Goal: Task Accomplishment & Management: Complete application form

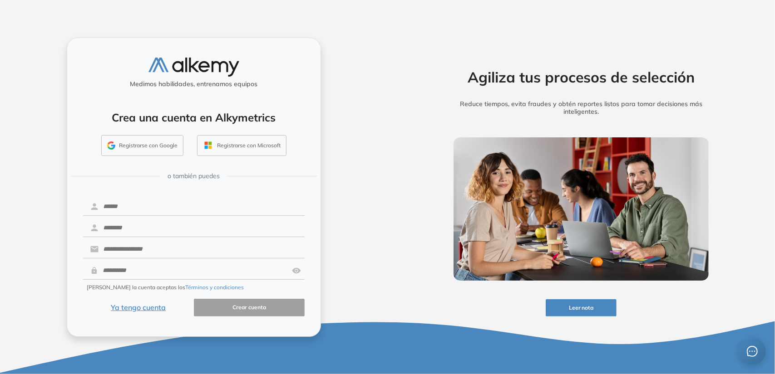
click at [146, 304] on button "Ya tengo cuenta" at bounding box center [138, 308] width 111 height 18
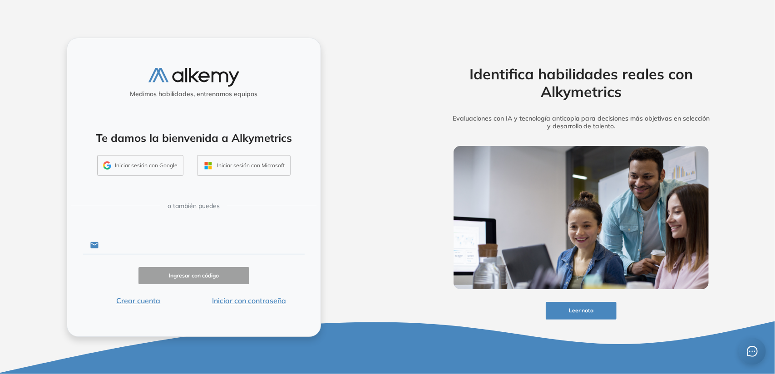
click at [149, 241] on input "text" at bounding box center [201, 245] width 206 height 17
paste input "**********"
type input "**********"
click at [224, 275] on button "Ingresar con código" at bounding box center [193, 276] width 111 height 18
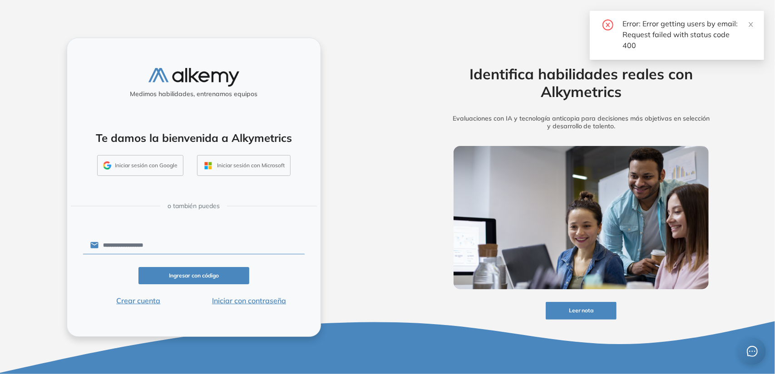
click at [236, 303] on button "Iniciar con contraseña" at bounding box center [249, 300] width 111 height 11
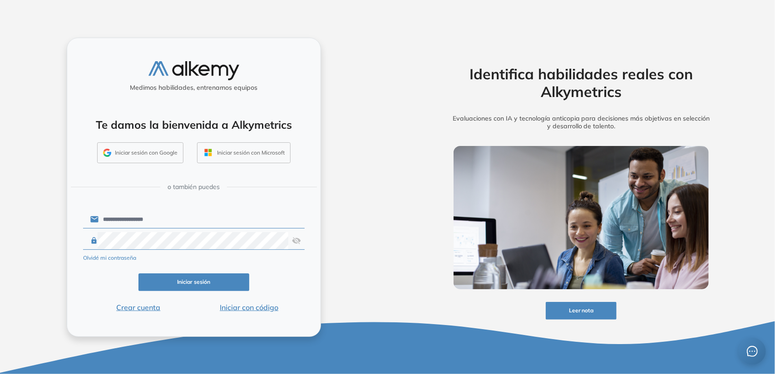
click at [199, 281] on button "Iniciar sesión" at bounding box center [193, 283] width 111 height 18
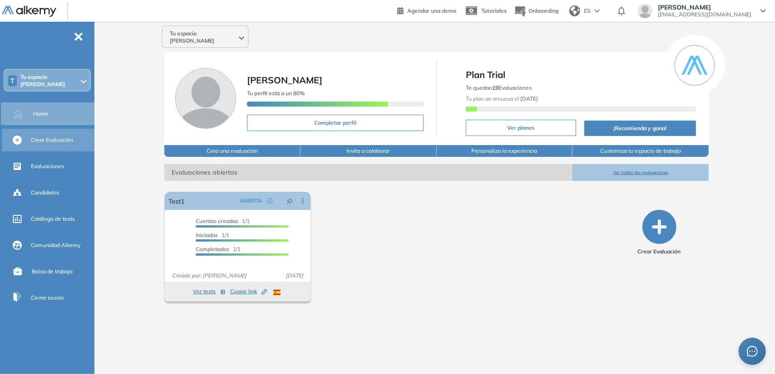
click at [66, 133] on div "Crear Evaluación" at bounding box center [62, 140] width 62 height 15
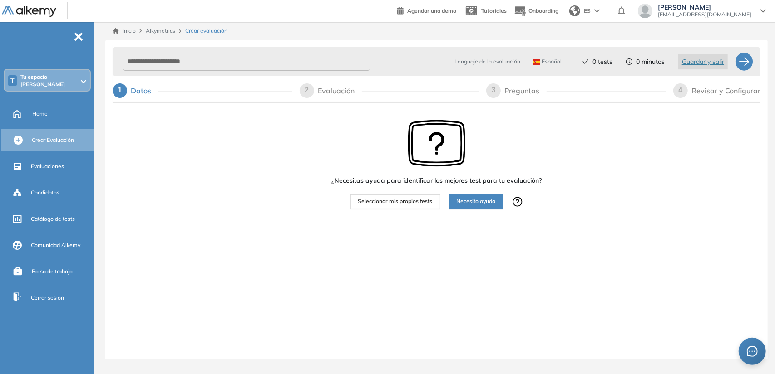
click at [404, 205] on span "Seleccionar mis propios tests" at bounding box center [395, 201] width 74 height 9
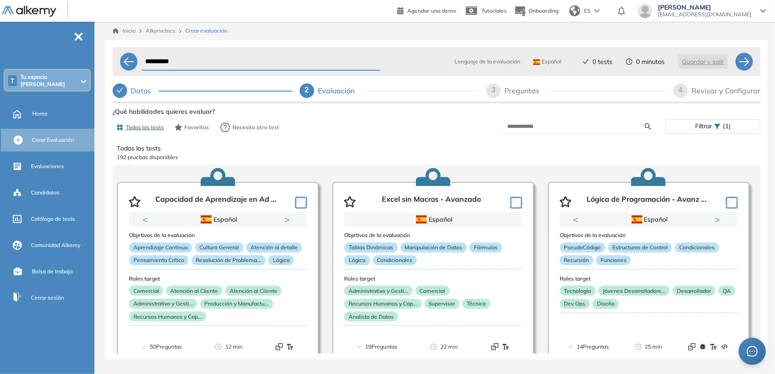
click at [334, 122] on div "Todos los tests Favoritos Necesito otro test" at bounding box center [275, 127] width 324 height 18
click at [164, 60] on input "**********" at bounding box center [261, 62] width 239 height 18
click at [196, 58] on input "**********" at bounding box center [261, 62] width 239 height 18
type input "*"
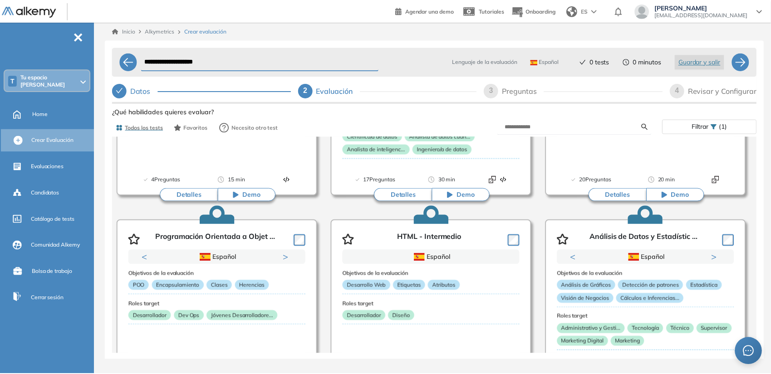
scroll to position [579, 0]
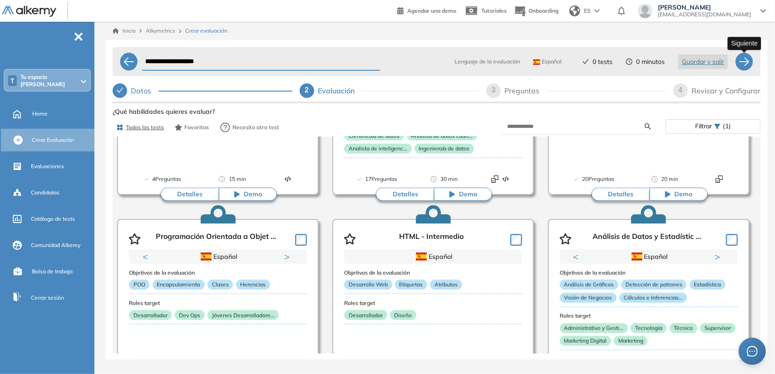
type input "**********"
click at [741, 66] on div at bounding box center [744, 62] width 18 height 18
select select "*****"
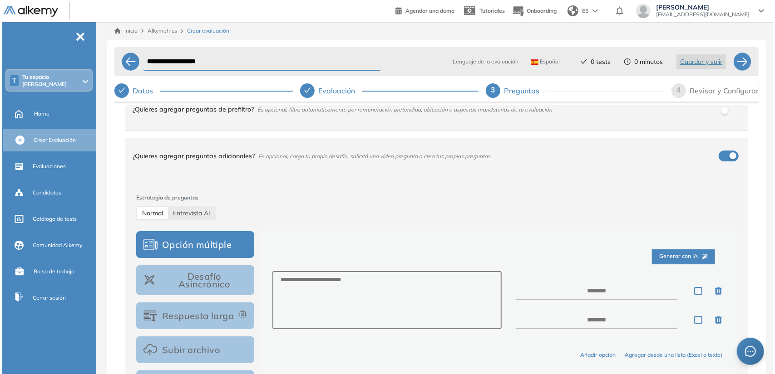
scroll to position [50, 0]
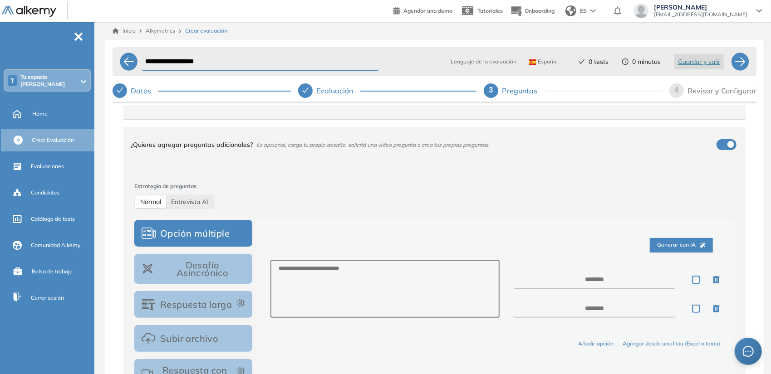
click at [685, 242] on span "Generar con IA" at bounding box center [681, 245] width 49 height 9
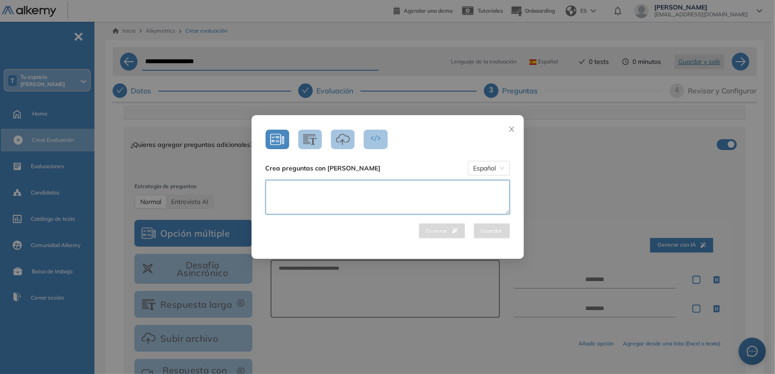
click at [410, 191] on textarea at bounding box center [387, 197] width 244 height 34
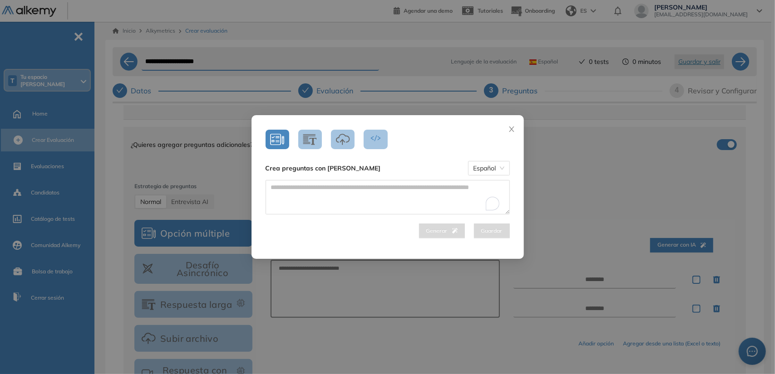
click at [341, 139] on icon "button" at bounding box center [343, 139] width 14 height 12
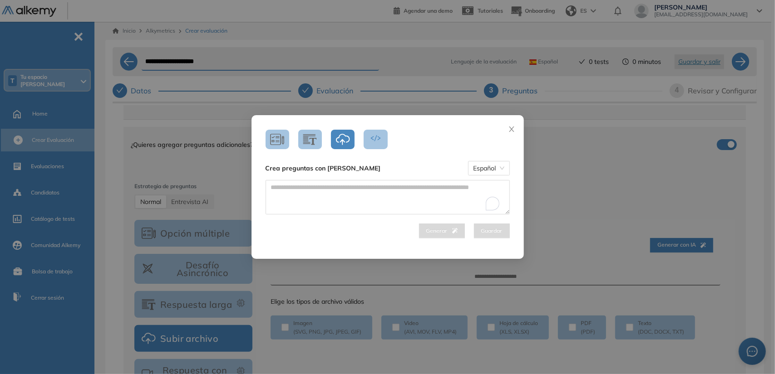
click at [339, 139] on icon "button" at bounding box center [343, 139] width 14 height 12
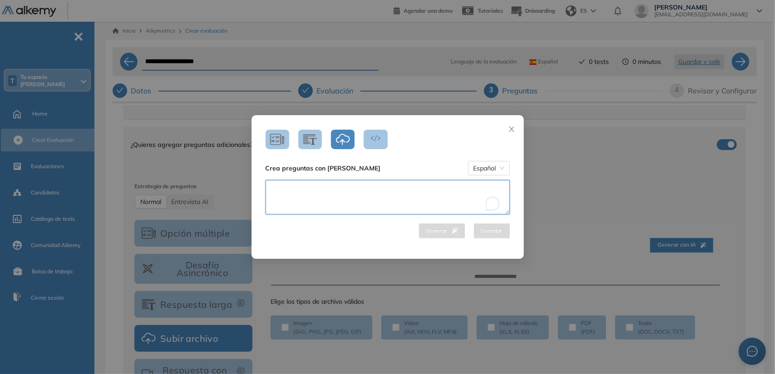
click at [317, 186] on textarea "To enrich screen reader interactions, please activate Accessibility in Grammarl…" at bounding box center [387, 197] width 244 height 34
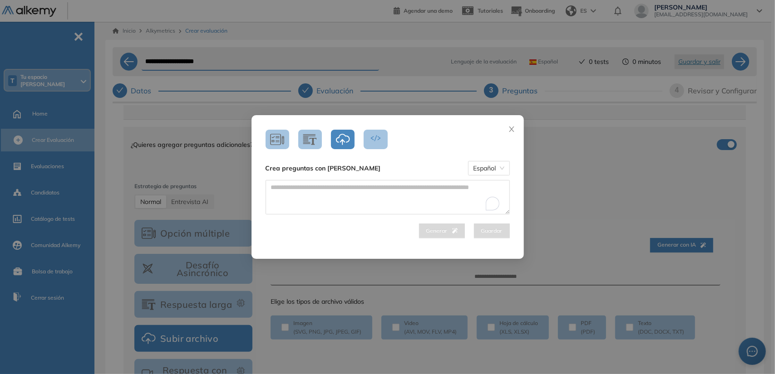
click at [368, 141] on icon "button" at bounding box center [375, 139] width 14 height 12
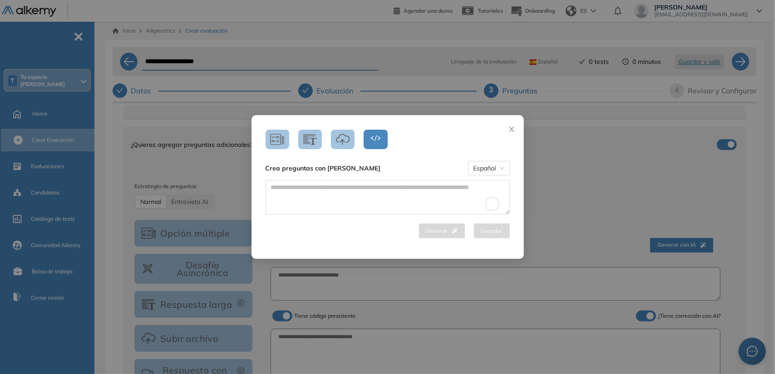
click at [331, 137] on button "button" at bounding box center [343, 140] width 24 height 20
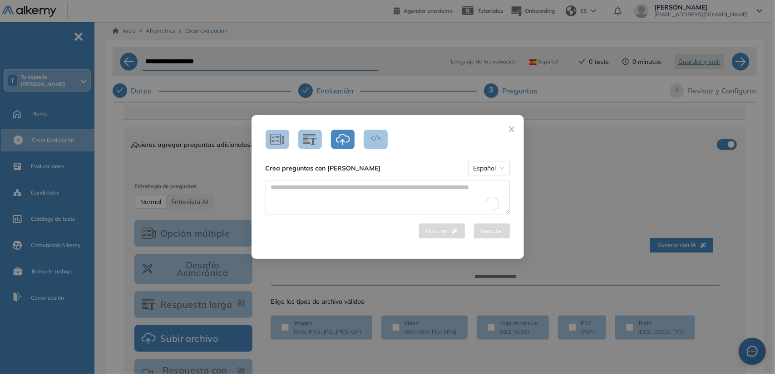
click at [379, 137] on icon "button" at bounding box center [375, 139] width 14 height 12
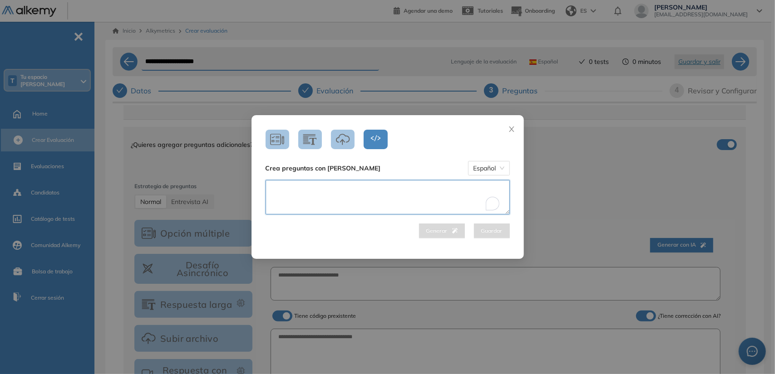
click at [333, 187] on textarea "To enrich screen reader interactions, please activate Accessibility in Grammarl…" at bounding box center [387, 197] width 244 height 34
click at [474, 174] on span "Español" at bounding box center [488, 169] width 31 height 14
click at [396, 196] on textarea "To enrich screen reader interactions, please activate Accessibility in Grammarl…" at bounding box center [387, 197] width 244 height 34
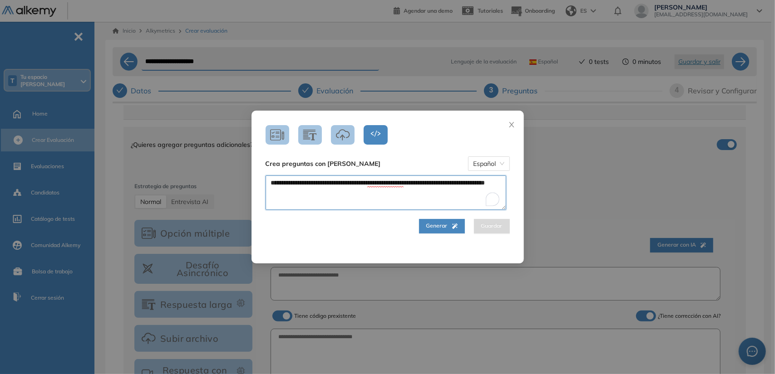
type textarea "**********"
click at [431, 224] on span "Generar" at bounding box center [441, 226] width 31 height 9
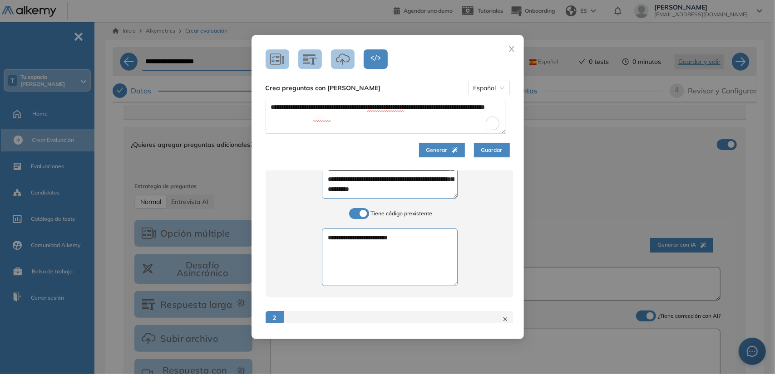
scroll to position [48, 0]
click at [383, 233] on textarea "**********" at bounding box center [390, 256] width 136 height 58
click at [393, 240] on textarea "**********" at bounding box center [390, 256] width 136 height 58
click at [444, 151] on span "Generar" at bounding box center [441, 150] width 31 height 9
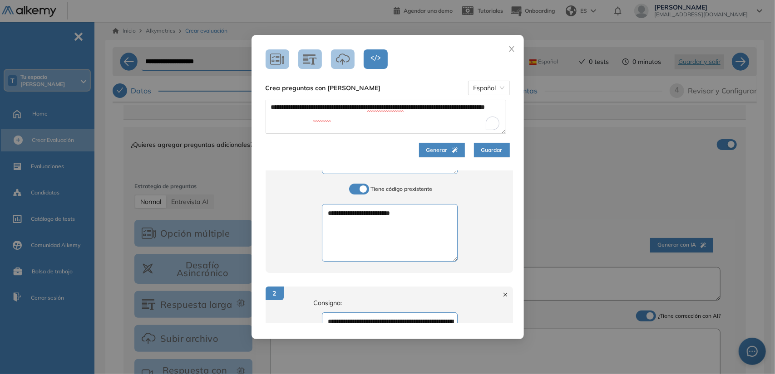
scroll to position [92, 0]
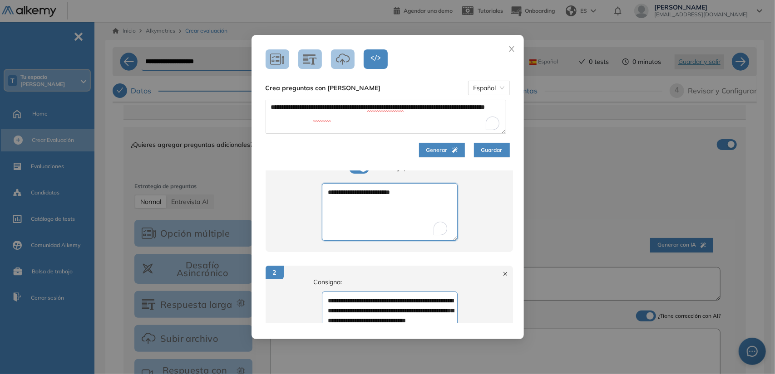
click at [411, 208] on textarea "**********" at bounding box center [390, 212] width 136 height 58
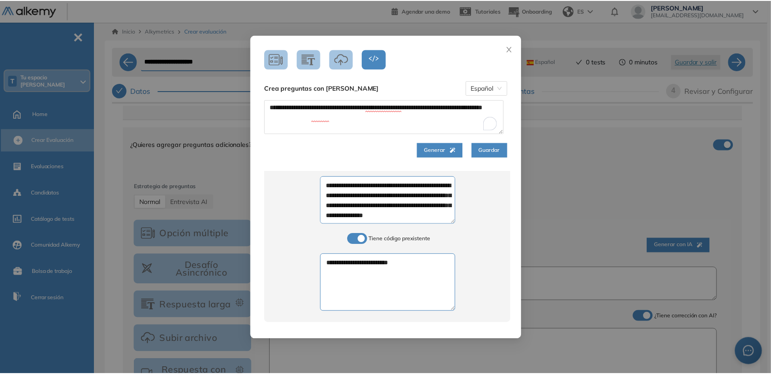
scroll to position [0, 0]
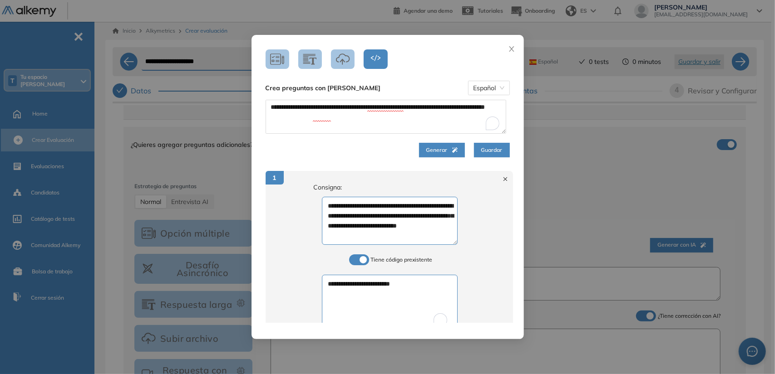
click at [483, 153] on span "Guardar" at bounding box center [491, 150] width 21 height 9
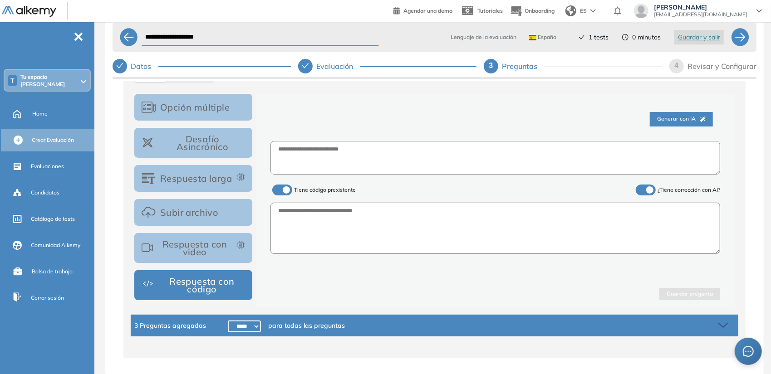
scroll to position [155, 0]
click at [392, 321] on div "3 Preguntas agregadas ***** ***** ****** ****** ****** ****** ****** ****** ***…" at bounding box center [435, 326] width 608 height 22
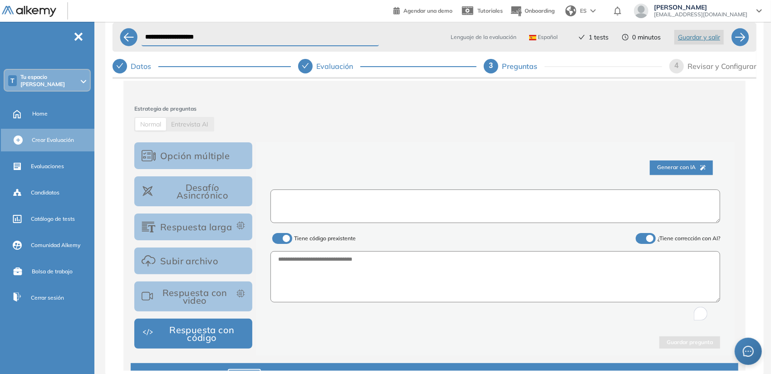
scroll to position [103, 0]
click at [340, 216] on textarea "To enrich screen reader interactions, please activate Accessibility in Grammarl…" at bounding box center [495, 207] width 450 height 34
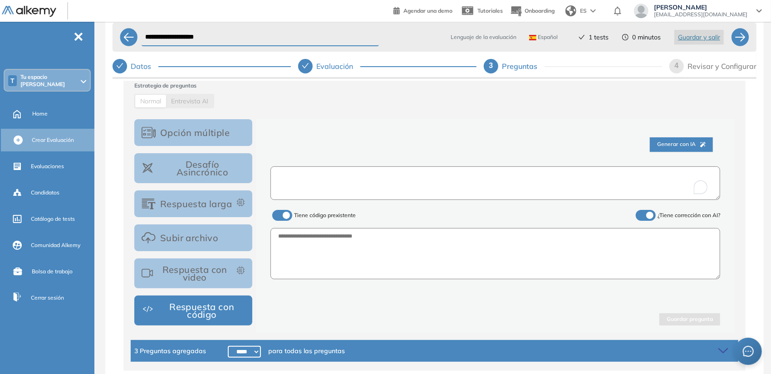
scroll to position [155, 0]
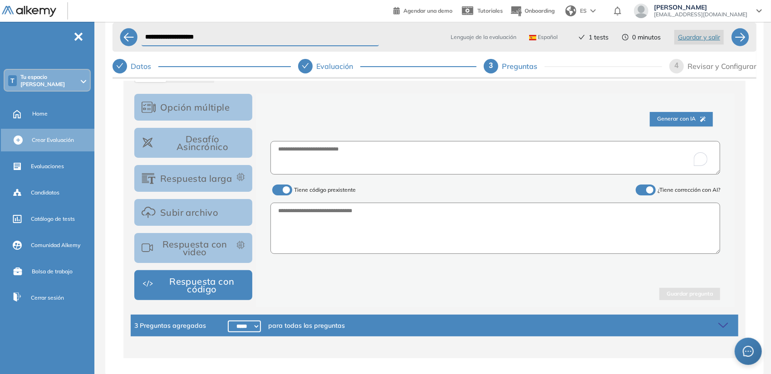
click at [194, 107] on button "Opción múltiple" at bounding box center [193, 107] width 118 height 27
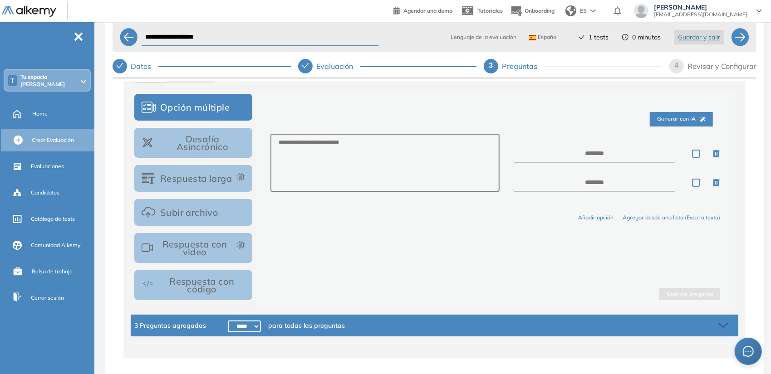
click at [187, 143] on button "Desafío Asincrónico" at bounding box center [193, 143] width 118 height 30
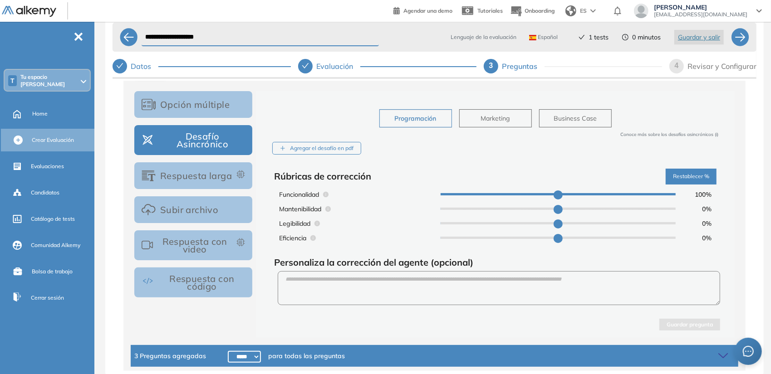
click at [181, 178] on button "Respuesta larga" at bounding box center [193, 175] width 118 height 27
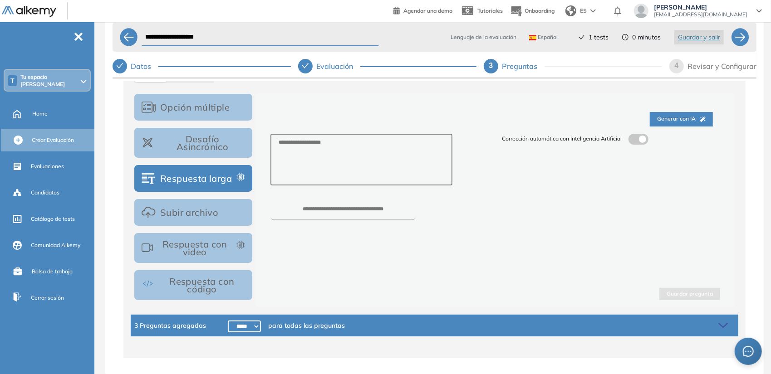
click at [180, 214] on button "Subir archivo" at bounding box center [193, 212] width 118 height 27
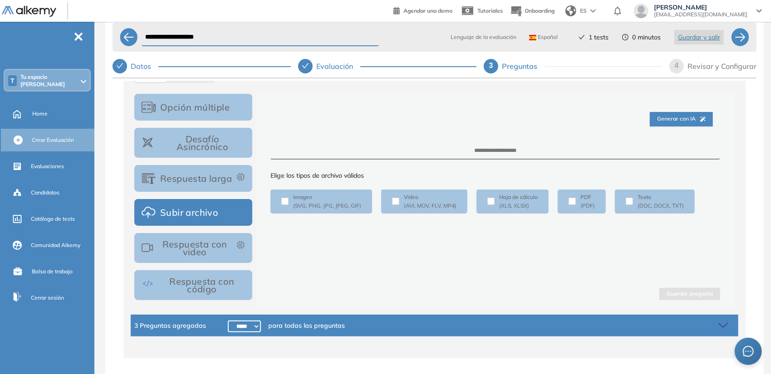
click at [179, 250] on button "Respuesta con video" at bounding box center [193, 248] width 118 height 30
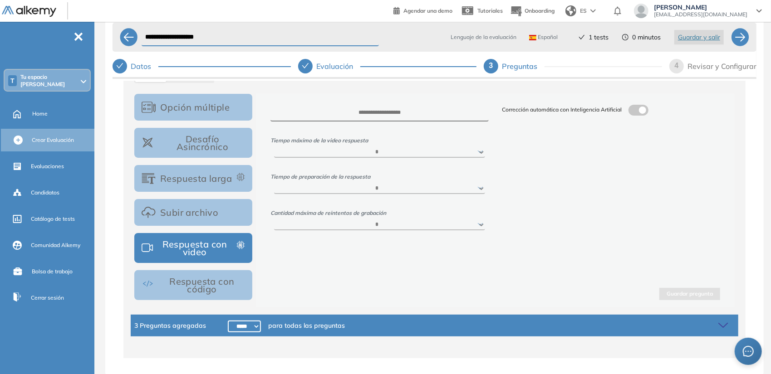
click at [178, 280] on button "Respuesta con código" at bounding box center [193, 285] width 118 height 30
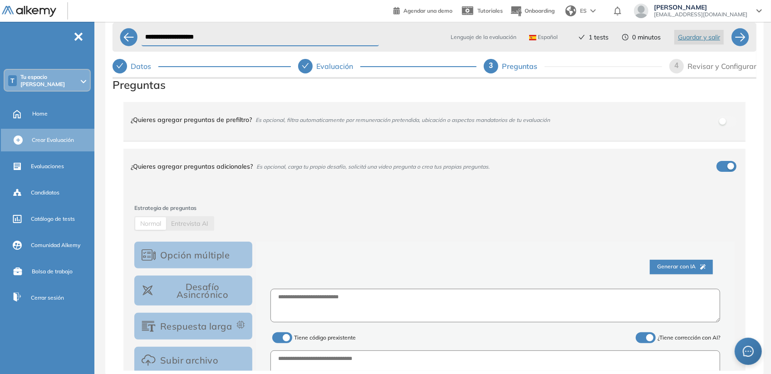
scroll to position [0, 0]
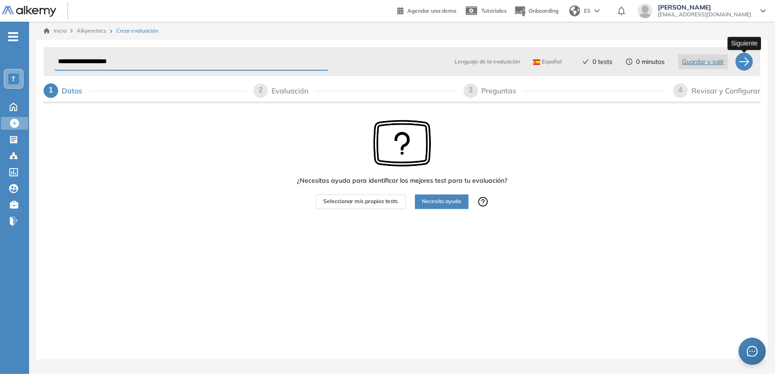
click at [741, 59] on div at bounding box center [744, 62] width 18 height 18
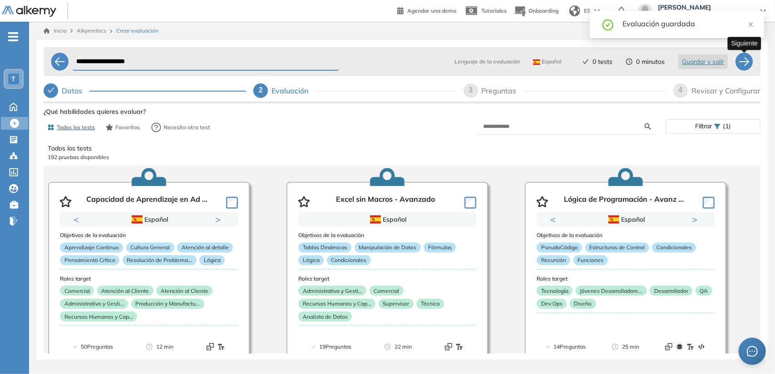
click at [743, 64] on div at bounding box center [744, 62] width 18 height 18
select select "*****"
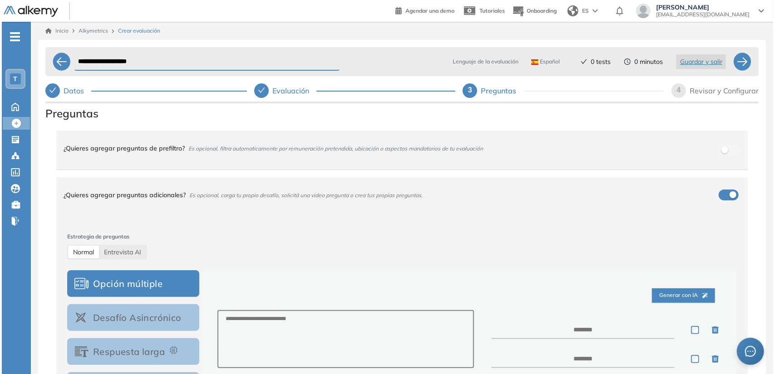
scroll to position [145, 0]
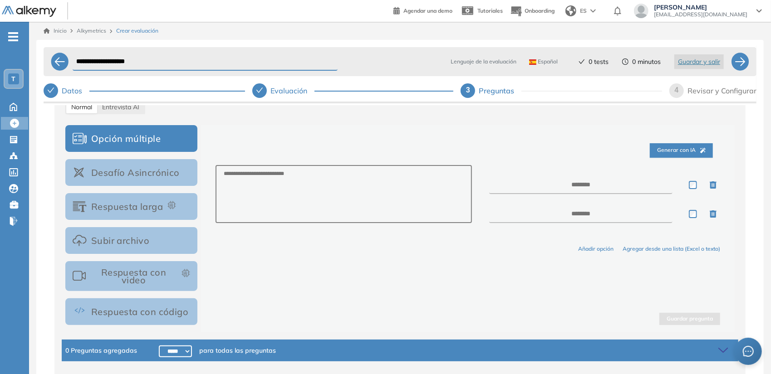
click at [684, 146] on span "Generar con IA" at bounding box center [681, 150] width 49 height 9
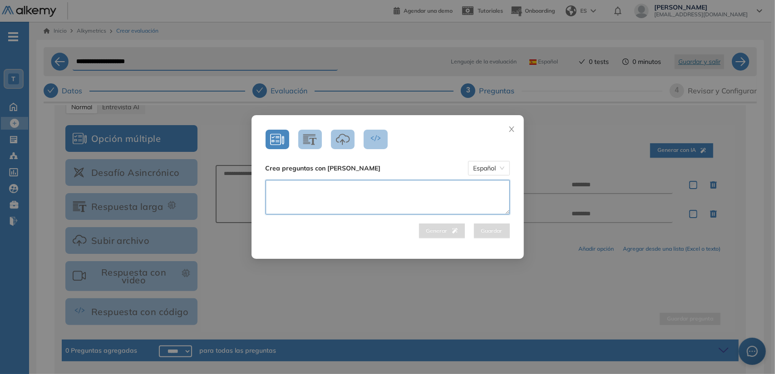
click at [411, 194] on textarea at bounding box center [387, 197] width 244 height 34
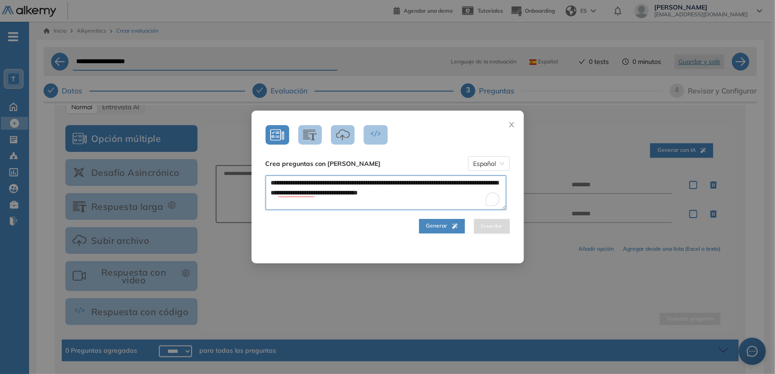
type textarea "**********"
click at [432, 227] on span "Generar" at bounding box center [441, 226] width 31 height 9
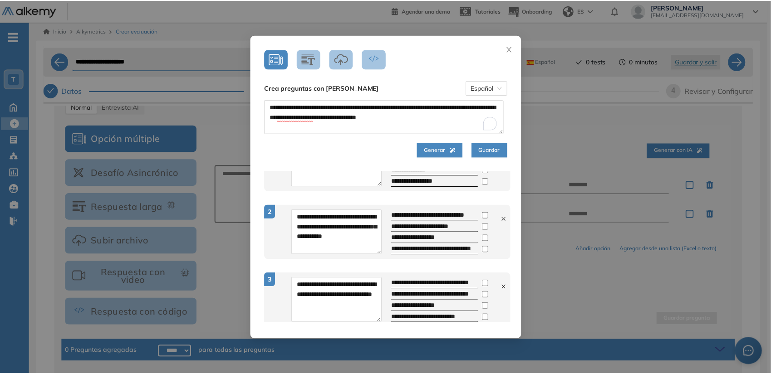
scroll to position [0, 0]
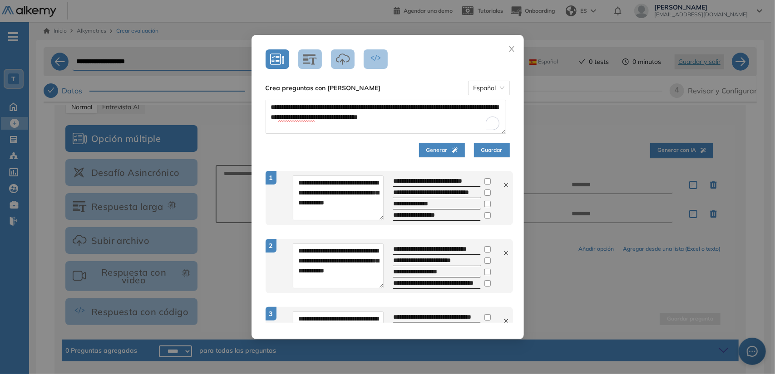
click at [488, 150] on span "Guardar" at bounding box center [491, 150] width 21 height 9
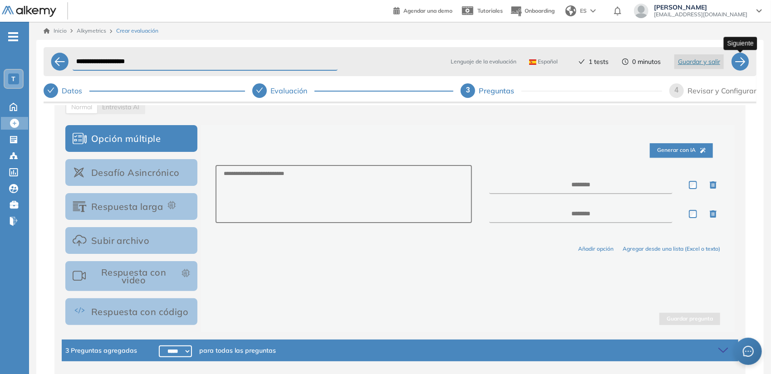
click at [740, 63] on div at bounding box center [740, 62] width 18 height 18
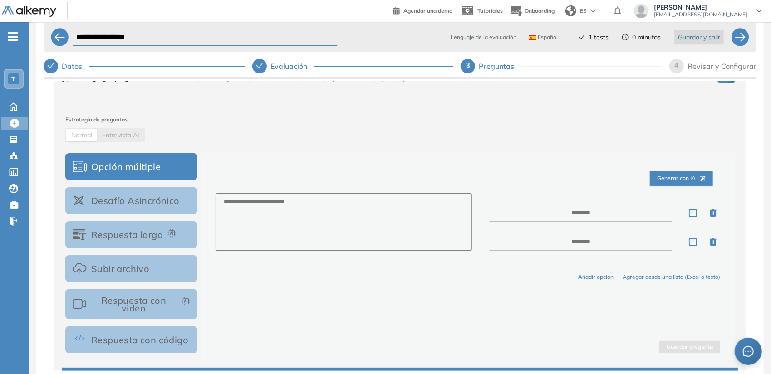
scroll to position [93, 0]
click at [131, 136] on span "Entrevista AI" at bounding box center [120, 135] width 37 height 8
click at [262, 204] on textarea at bounding box center [344, 222] width 256 height 58
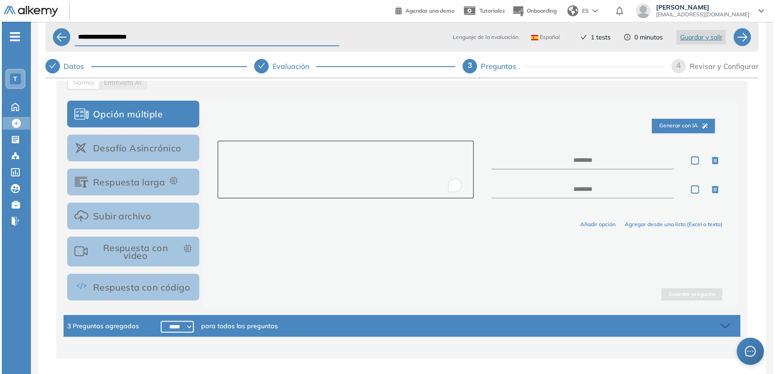
scroll to position [145, 0]
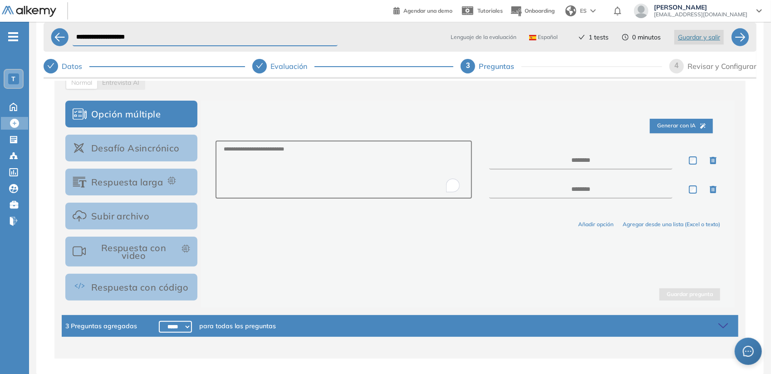
click at [671, 130] on button "Generar con IA" at bounding box center [681, 126] width 63 height 15
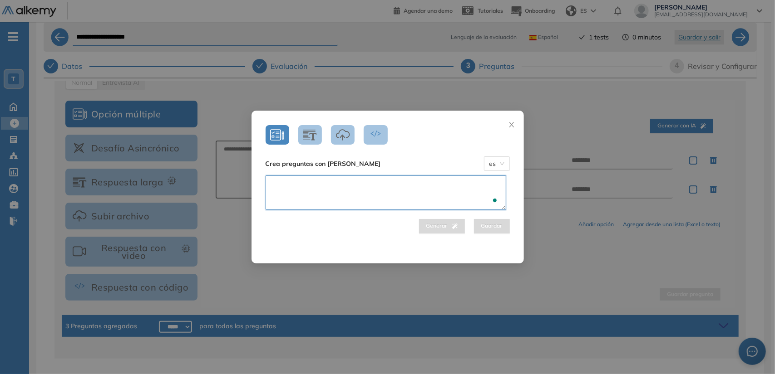
click at [407, 187] on textarea "To enrich screen reader interactions, please activate Accessibility in Grammarl…" at bounding box center [385, 193] width 241 height 34
type textarea "*"
type textarea "**********"
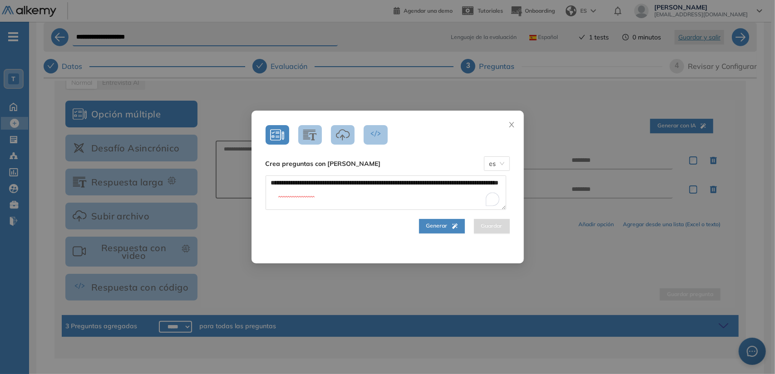
click at [434, 224] on span "Generar" at bounding box center [441, 226] width 31 height 9
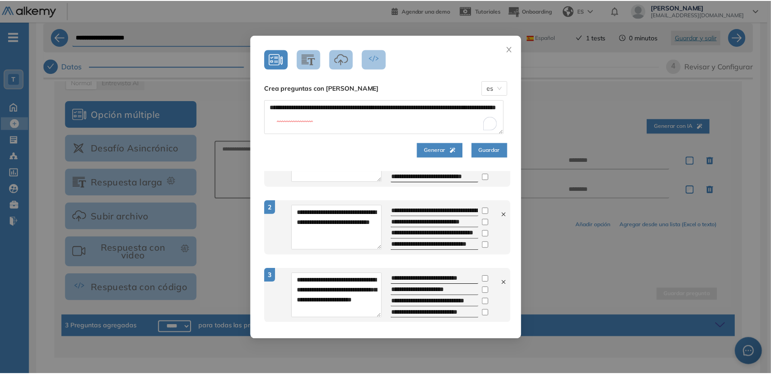
scroll to position [0, 0]
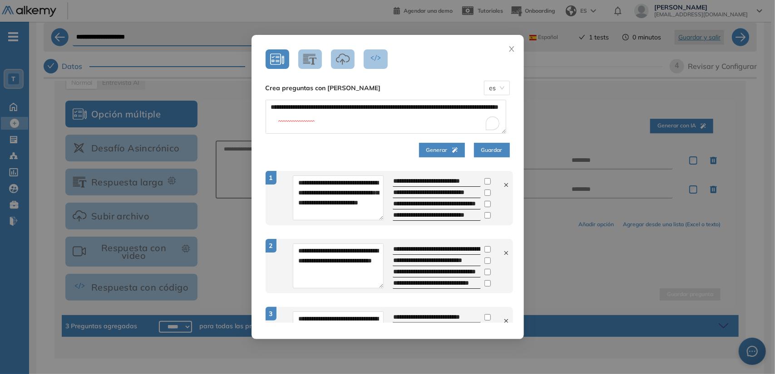
click at [486, 150] on span "Guardar" at bounding box center [491, 150] width 21 height 9
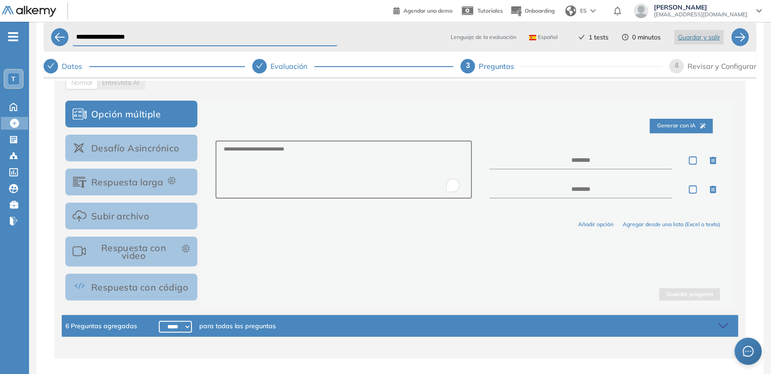
click at [362, 326] on div "6 Preguntas agregadas ***** ***** ****** ****** ****** ****** ****** ****** ***…" at bounding box center [400, 326] width 677 height 22
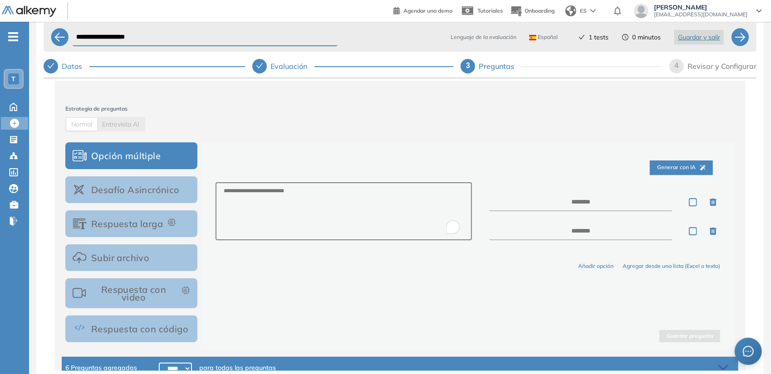
scroll to position [126, 0]
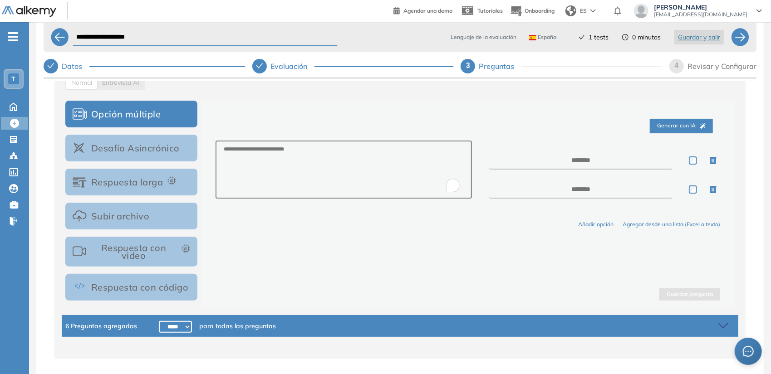
click at [152, 148] on button "Desafío Asincrónico" at bounding box center [131, 148] width 132 height 27
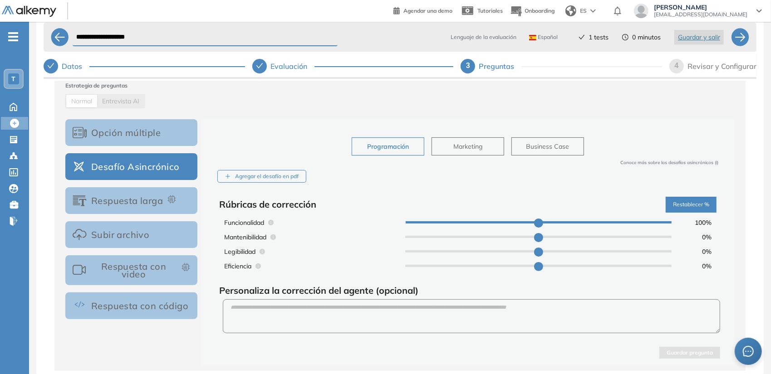
click at [378, 142] on span "Programación" at bounding box center [388, 147] width 42 height 10
click at [539, 151] on button "Business Case" at bounding box center [547, 146] width 73 height 18
type input "**"
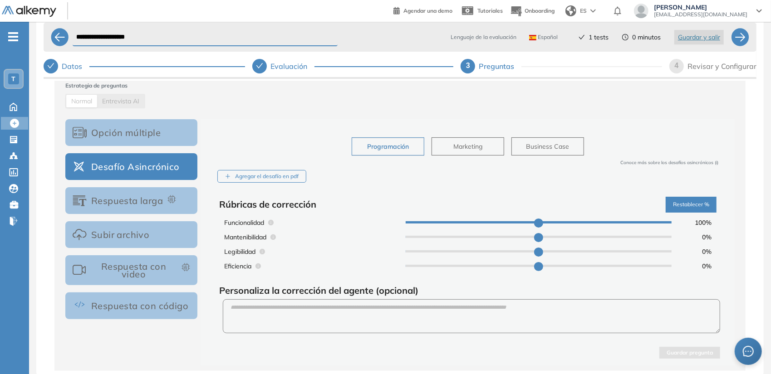
type input "**"
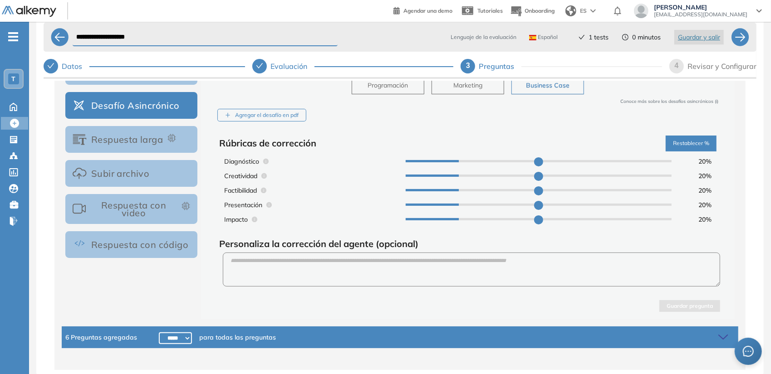
type input "**"
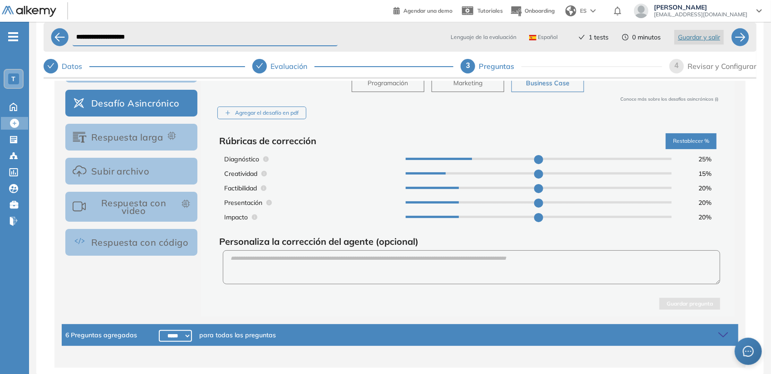
click at [468, 159] on input "range" at bounding box center [539, 159] width 266 height 2
type input "**"
click at [447, 158] on input "range" at bounding box center [539, 159] width 266 height 2
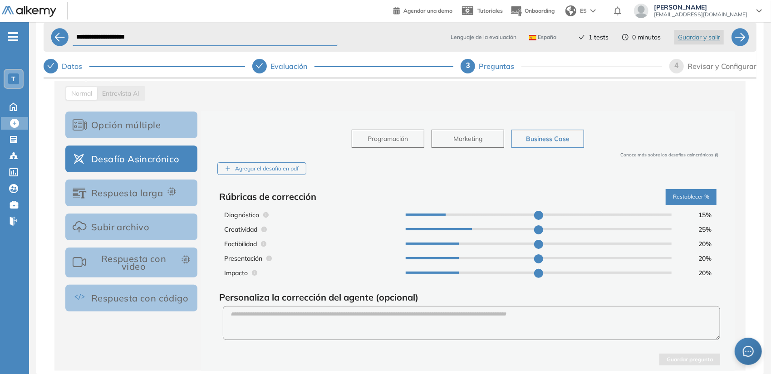
click at [479, 130] on button "Marketing" at bounding box center [468, 139] width 73 height 18
click at [385, 131] on button "Programación" at bounding box center [388, 139] width 73 height 18
type input "***"
type input "*"
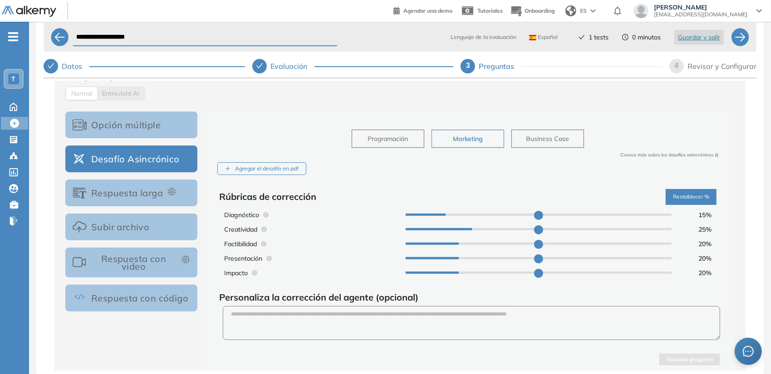
type input "*"
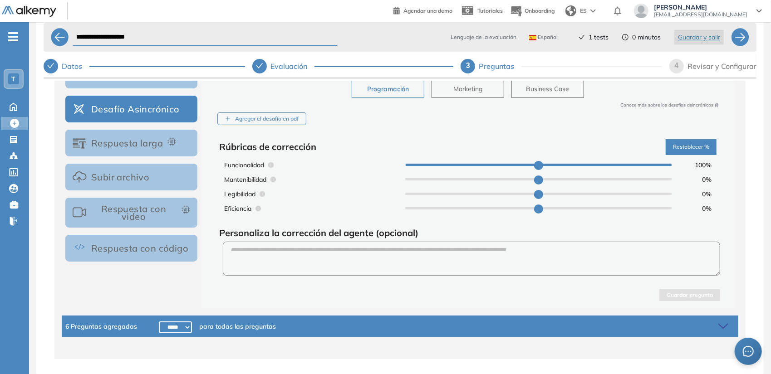
click at [148, 178] on button "Subir archivo" at bounding box center [131, 177] width 132 height 27
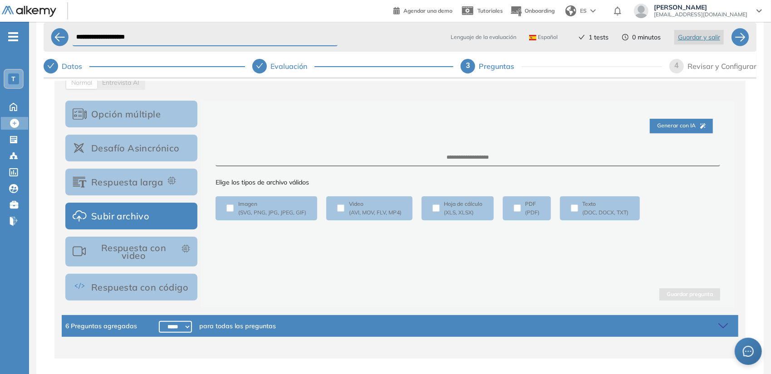
click at [657, 126] on span "Generar con IA" at bounding box center [681, 126] width 49 height 9
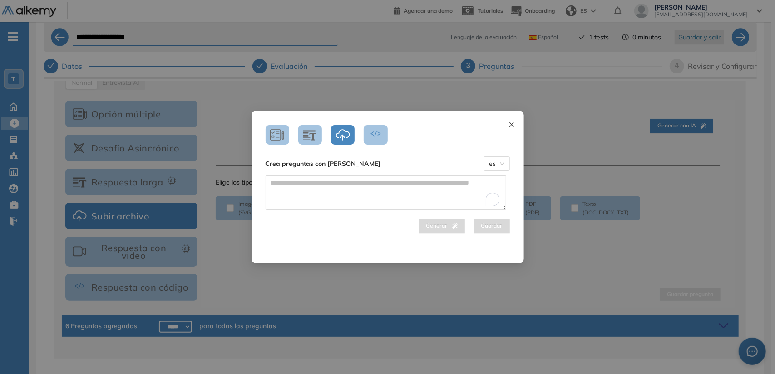
click at [518, 125] on span "Close" at bounding box center [511, 123] width 25 height 25
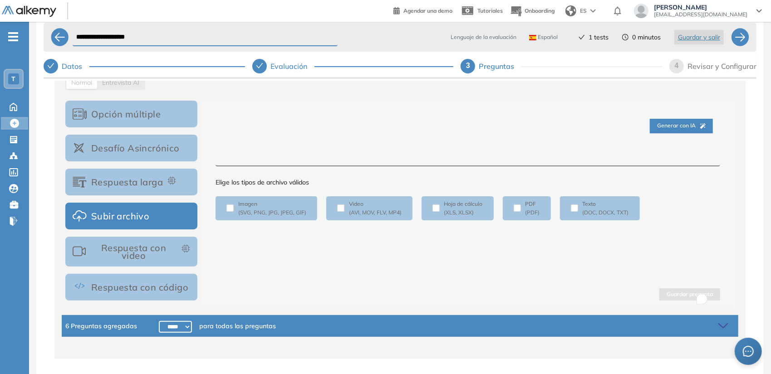
scroll to position [145, 0]
click at [486, 153] on textarea "To enrich screen reader interactions, please activate Accessibility in Grammarl…" at bounding box center [468, 158] width 505 height 17
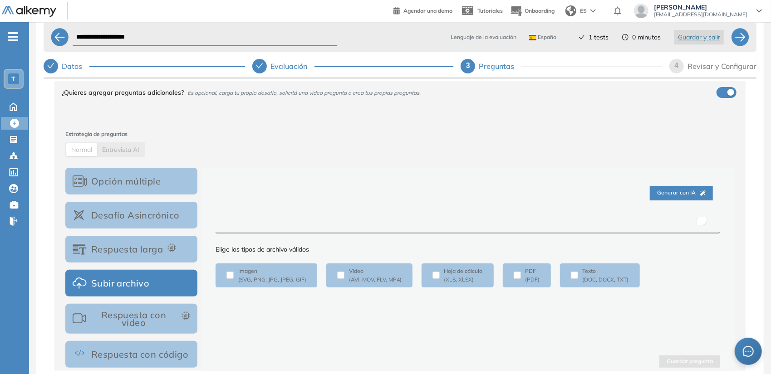
scroll to position [78, 0]
click at [123, 150] on span "Entrevista AI" at bounding box center [120, 150] width 37 height 8
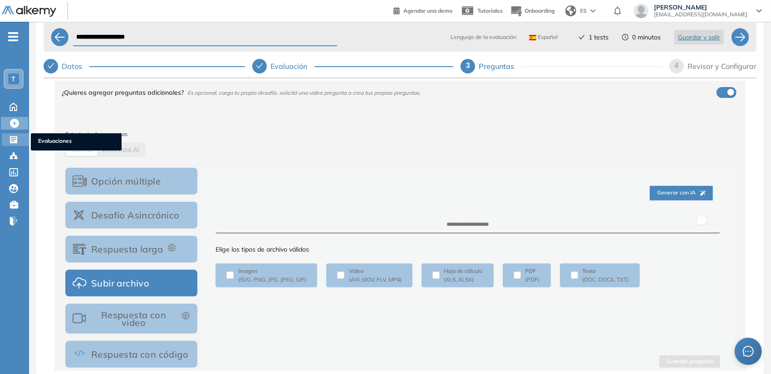
click at [17, 139] on icon at bounding box center [13, 139] width 9 height 9
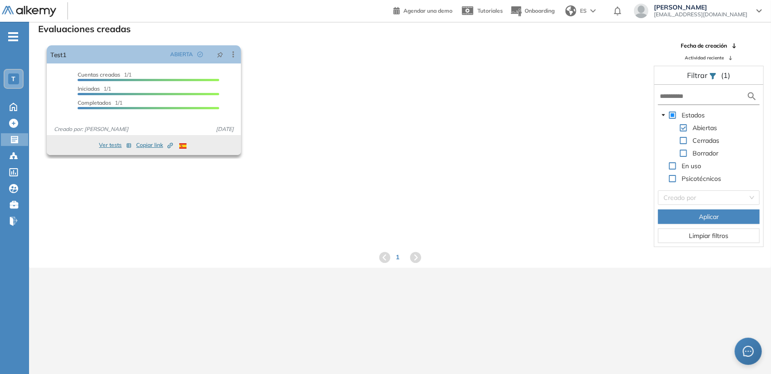
click at [181, 66] on div "Test1 ABIERTA Editar Los siguientes tests ya no están disponibles o tienen una …" at bounding box center [144, 90] width 194 height 90
click at [156, 107] on div at bounding box center [149, 108] width 142 height 2
click at [110, 145] on button "Ver tests" at bounding box center [115, 145] width 33 height 11
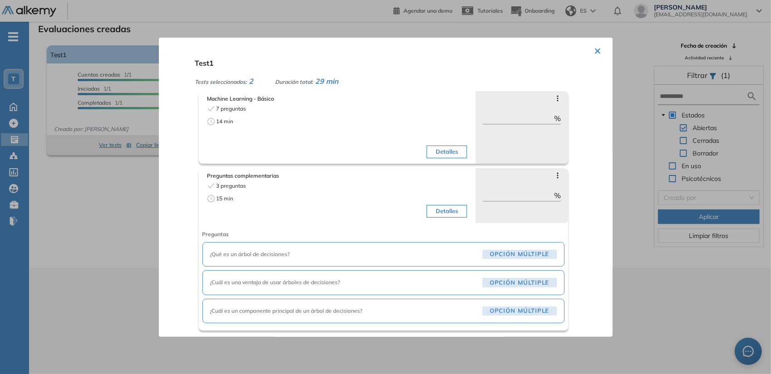
click at [595, 52] on button "×" at bounding box center [597, 50] width 7 height 18
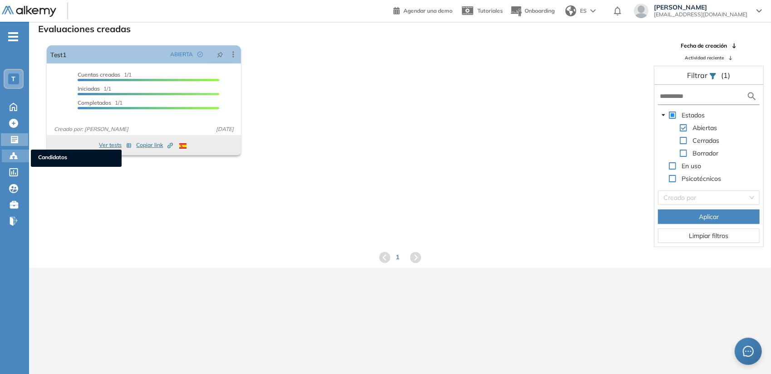
click at [11, 158] on icon at bounding box center [11, 158] width 3 height 2
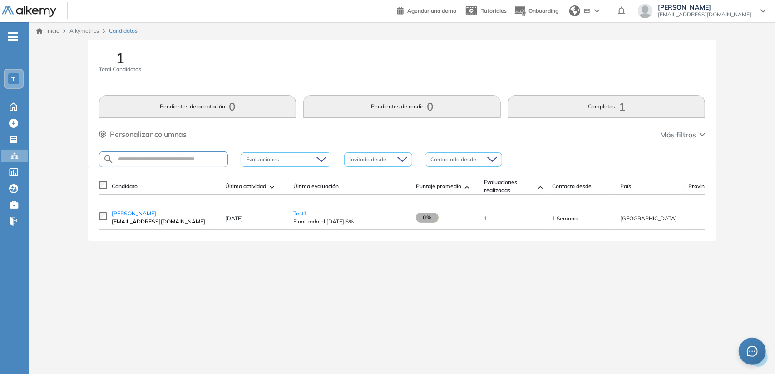
click at [170, 221] on span "jnauta.campus@bcp.com.pe" at bounding box center [164, 222] width 104 height 8
click at [132, 217] on span "Jan Nauta" at bounding box center [134, 213] width 44 height 7
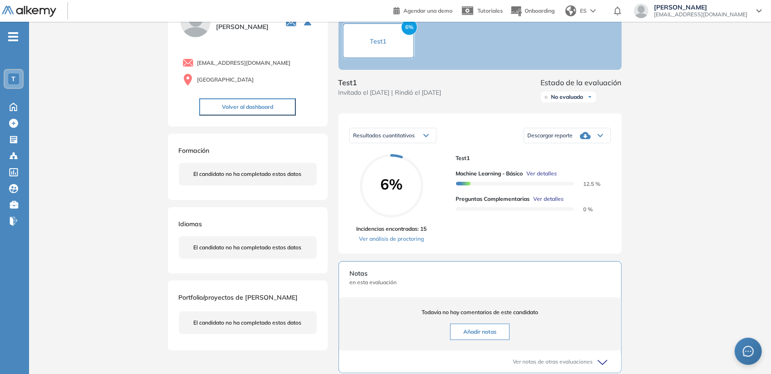
scroll to position [45, 0]
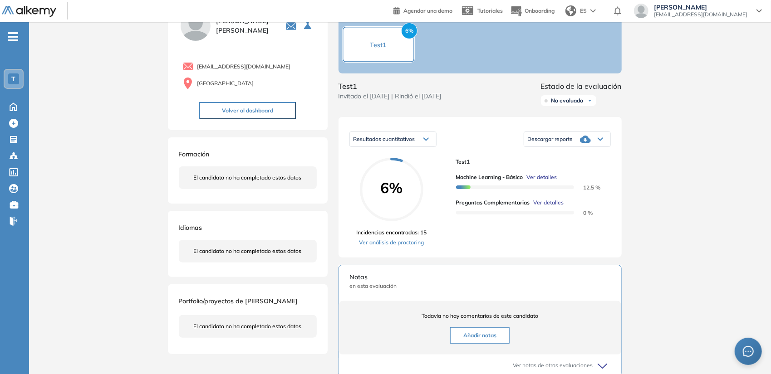
click at [17, 116] on ul "T Home Home Crear Evaluación Crear Evaluación Evaluaciones Evaluaciones Candida…" at bounding box center [14, 132] width 29 height 193
click at [13, 122] on icon at bounding box center [13, 123] width 9 height 9
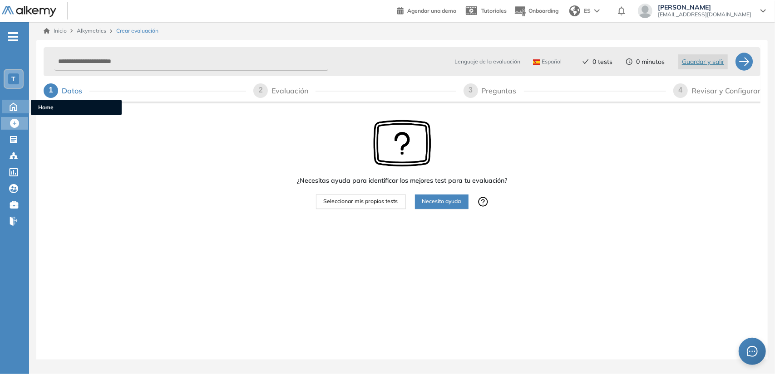
click at [18, 110] on icon at bounding box center [13, 106] width 16 height 11
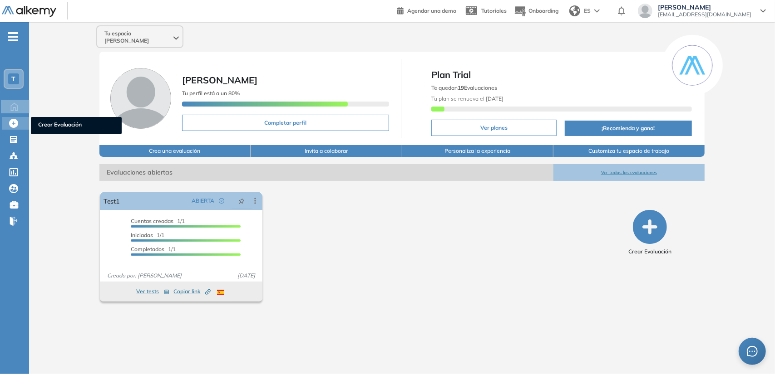
click at [13, 125] on icon at bounding box center [13, 123] width 9 height 9
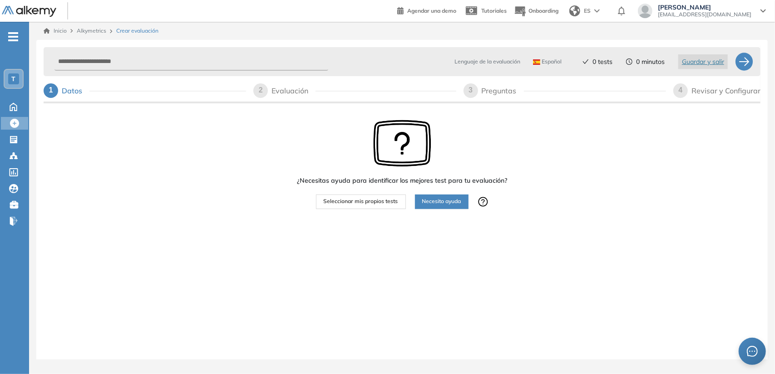
click at [441, 203] on span "Necesito ayuda" at bounding box center [441, 201] width 39 height 9
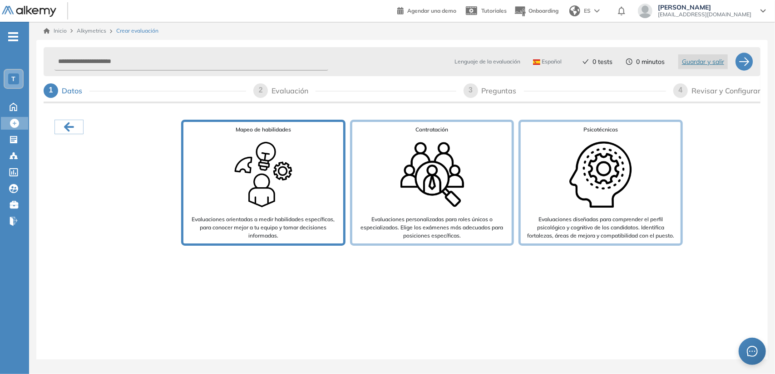
click at [211, 166] on div "Mapeo de habilidades Evaluaciones orientadas a medir habilidades específicas, p…" at bounding box center [263, 183] width 164 height 126
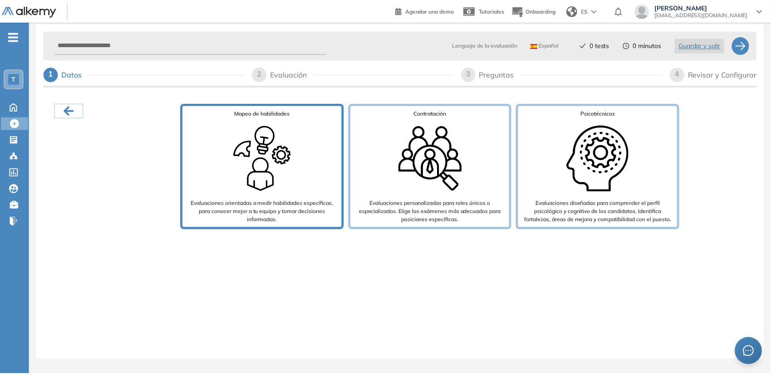
scroll to position [18, 0]
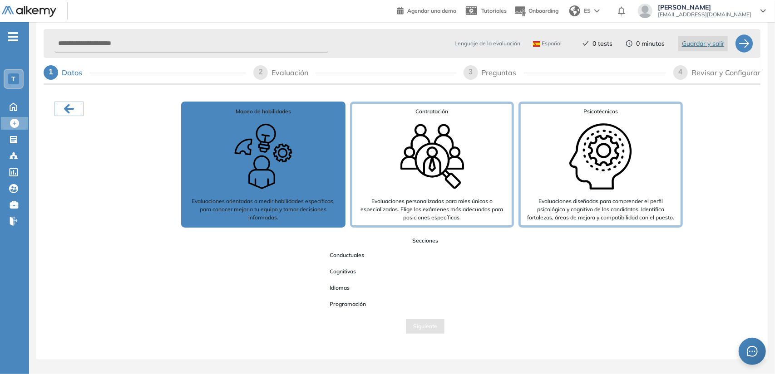
click at [360, 258] on span "Conductuales" at bounding box center [346, 256] width 49 height 12
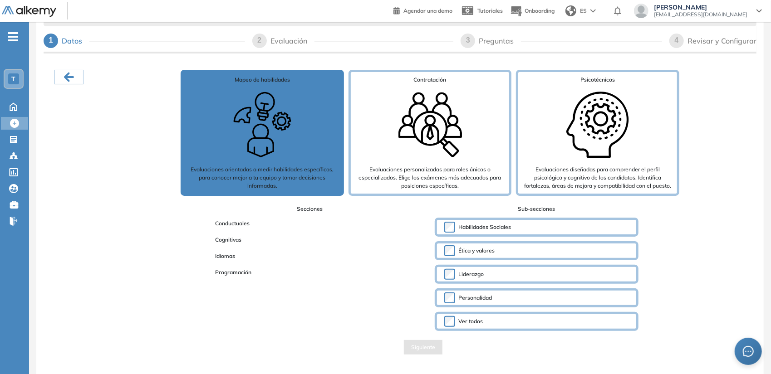
scroll to position [0, 0]
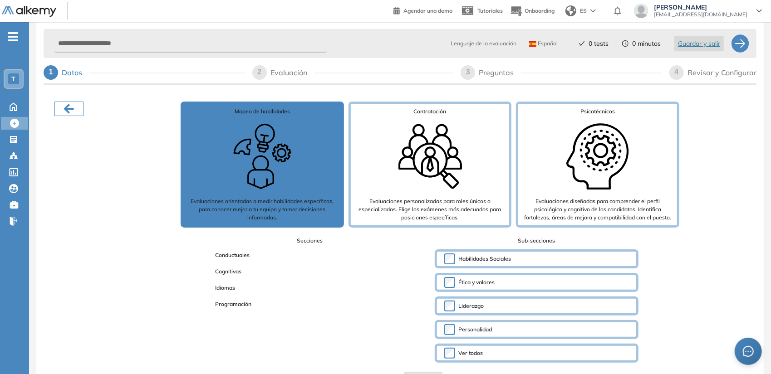
click at [74, 108] on icon "button" at bounding box center [69, 109] width 15 height 15
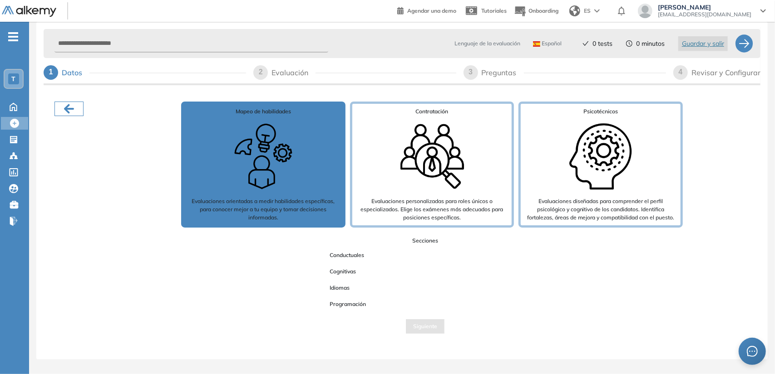
click at [74, 108] on icon "button" at bounding box center [69, 109] width 15 height 15
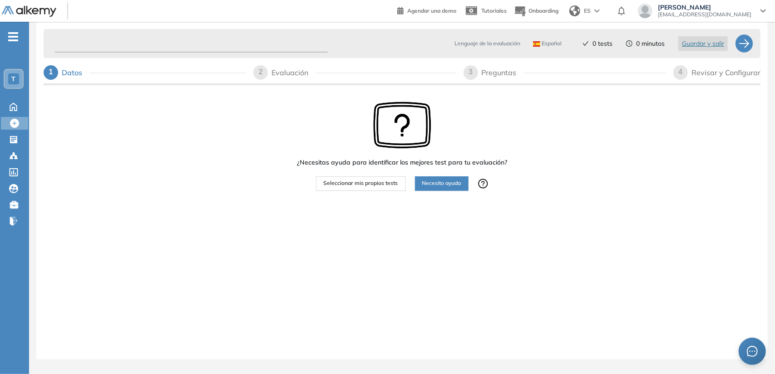
click at [108, 39] on input "text" at bounding box center [191, 44] width 274 height 18
type input "**********"
click at [746, 44] on div at bounding box center [744, 43] width 18 height 18
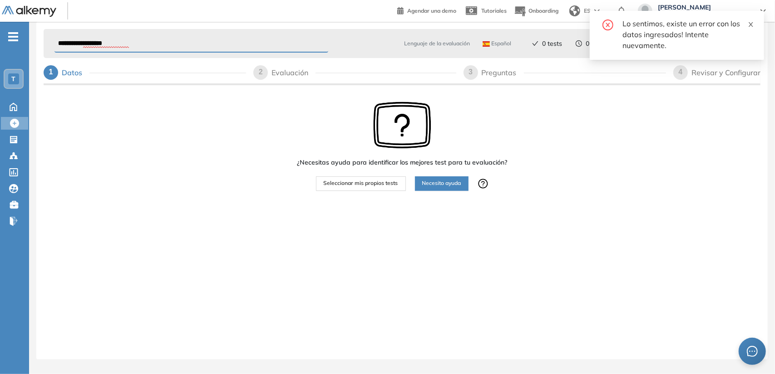
click at [750, 24] on icon "close" at bounding box center [750, 24] width 5 height 5
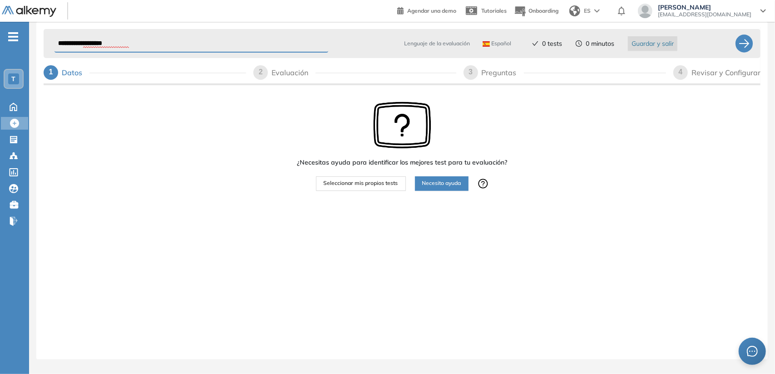
click at [663, 40] on span "Guardar y salir" at bounding box center [652, 44] width 42 height 10
click at [753, 21] on span at bounding box center [750, 23] width 6 height 8
click at [24, 137] on div "Evaluaciones Evaluaciones" at bounding box center [15, 139] width 27 height 13
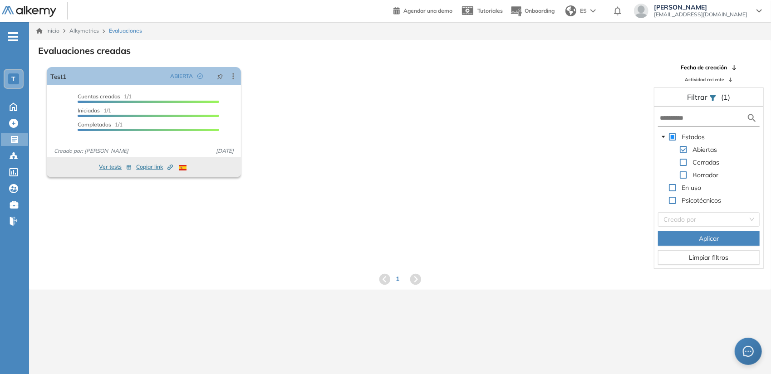
click at [674, 137] on span at bounding box center [672, 136] width 7 height 7
click at [671, 192] on div "En uso" at bounding box center [680, 188] width 45 height 13
click at [671, 188] on span at bounding box center [672, 187] width 7 height 7
click at [672, 197] on span at bounding box center [672, 200] width 7 height 7
click at [697, 258] on span "Limpiar filtros" at bounding box center [708, 258] width 39 height 10
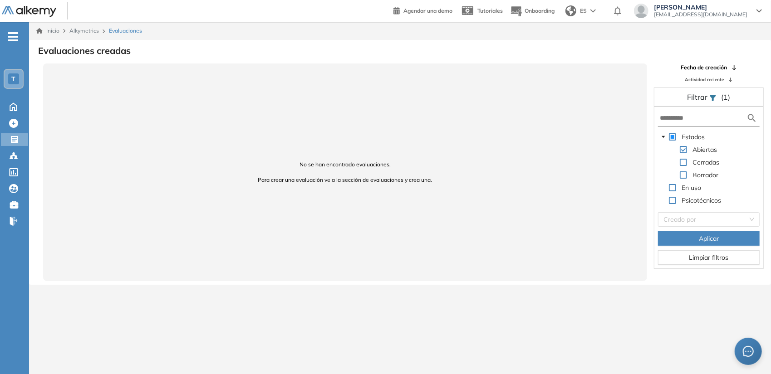
click at [671, 135] on span at bounding box center [672, 136] width 7 height 7
click at [112, 29] on span "Evaluaciones" at bounding box center [125, 31] width 33 height 8
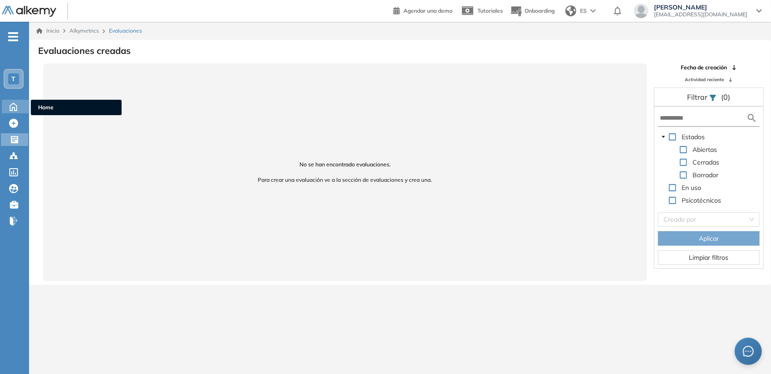
click at [12, 102] on icon at bounding box center [13, 106] width 16 height 11
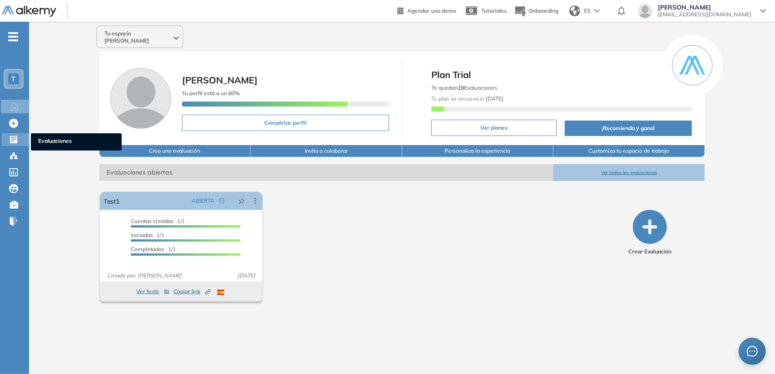
click at [10, 138] on icon at bounding box center [13, 139] width 7 height 7
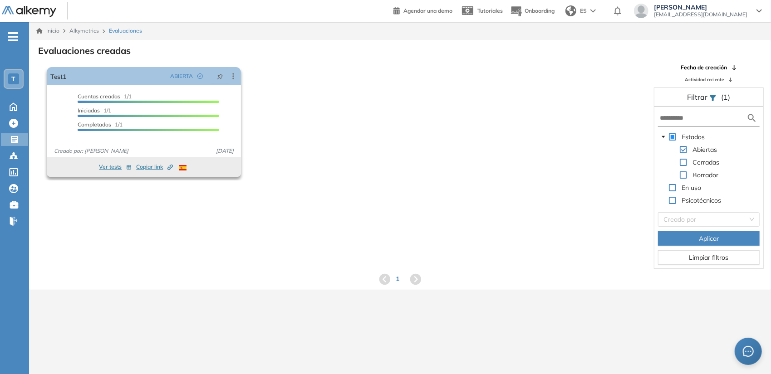
click at [111, 102] on div at bounding box center [149, 102] width 142 height 2
click at [232, 76] on icon at bounding box center [233, 76] width 9 height 9
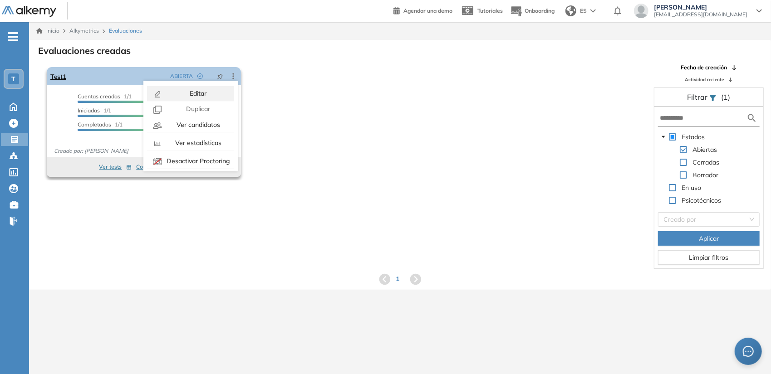
click at [209, 88] on button "Editar" at bounding box center [190, 93] width 87 height 15
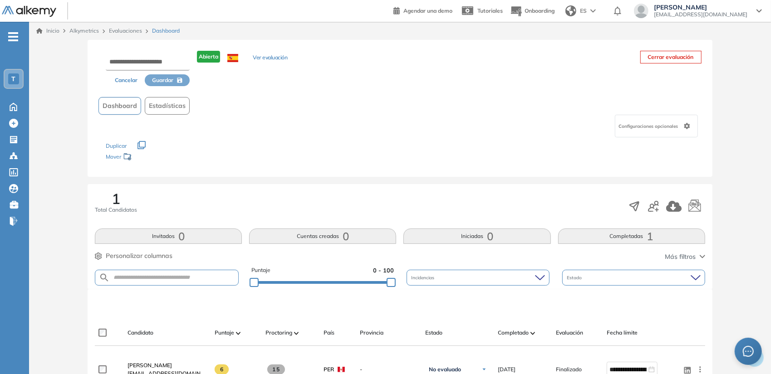
click at [127, 28] on link "Evaluaciones" at bounding box center [125, 30] width 33 height 7
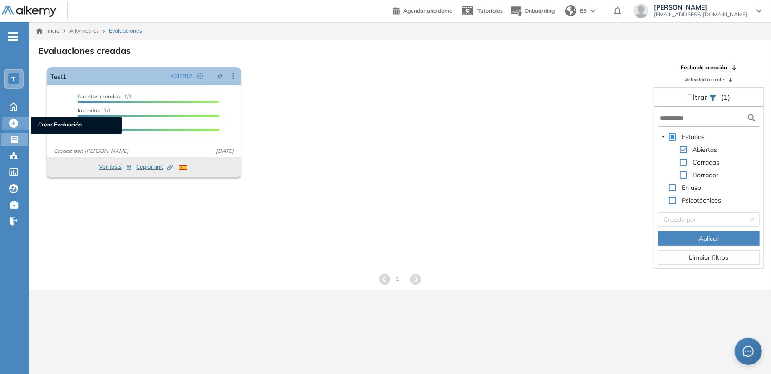
click at [16, 117] on div at bounding box center [14, 122] width 11 height 11
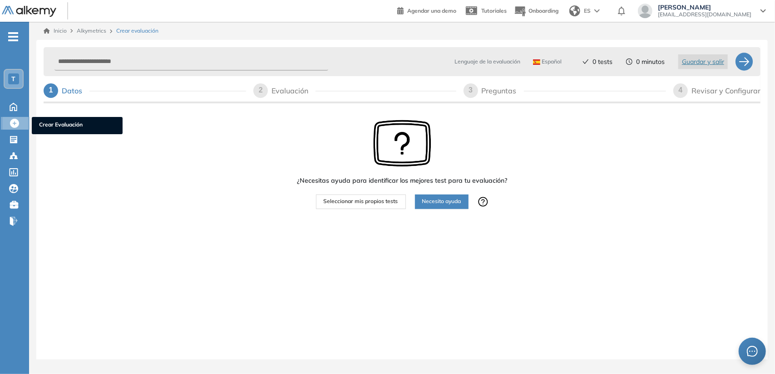
click at [69, 128] on span "Crear Evaluación" at bounding box center [77, 126] width 76 height 10
click at [237, 68] on input "text" at bounding box center [191, 62] width 274 height 18
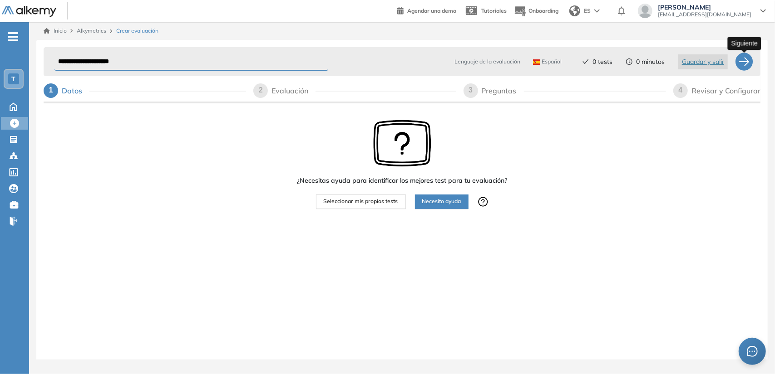
click at [746, 59] on div at bounding box center [744, 62] width 18 height 18
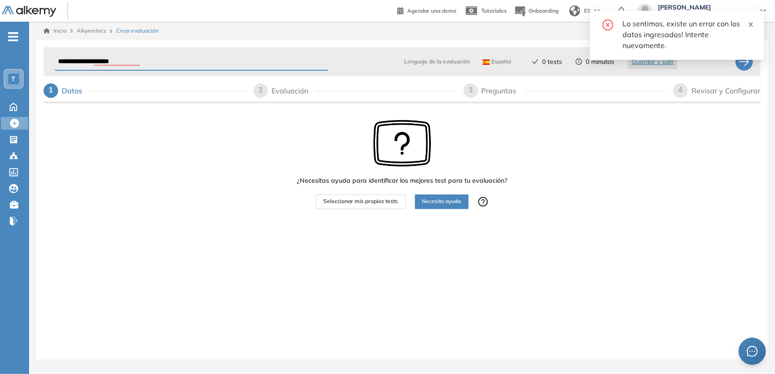
click at [752, 21] on span at bounding box center [750, 23] width 6 height 8
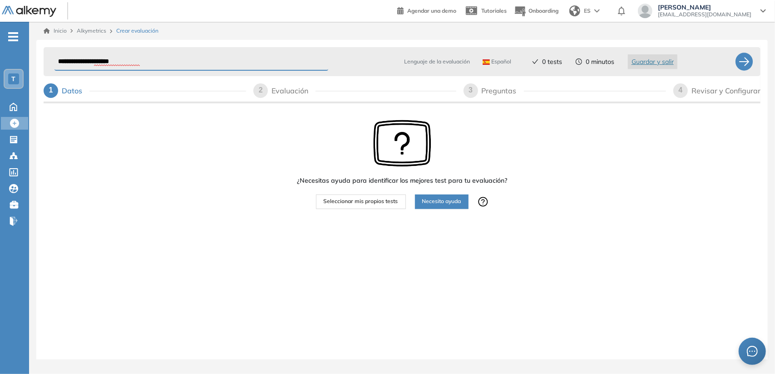
click at [294, 64] on input "**********" at bounding box center [191, 62] width 274 height 18
type input "*"
type input "******"
click at [746, 59] on div at bounding box center [744, 62] width 18 height 18
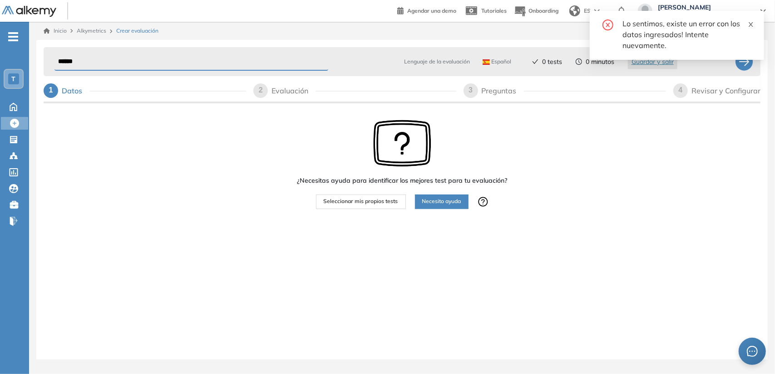
click at [751, 27] on icon "close" at bounding box center [750, 24] width 6 height 6
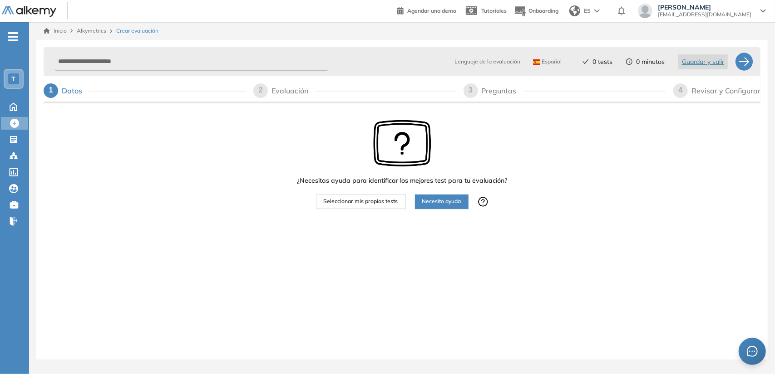
click at [590, 12] on span "ES" at bounding box center [587, 11] width 7 height 8
click at [558, 9] on span "Onboarding" at bounding box center [543, 10] width 30 height 7
click at [302, 59] on input "text" at bounding box center [191, 62] width 274 height 18
type input "*"
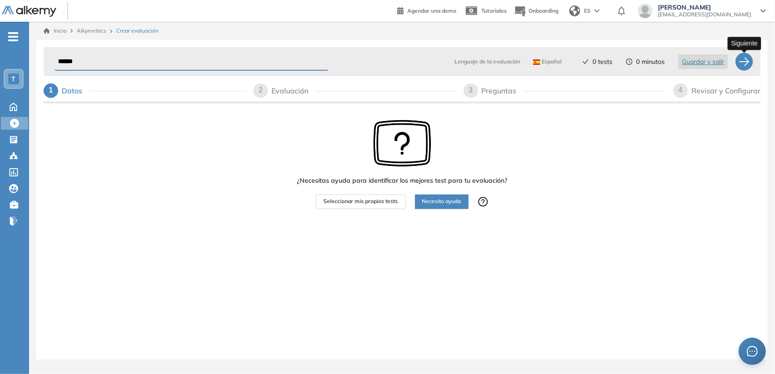
click at [747, 65] on div at bounding box center [744, 62] width 18 height 18
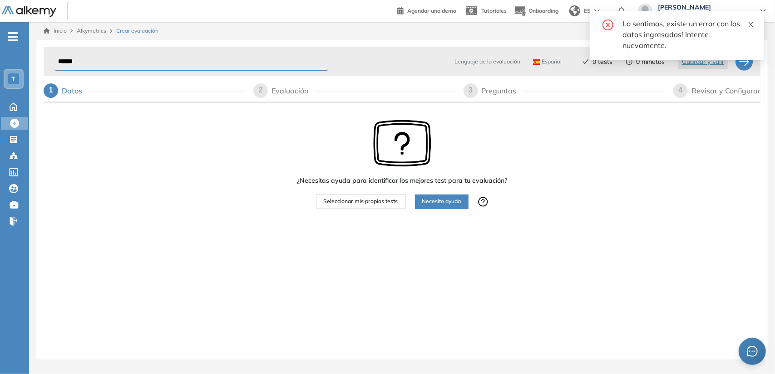
click at [748, 23] on icon "close" at bounding box center [750, 24] width 6 height 6
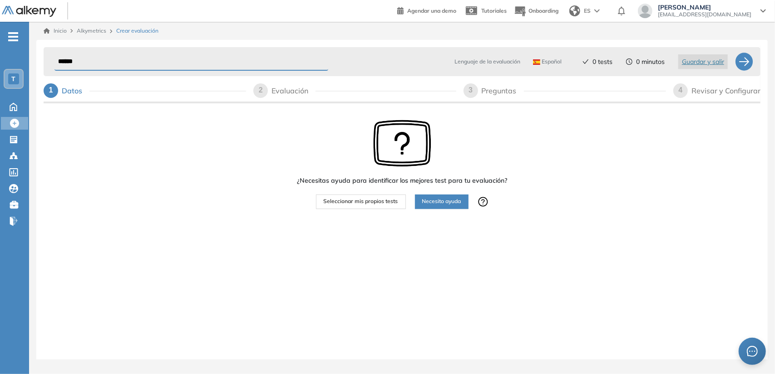
click at [246, 59] on input "******" at bounding box center [191, 62] width 274 height 18
type input "**********"
click at [738, 67] on div at bounding box center [744, 62] width 18 height 18
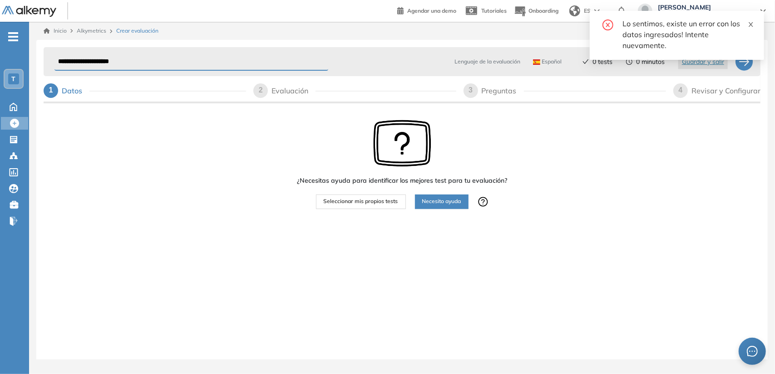
click at [751, 25] on icon "close" at bounding box center [750, 24] width 6 height 6
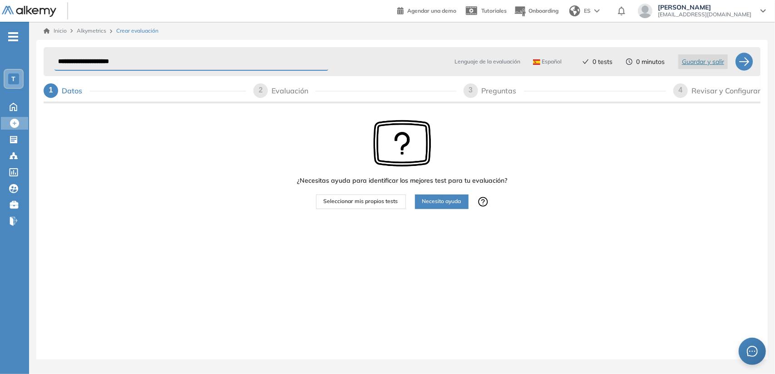
click at [363, 206] on button "Seleccionar mis propios tests" at bounding box center [361, 202] width 90 height 15
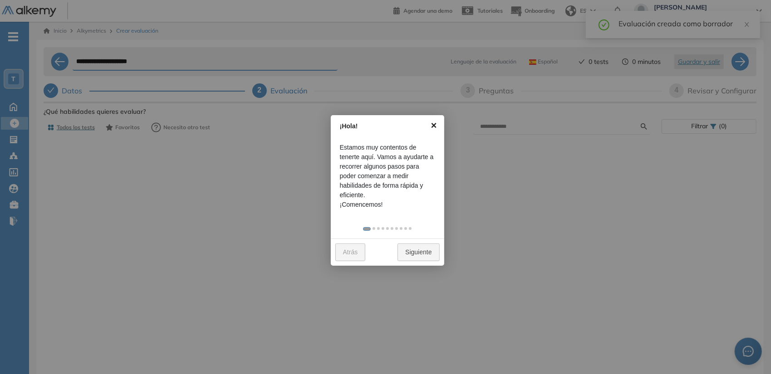
click at [434, 123] on link "×" at bounding box center [434, 125] width 20 height 20
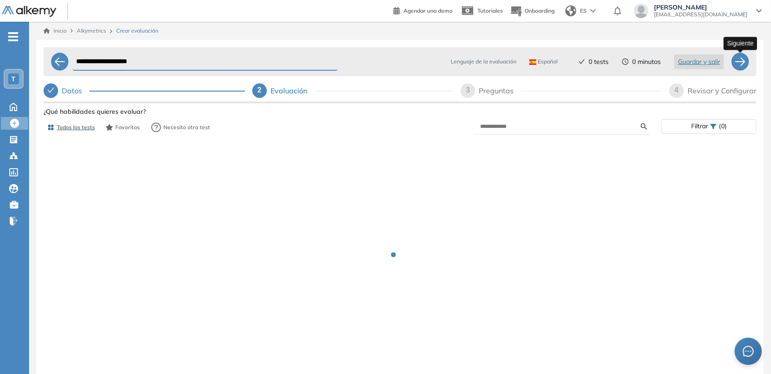
click at [745, 67] on div at bounding box center [740, 62] width 18 height 18
select select "*****"
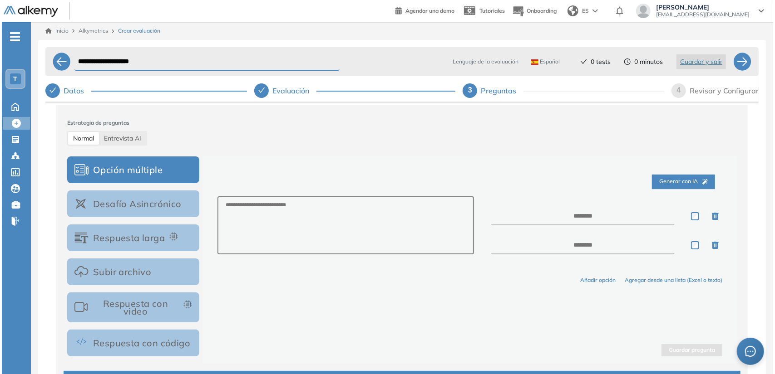
scroll to position [115, 0]
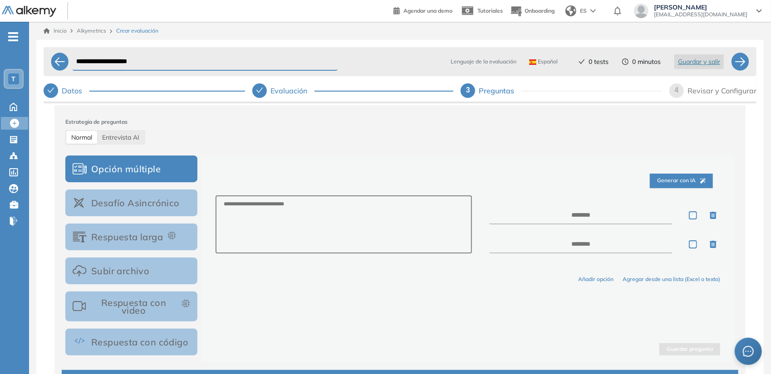
click at [677, 178] on span "Generar con IA" at bounding box center [681, 181] width 49 height 9
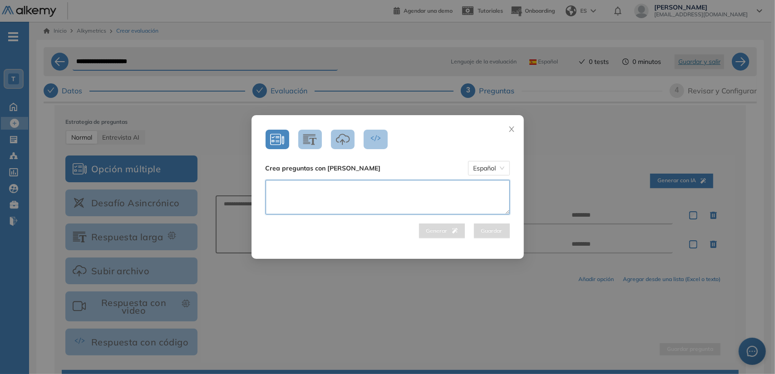
click at [454, 195] on textarea at bounding box center [387, 197] width 244 height 34
type textarea "*"
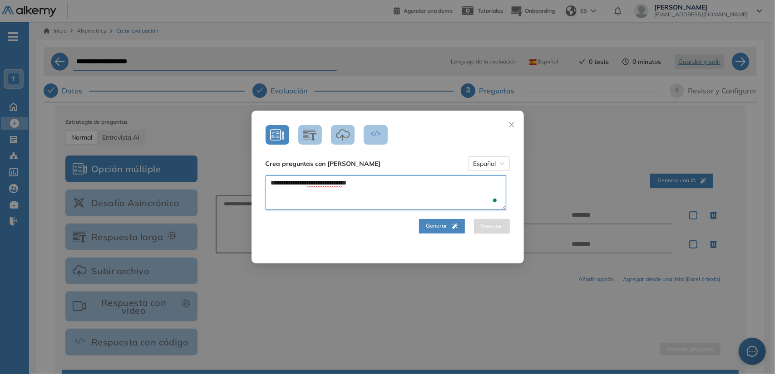
type textarea "**********"
click at [444, 226] on span "Generar" at bounding box center [441, 226] width 31 height 9
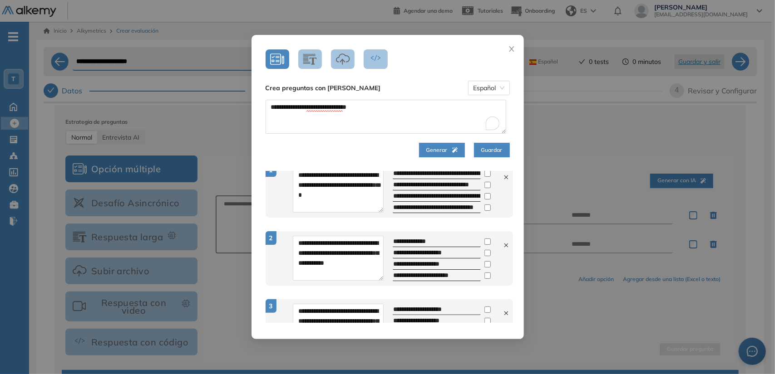
scroll to position [0, 0]
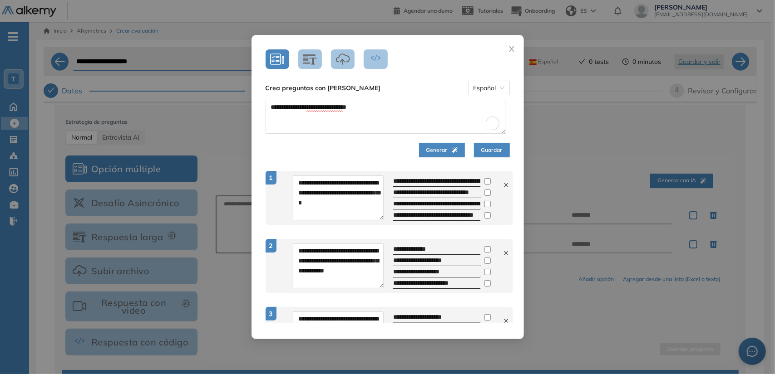
click at [385, 198] on div "**********" at bounding box center [441, 192] width 117 height 11
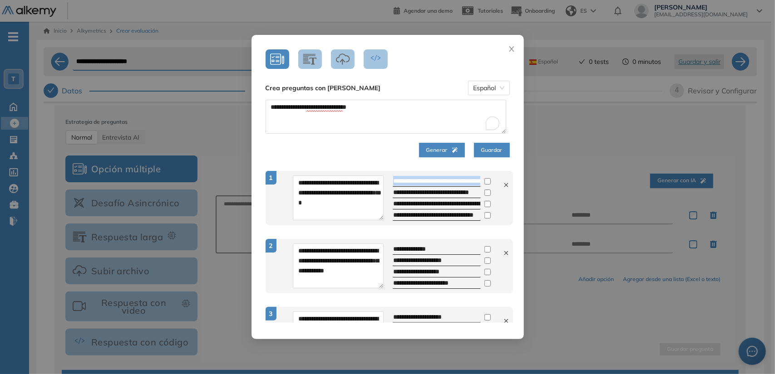
click at [385, 198] on div "**********" at bounding box center [441, 192] width 117 height 11
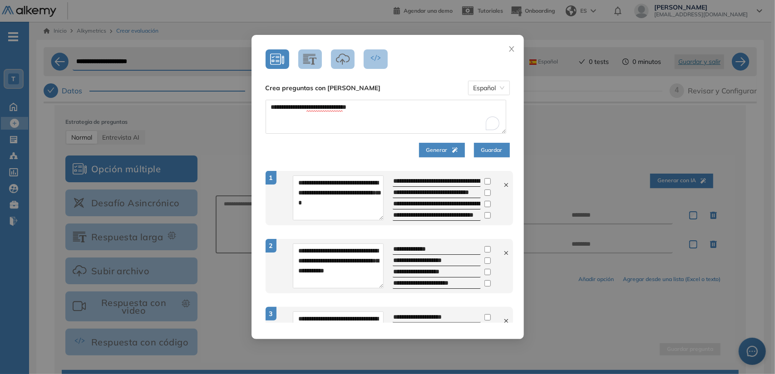
click at [385, 198] on div "**********" at bounding box center [441, 192] width 117 height 11
click at [284, 207] on div "**********" at bounding box center [396, 198] width 233 height 45
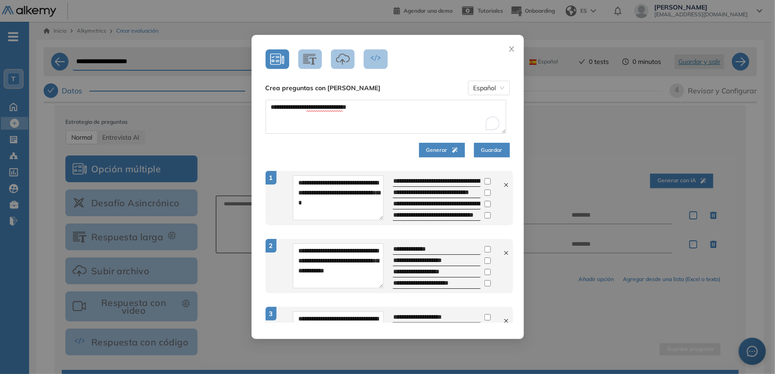
click at [284, 207] on div "**********" at bounding box center [396, 198] width 233 height 45
click at [486, 155] on button "Guardar" at bounding box center [492, 150] width 36 height 15
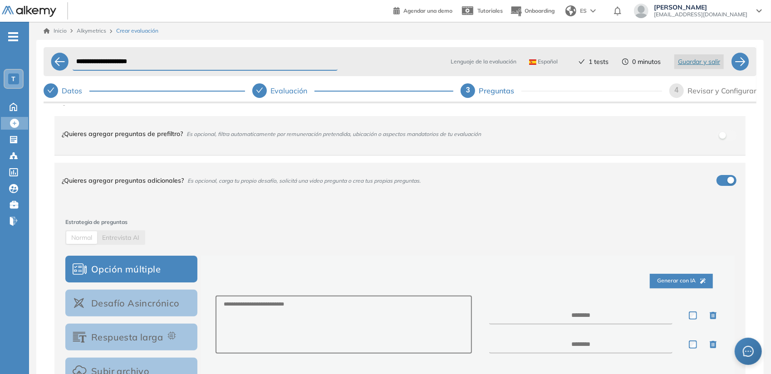
scroll to position [15, 0]
click at [118, 237] on span "Entrevista AI" at bounding box center [120, 238] width 37 height 8
click at [119, 296] on button "Desafío Asincrónico" at bounding box center [131, 303] width 132 height 27
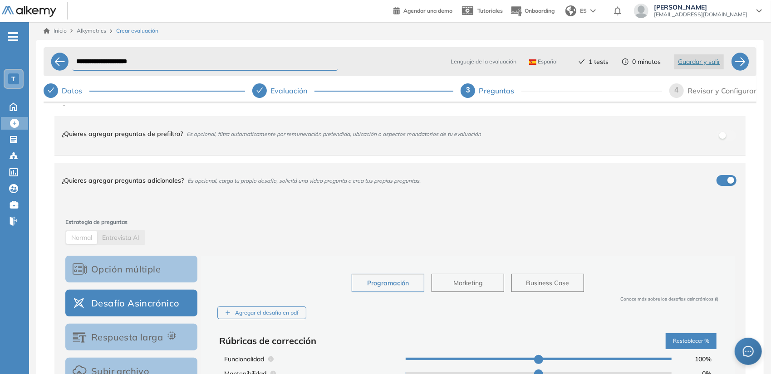
click at [121, 244] on div "Entrevista AI" at bounding box center [120, 237] width 47 height 13
click at [121, 243] on div "Entrevista AI" at bounding box center [120, 237] width 47 height 13
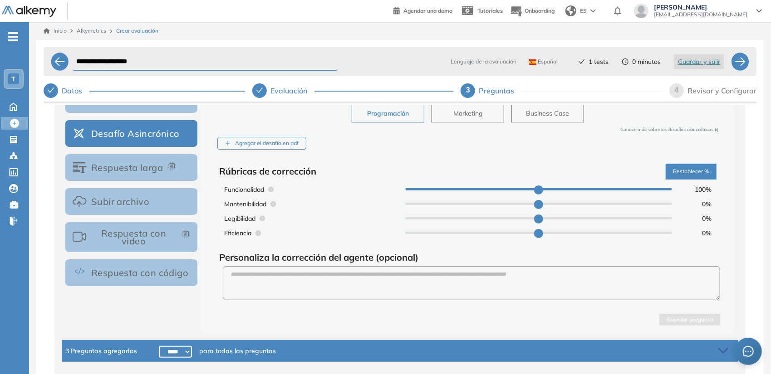
scroll to position [25, 0]
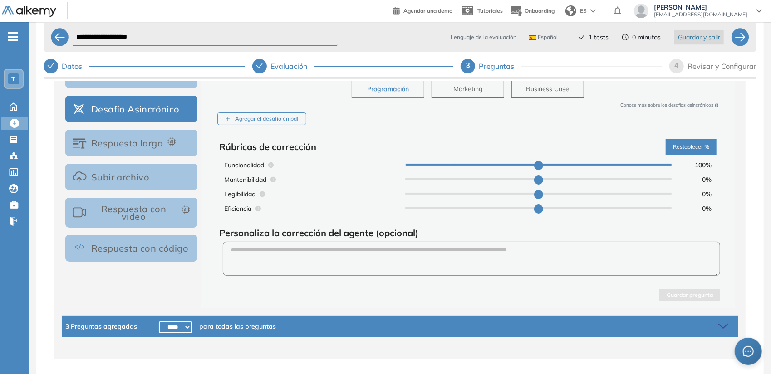
click at [136, 142] on button "Respuesta larga" at bounding box center [131, 143] width 132 height 27
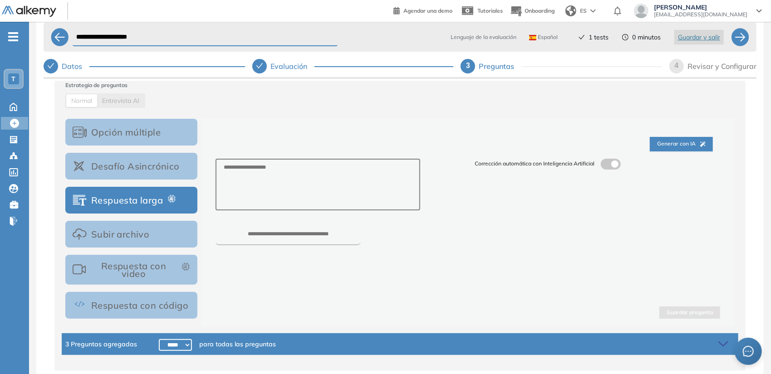
scroll to position [127, 0]
click at [126, 128] on button "Opción múltiple" at bounding box center [131, 132] width 132 height 27
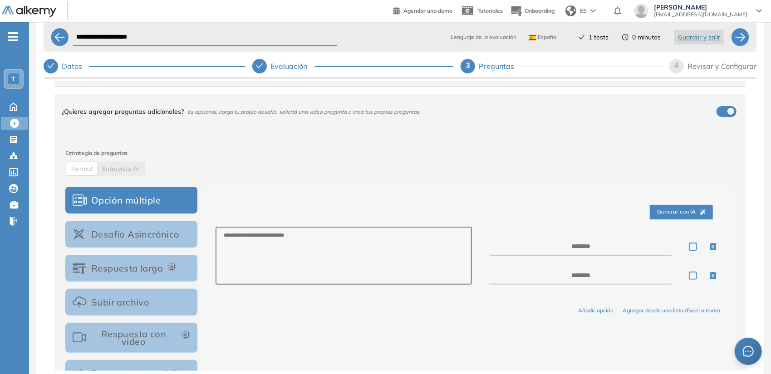
scroll to position [56, 0]
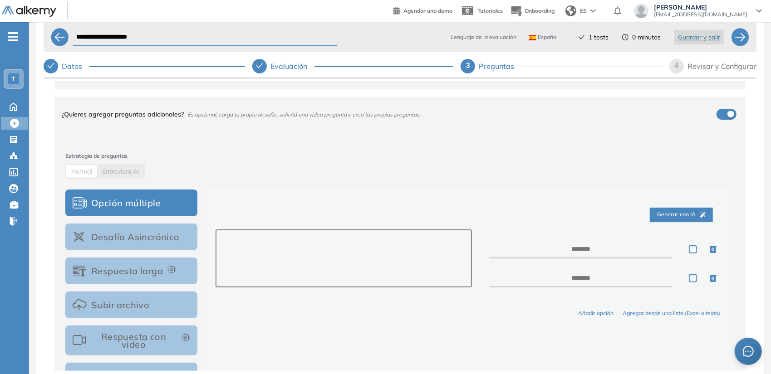
click at [385, 234] on textarea at bounding box center [344, 259] width 256 height 58
type textarea "*"
click at [685, 214] on span "Generar con IA" at bounding box center [681, 215] width 49 height 9
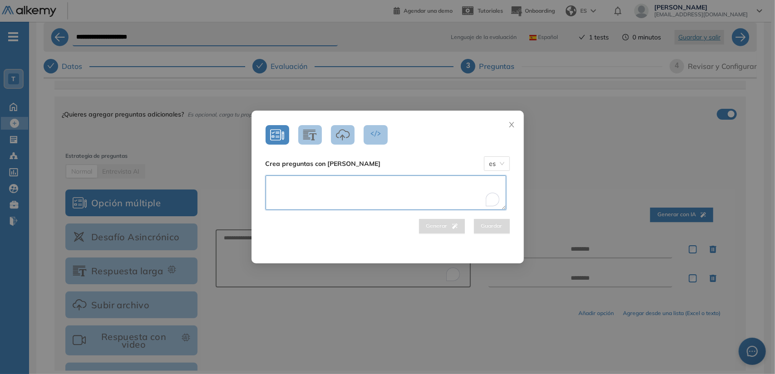
click at [454, 195] on textarea "To enrich screen reader interactions, please activate Accessibility in Grammarl…" at bounding box center [385, 193] width 241 height 34
type textarea "*"
type textarea "**********"
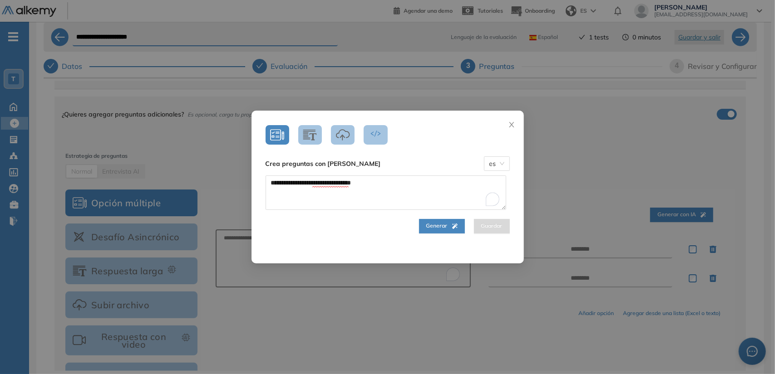
click at [450, 221] on button "Generar" at bounding box center [442, 226] width 46 height 15
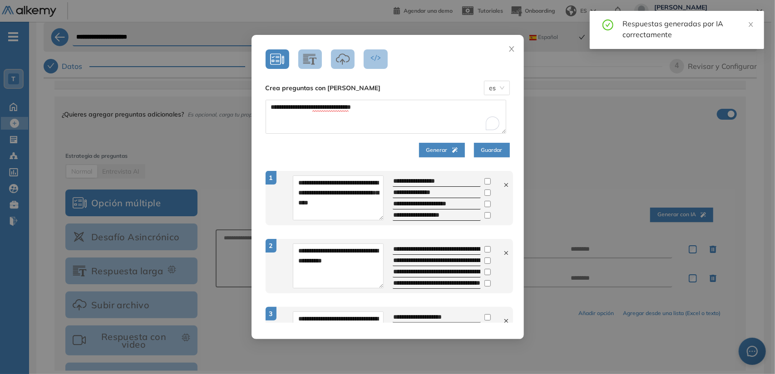
click at [503, 185] on icon at bounding box center [506, 185] width 6 height 6
type textarea "**********"
type input "**********"
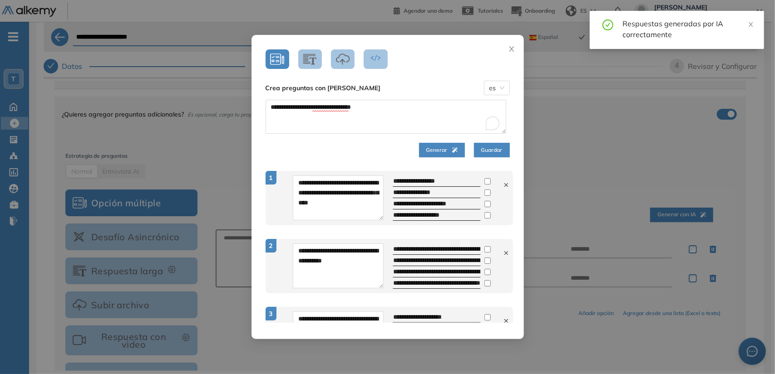
type input "**********"
type textarea "**********"
type input "**********"
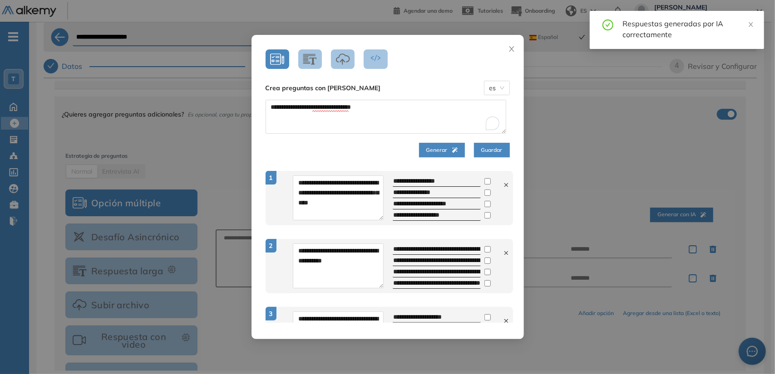
type input "**********"
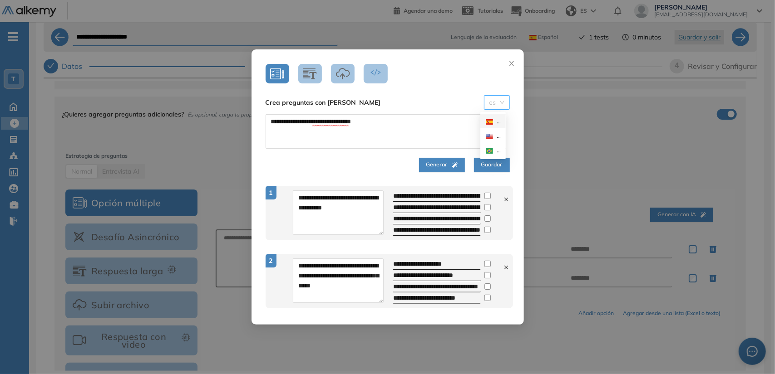
click at [498, 107] on span "es" at bounding box center [496, 103] width 15 height 14
click at [485, 165] on span "Guardar" at bounding box center [491, 165] width 21 height 9
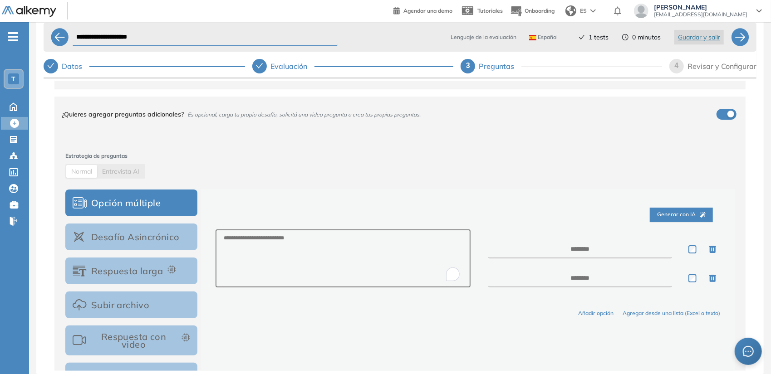
click at [485, 165] on div "Estrategia de preguntas Normal Entrevista AI" at bounding box center [399, 165] width 669 height 27
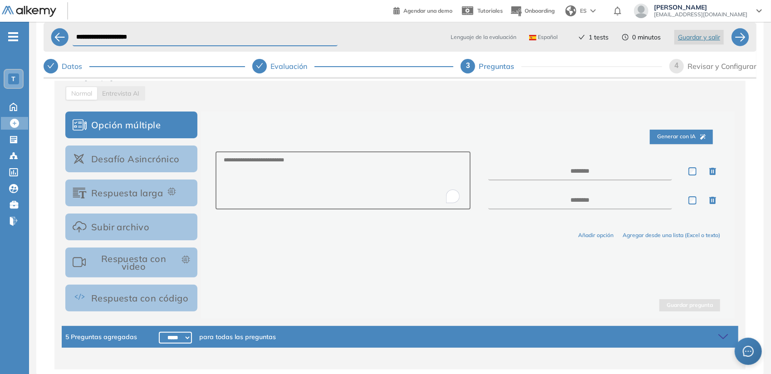
scroll to position [132, 0]
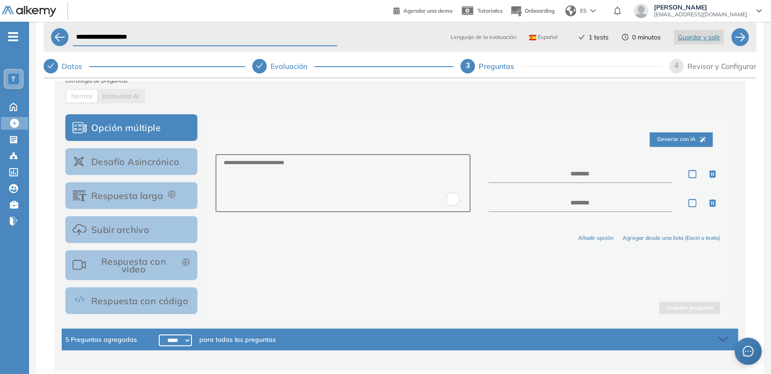
click at [662, 140] on span "Generar con IA" at bounding box center [681, 139] width 49 height 9
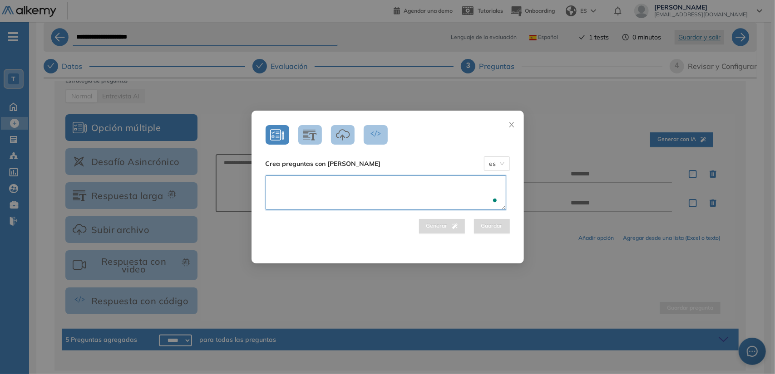
click at [436, 181] on textarea "To enrich screen reader interactions, please activate Accessibility in Grammarl…" at bounding box center [385, 193] width 241 height 34
type textarea "**********"
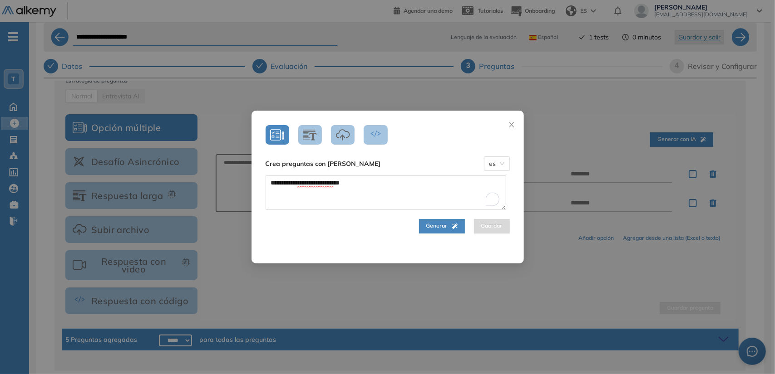
click at [433, 224] on span "Generar" at bounding box center [441, 226] width 31 height 9
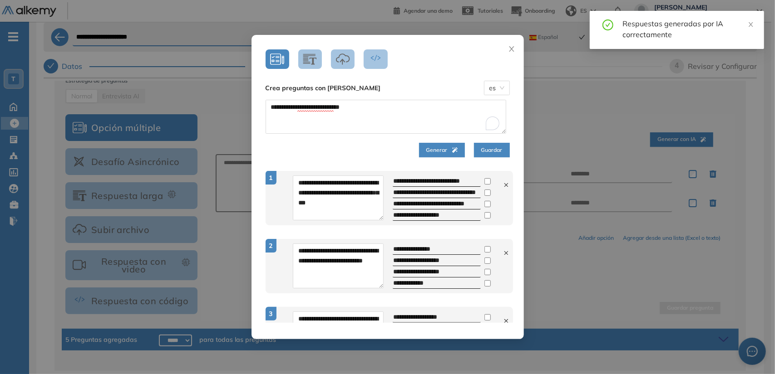
click at [503, 185] on icon at bounding box center [506, 185] width 6 height 6
type textarea "**********"
type input "**********"
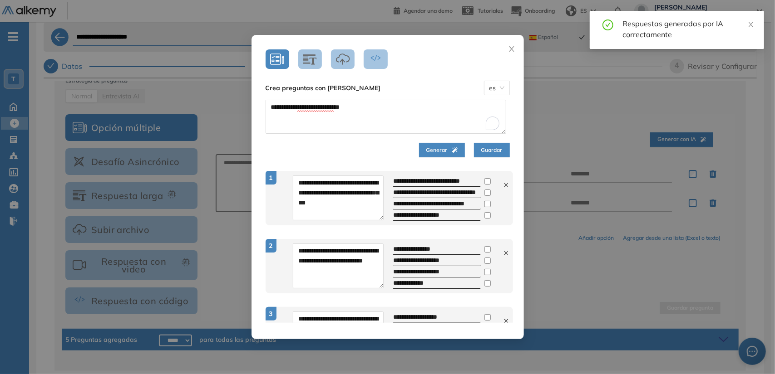
type input "**********"
type textarea "**********"
type input "**********"
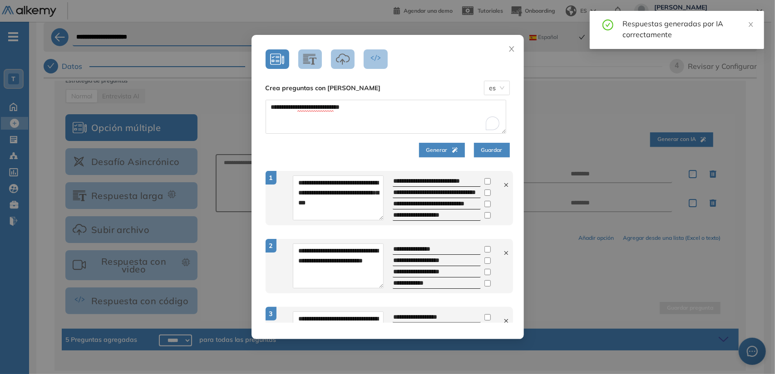
type input "**********"
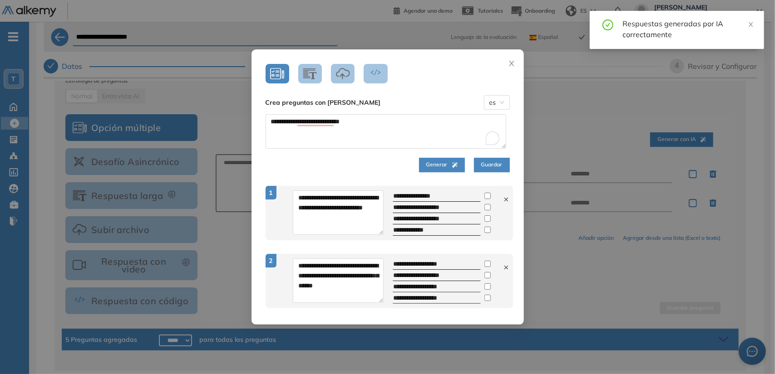
click at [504, 199] on icon at bounding box center [506, 200] width 4 height 4
type textarea "**********"
type input "**********"
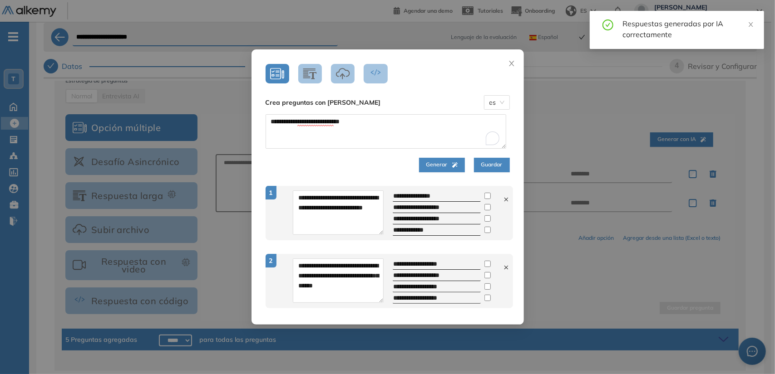
type input "**********"
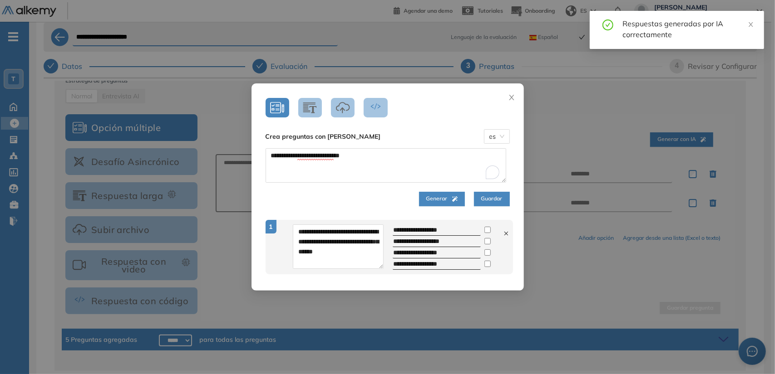
click at [483, 199] on span "Guardar" at bounding box center [491, 199] width 21 height 9
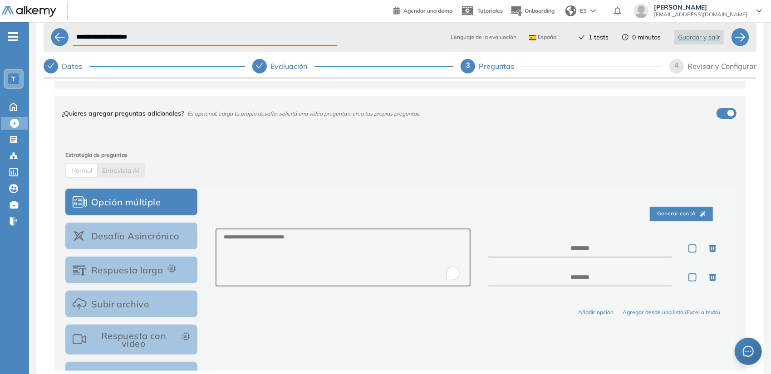
scroll to position [52, 0]
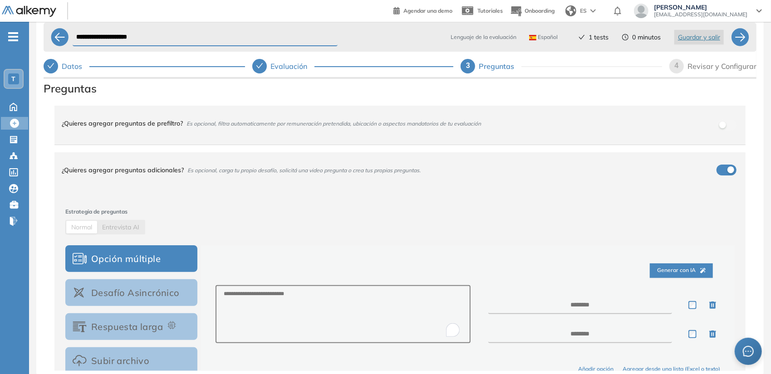
click at [724, 122] on button "button" at bounding box center [727, 125] width 20 height 11
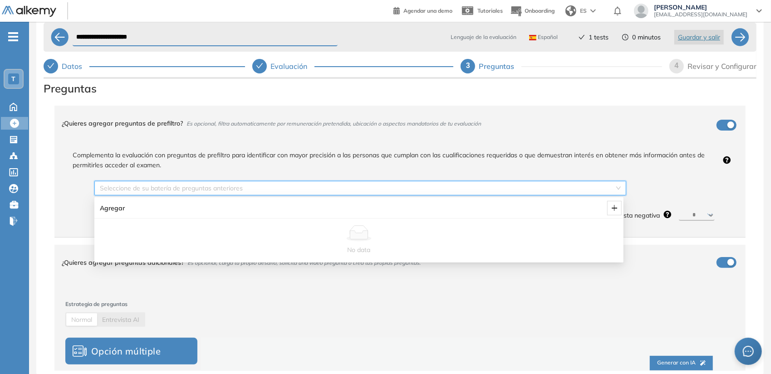
click at [466, 191] on input "search" at bounding box center [357, 189] width 515 height 14
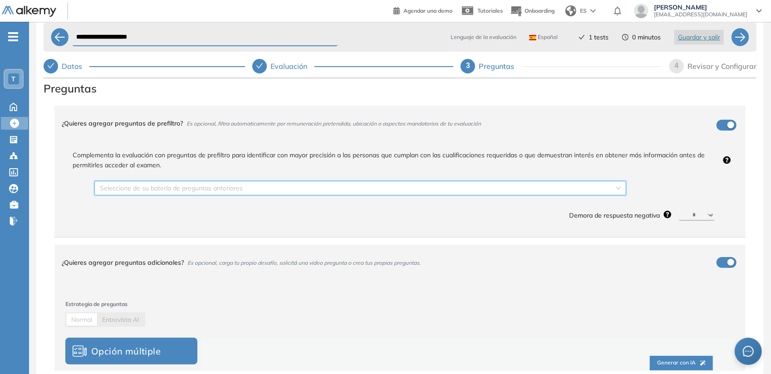
click at [721, 126] on div "¿Quieres agregar preguntas de prefiltro? Es opcional, filtra automaticamente po…" at bounding box center [395, 123] width 666 height 25
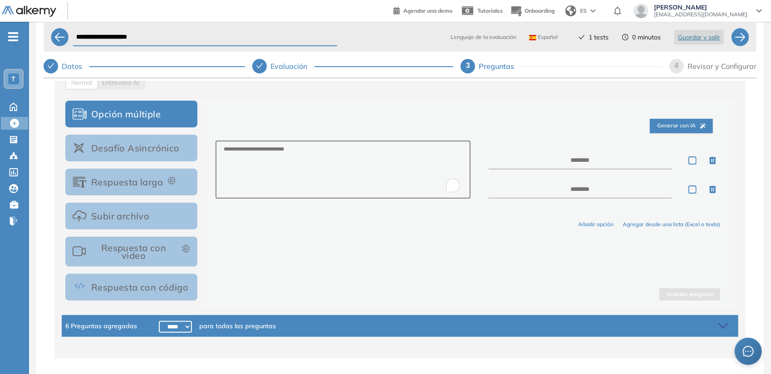
click at [149, 250] on button "Respuesta con video" at bounding box center [131, 252] width 132 height 30
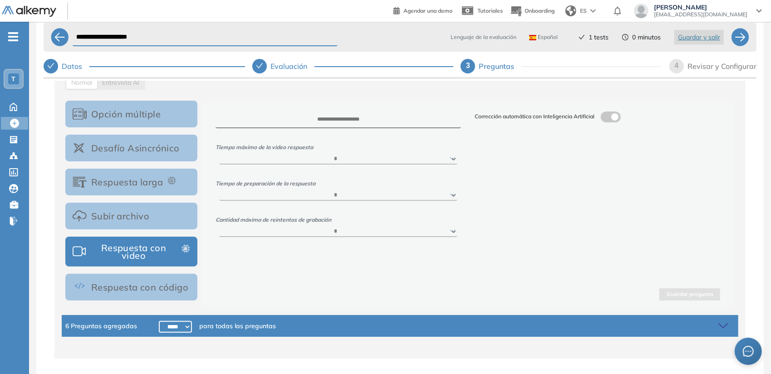
click at [158, 209] on button "Subir archivo" at bounding box center [131, 216] width 132 height 27
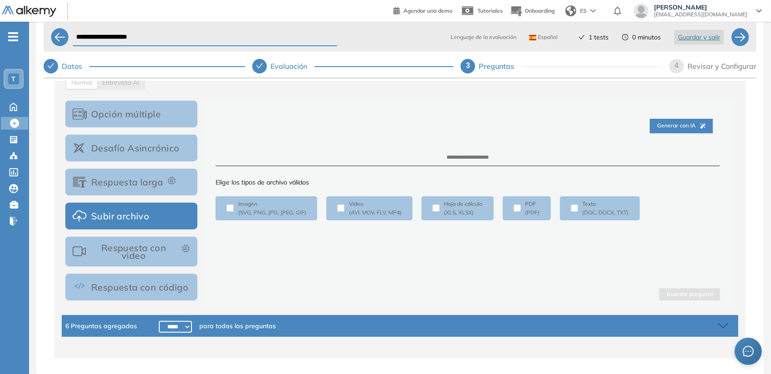
click at [160, 180] on button "Respuesta larga" at bounding box center [131, 182] width 132 height 27
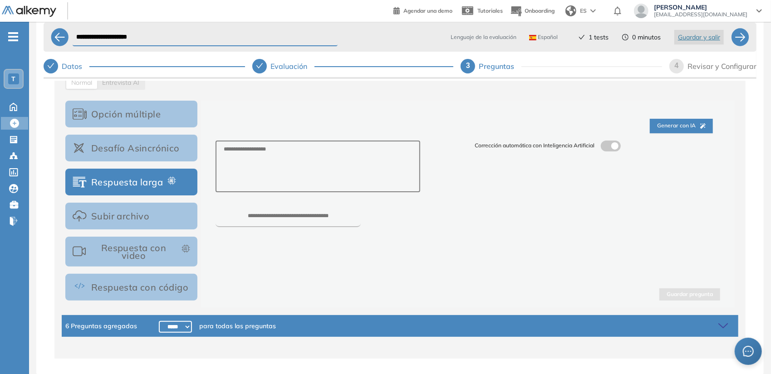
click at [148, 145] on button "Desafío Asincrónico" at bounding box center [131, 148] width 132 height 27
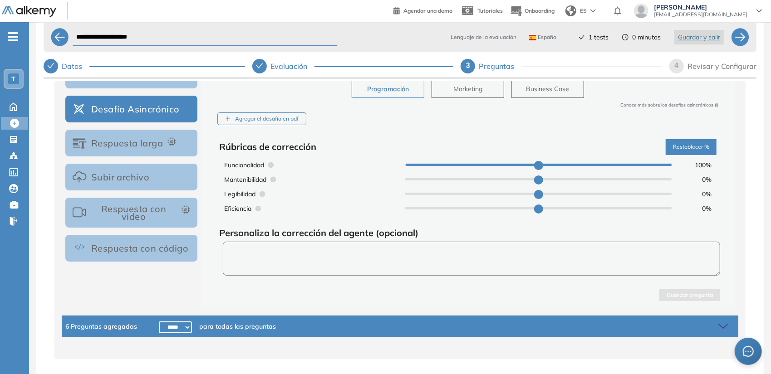
click at [330, 254] on textarea at bounding box center [471, 259] width 497 height 34
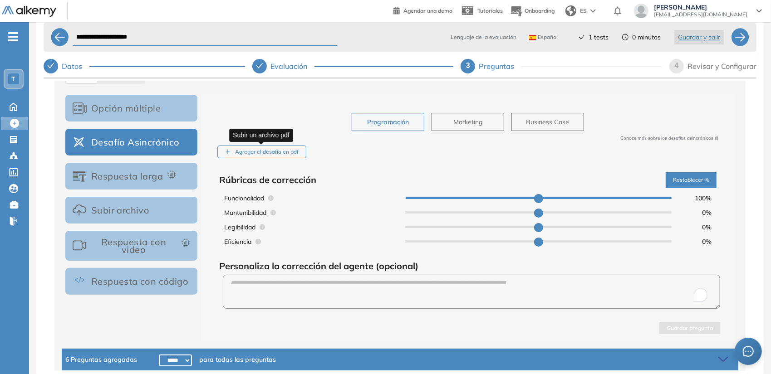
click at [280, 153] on div "Agregar el desafío en pdf" at bounding box center [261, 152] width 89 height 13
click at [0, 0] on input "Agregar el desafío en pdf" at bounding box center [0, 0] width 0 height 0
click at [284, 146] on div "Agregar el desafío en pdf" at bounding box center [261, 152] width 89 height 13
click at [0, 0] on input "Agregar el desafío en pdf" at bounding box center [0, 0] width 0 height 0
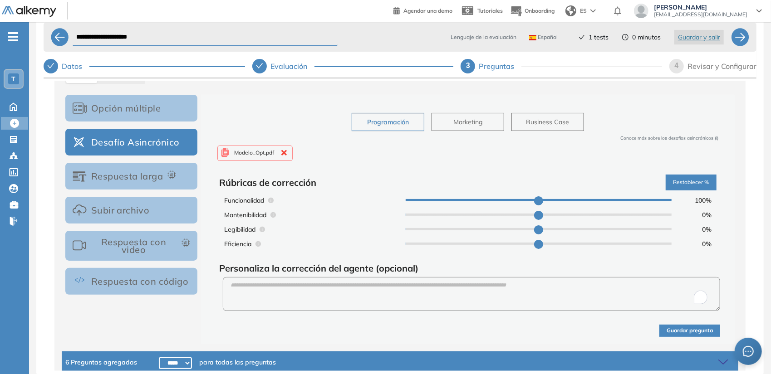
click at [540, 216] on div "Mantenibilidad 0 %" at bounding box center [468, 215] width 490 height 13
type input "**"
click at [539, 214] on input "range" at bounding box center [539, 215] width 266 height 2
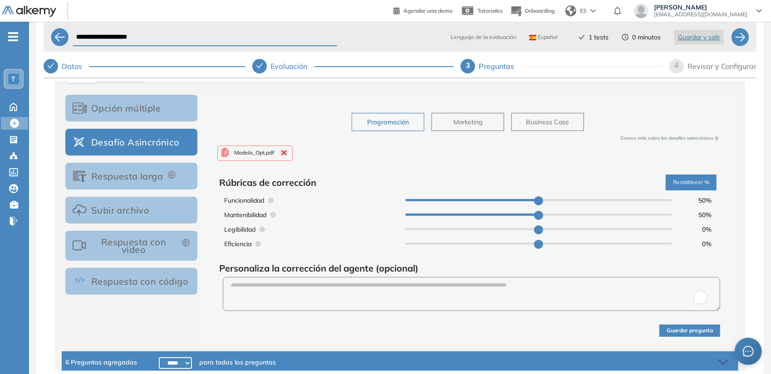
click at [536, 225] on div "Legibilidad 0 %" at bounding box center [468, 229] width 490 height 13
click at [532, 225] on div "Legibilidad 0 %" at bounding box center [468, 229] width 490 height 13
click at [538, 230] on div "Legibilidad 0 %" at bounding box center [468, 229] width 490 height 13
click at [530, 229] on input "range" at bounding box center [539, 229] width 266 height 2
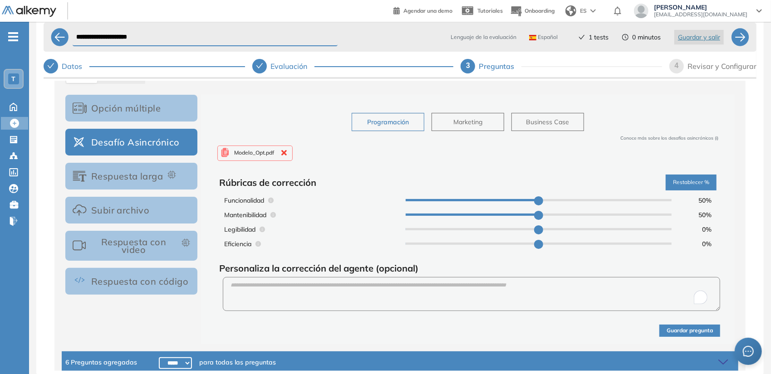
click at [530, 228] on input "range" at bounding box center [539, 229] width 266 height 2
click at [531, 228] on input "range" at bounding box center [539, 229] width 266 height 2
type input "*"
drag, startPoint x: 410, startPoint y: 228, endPoint x: 460, endPoint y: 228, distance: 49.5
click at [460, 228] on input "range" at bounding box center [539, 229] width 266 height 2
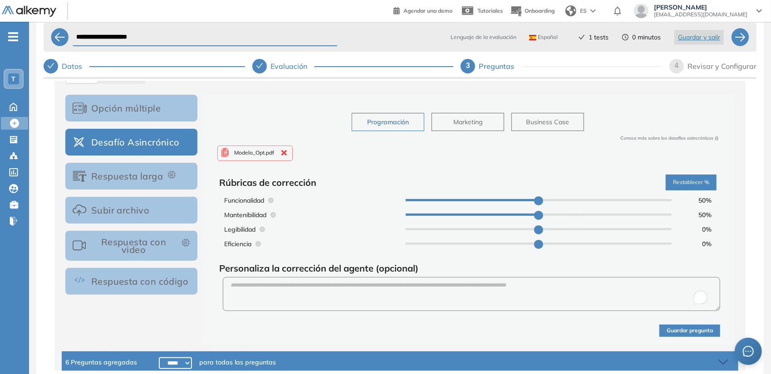
type input "**"
type input "*"
type input "**"
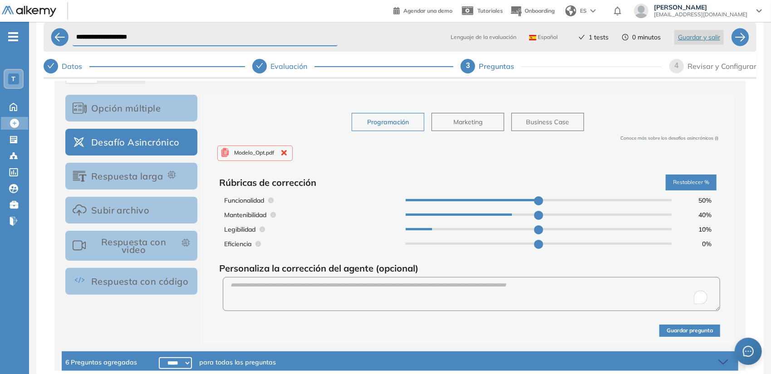
type input "**"
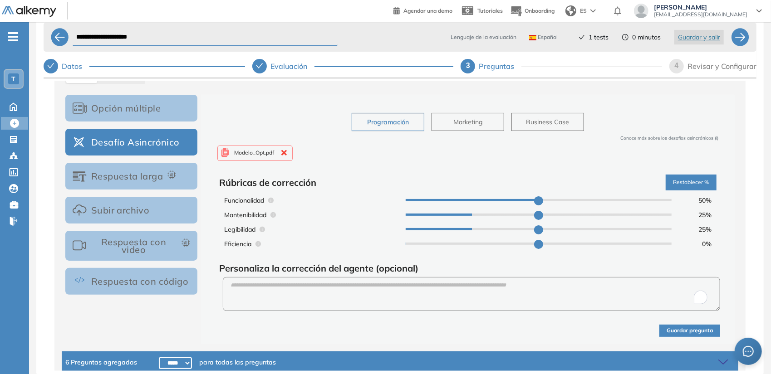
drag, startPoint x: 535, startPoint y: 215, endPoint x: 471, endPoint y: 210, distance: 64.1
type input "**"
click at [471, 214] on input "range" at bounding box center [539, 215] width 266 height 2
type input "*"
drag, startPoint x: 407, startPoint y: 245, endPoint x: 436, endPoint y: 243, distance: 28.6
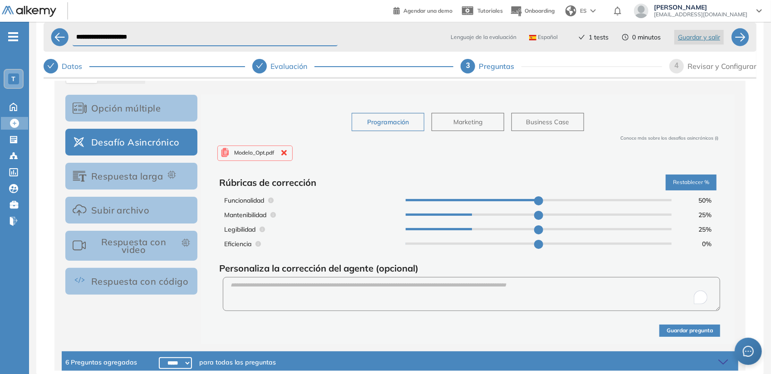
click at [436, 243] on input "range" at bounding box center [539, 244] width 266 height 2
type input "**"
type input "*"
type input "**"
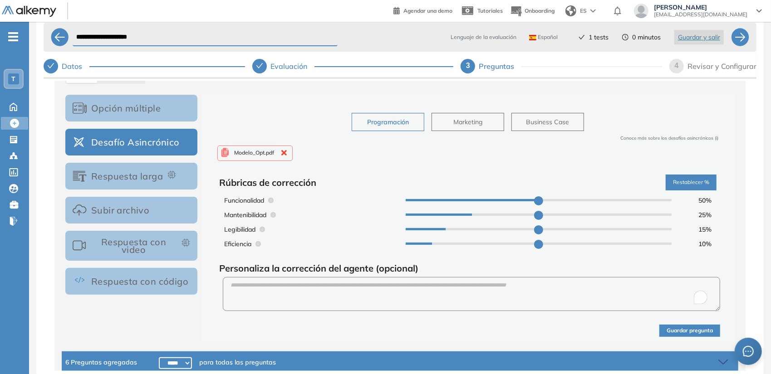
drag, startPoint x: 472, startPoint y: 228, endPoint x: 442, endPoint y: 230, distance: 30.0
type input "**"
click at [442, 230] on input "range" at bounding box center [539, 229] width 266 height 2
click at [672, 325] on button "Guardar pregunta" at bounding box center [689, 331] width 61 height 12
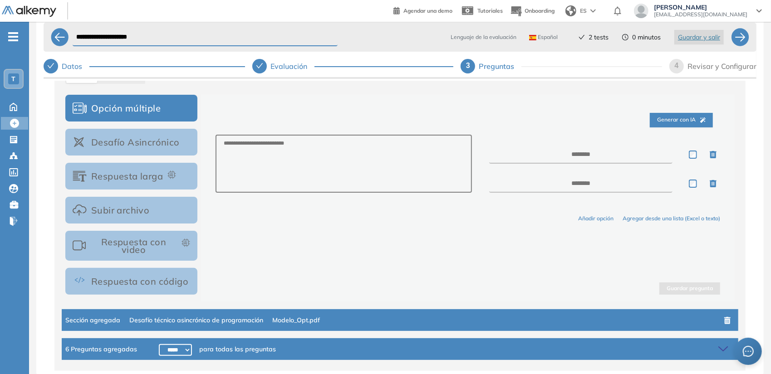
scroll to position [174, 0]
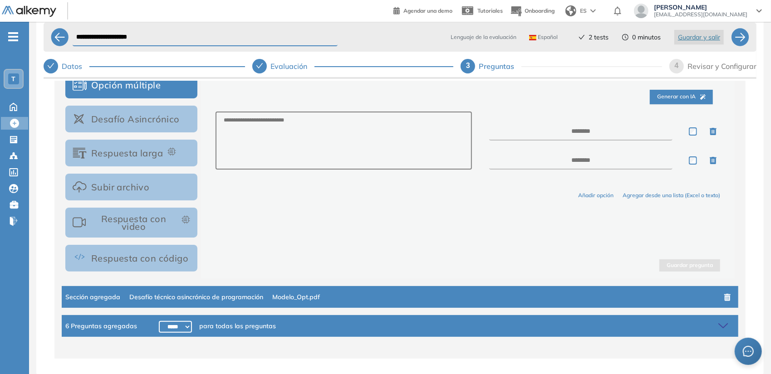
click at [718, 324] on icon at bounding box center [724, 326] width 13 height 13
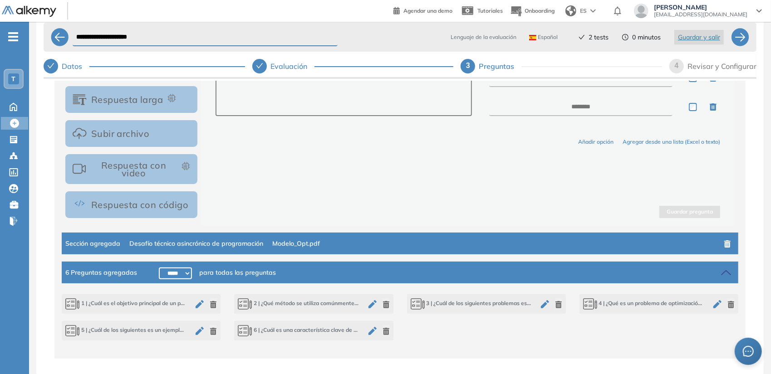
scroll to position [228, 0]
click at [555, 305] on icon "button" at bounding box center [558, 304] width 7 height 7
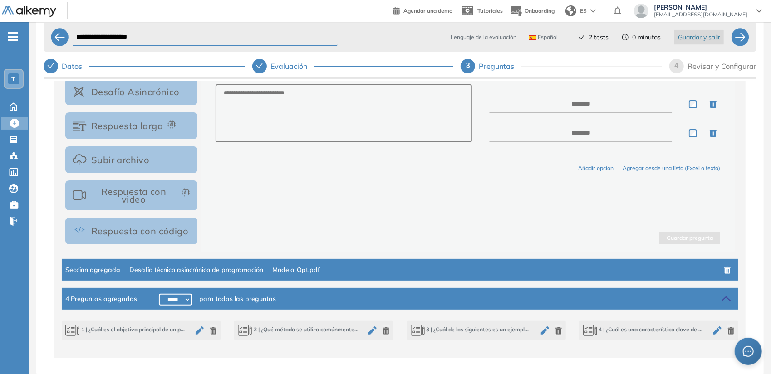
scroll to position [201, 0]
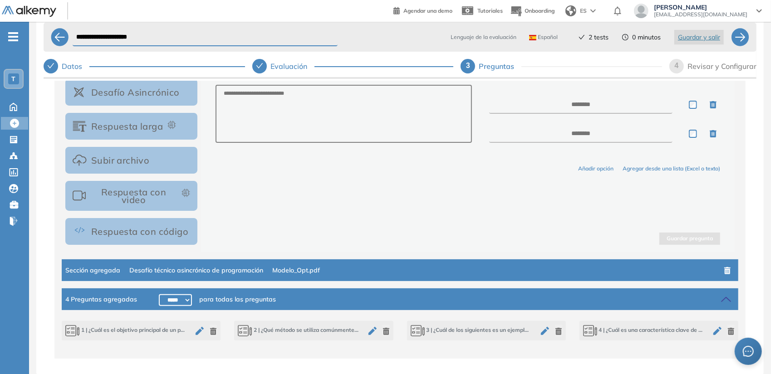
click at [728, 333] on icon "button" at bounding box center [731, 331] width 6 height 7
click at [555, 332] on icon "button" at bounding box center [558, 331] width 7 height 7
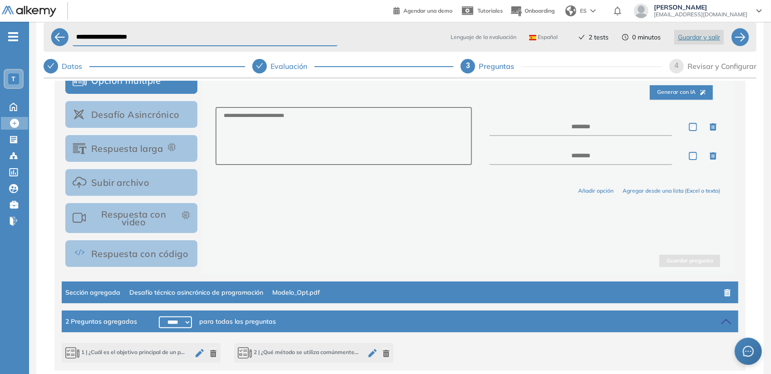
scroll to position [176, 0]
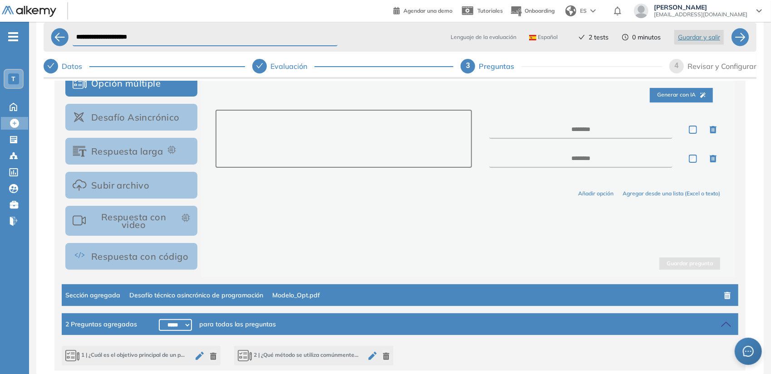
click at [407, 125] on textarea at bounding box center [344, 139] width 256 height 58
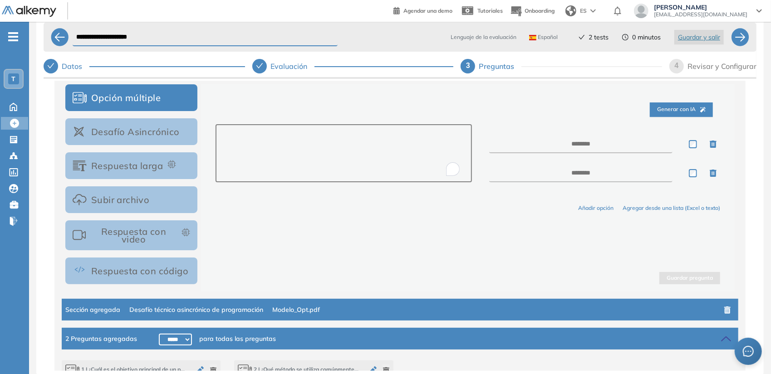
scroll to position [161, 0]
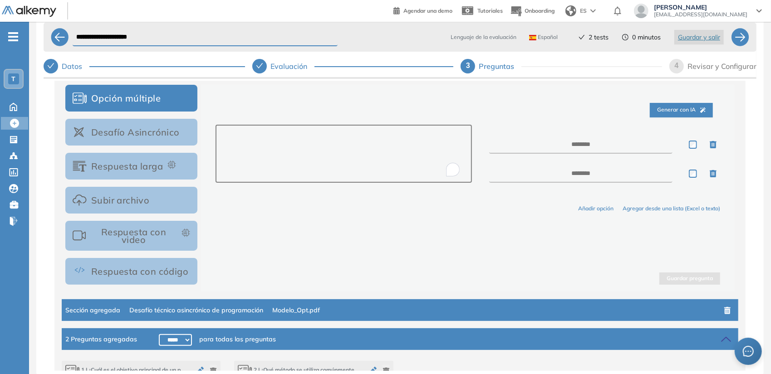
click at [379, 146] on textarea "To enrich screen reader interactions, please activate Accessibility in Grammarl…" at bounding box center [344, 154] width 256 height 58
click at [175, 231] on button "Respuesta con video" at bounding box center [131, 236] width 132 height 30
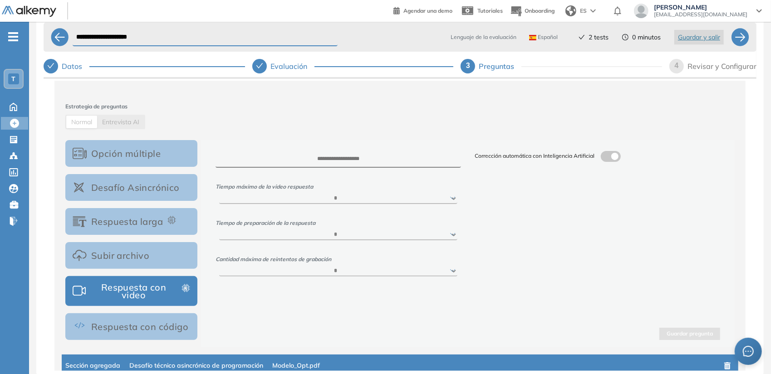
scroll to position [101, 0]
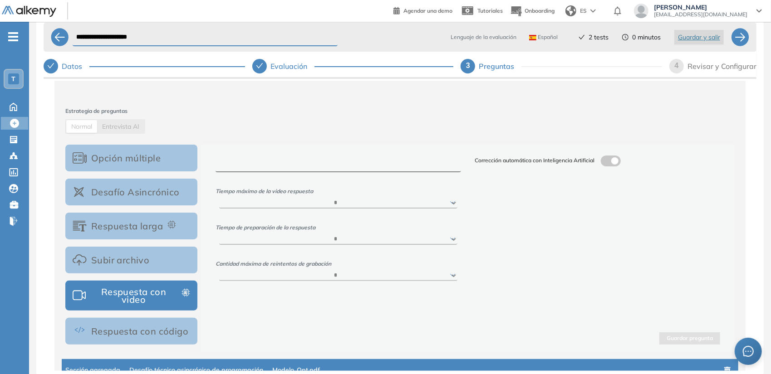
click at [405, 168] on textarea at bounding box center [338, 164] width 245 height 17
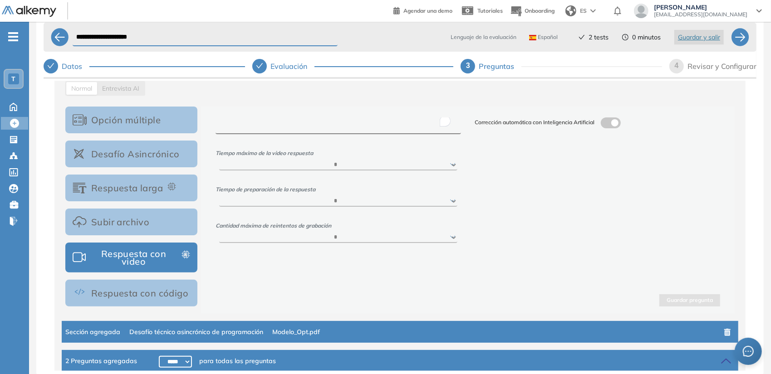
scroll to position [140, 0]
click at [405, 168] on select "****** ***** ***** ***** ***** *****" at bounding box center [338, 164] width 238 height 11
select select "**"
click at [219, 159] on select "****** ***** ***** ***** ***** *****" at bounding box center [338, 164] width 238 height 11
click at [345, 203] on select "***** ****** ****** *****" at bounding box center [338, 201] width 238 height 11
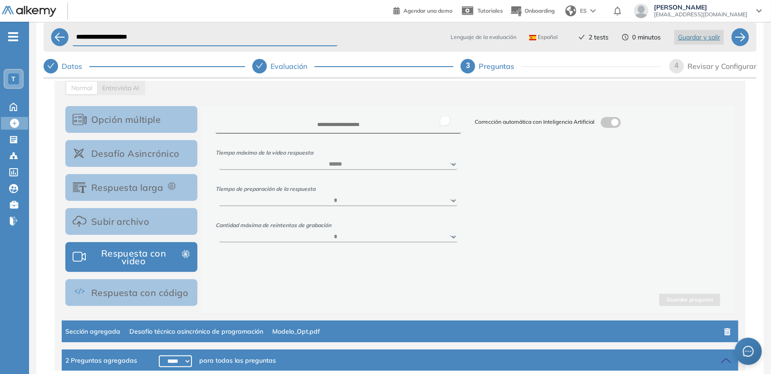
select select "*"
click at [219, 196] on select "***** ****** ****** *****" at bounding box center [338, 201] width 238 height 11
click at [341, 243] on select "* * * * *" at bounding box center [338, 237] width 238 height 11
select select "*"
click at [219, 235] on select "* * * * *" at bounding box center [338, 237] width 238 height 11
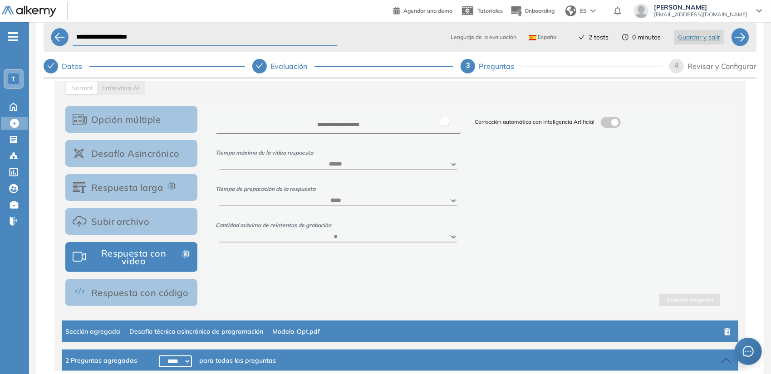
scroll to position [107, 0]
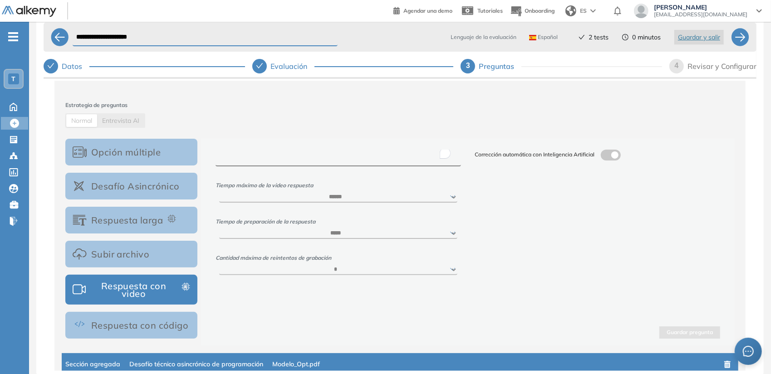
click at [368, 156] on textarea "To enrich screen reader interactions, please activate Accessibility in Grammarl…" at bounding box center [338, 158] width 245 height 17
type textarea "*"
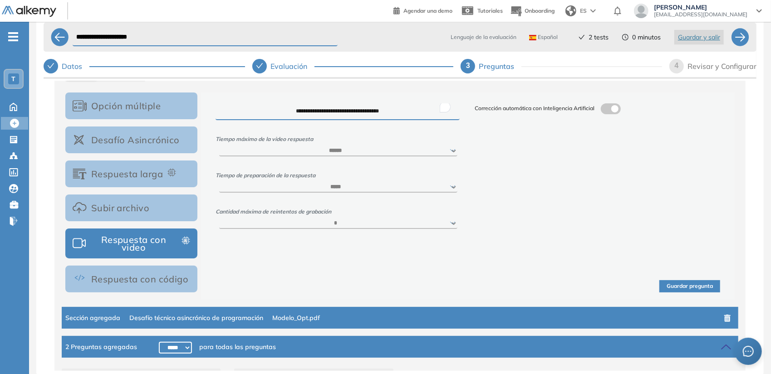
scroll to position [157, 0]
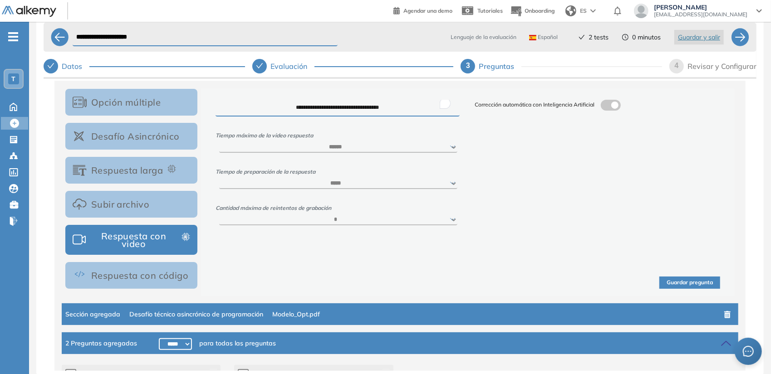
type textarea "**********"
click at [610, 102] on label at bounding box center [611, 105] width 20 height 11
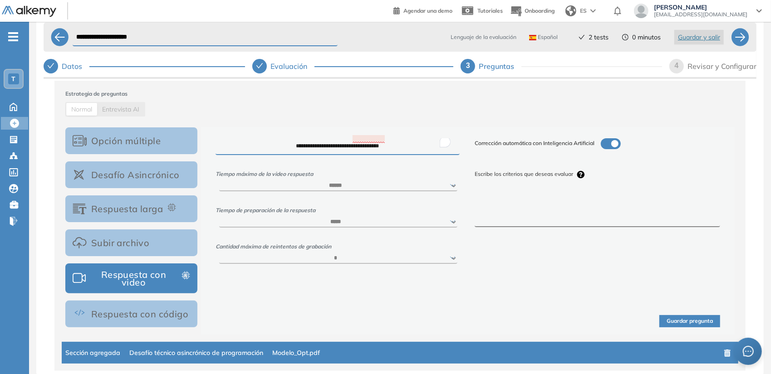
click at [380, 145] on textarea "**********" at bounding box center [338, 146] width 244 height 17
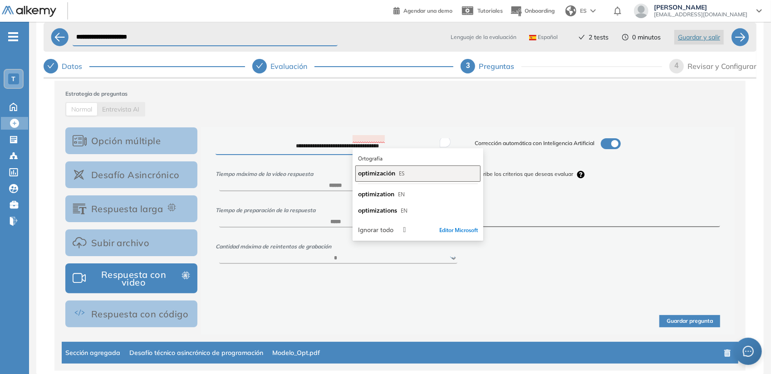
click at [383, 176] on span "optimización" at bounding box center [376, 173] width 37 height 9
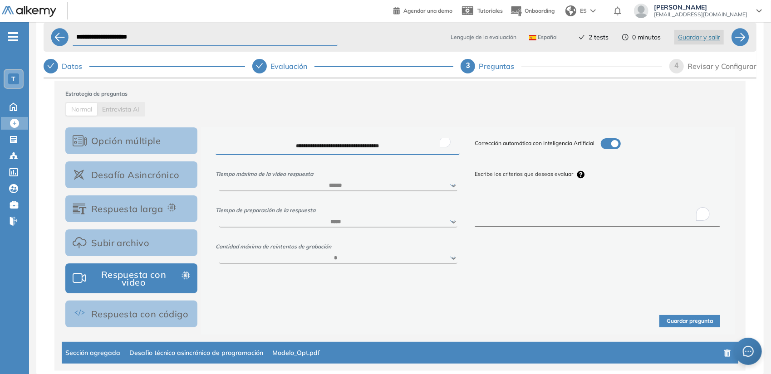
click at [548, 207] on textarea "To enrich screen reader interactions, please activate Accessibility in Grammarl…" at bounding box center [597, 211] width 245 height 34
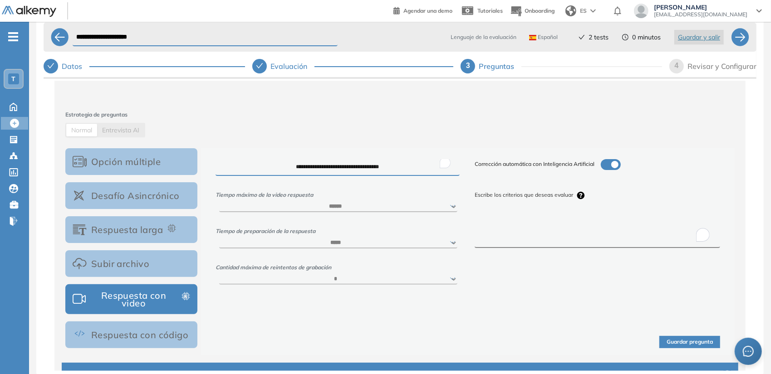
scroll to position [98, 0]
click at [526, 210] on div "Escribe los criterios que deseas evaluar" at bounding box center [597, 220] width 245 height 58
click at [526, 222] on textarea "To enrich screen reader interactions, please activate Accessibility in Grammarl…" at bounding box center [597, 232] width 245 height 34
click at [535, 225] on textarea "To enrich screen reader interactions, please activate Accessibility in Grammarl…" at bounding box center [597, 232] width 245 height 34
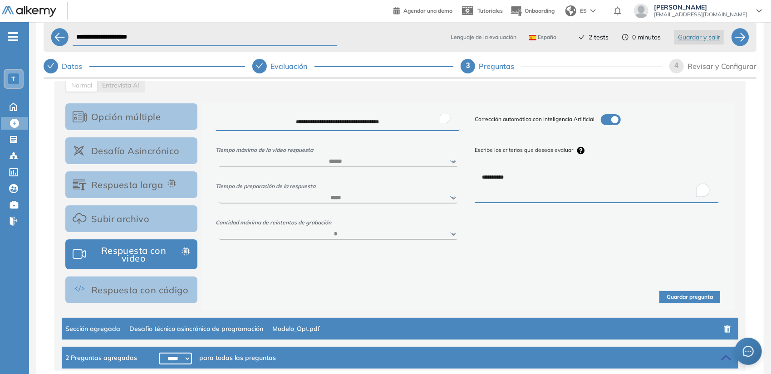
scroll to position [143, 0]
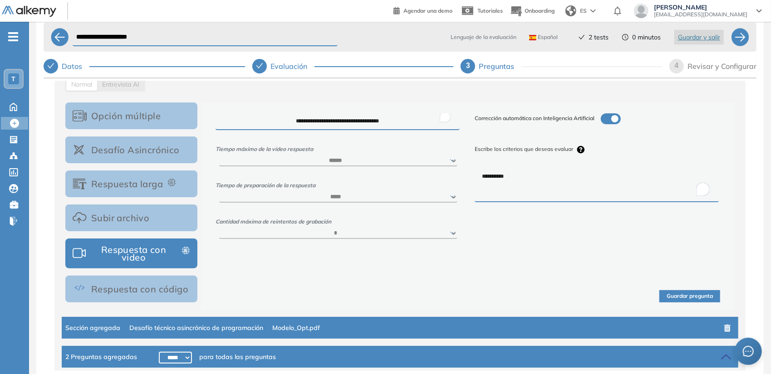
type textarea "**********"
click at [673, 293] on button "Guardar pregunta" at bounding box center [689, 296] width 61 height 12
select select
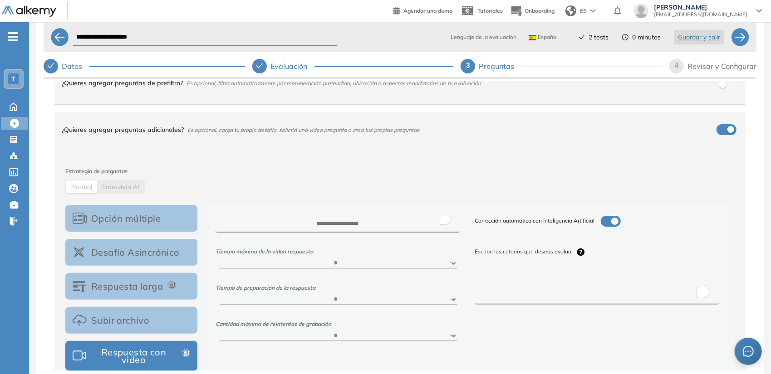
scroll to position [0, 0]
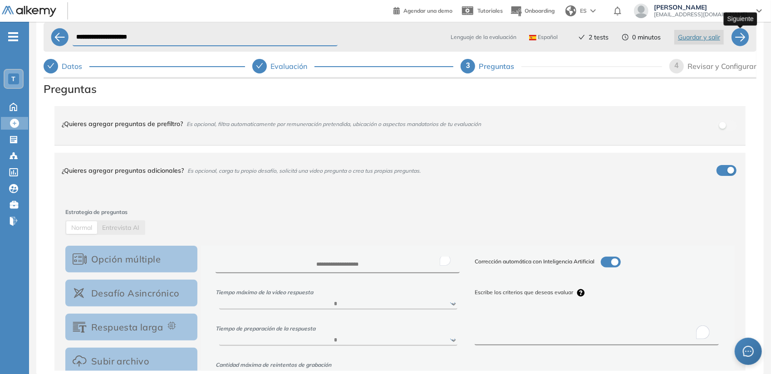
click at [737, 36] on div at bounding box center [740, 37] width 18 height 18
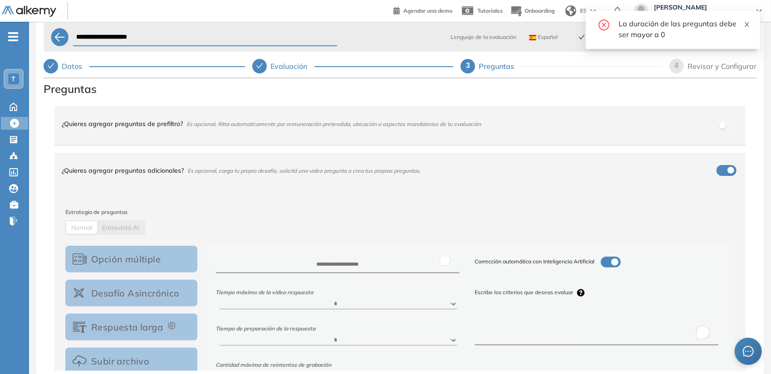
click at [749, 24] on icon "close" at bounding box center [747, 24] width 6 height 6
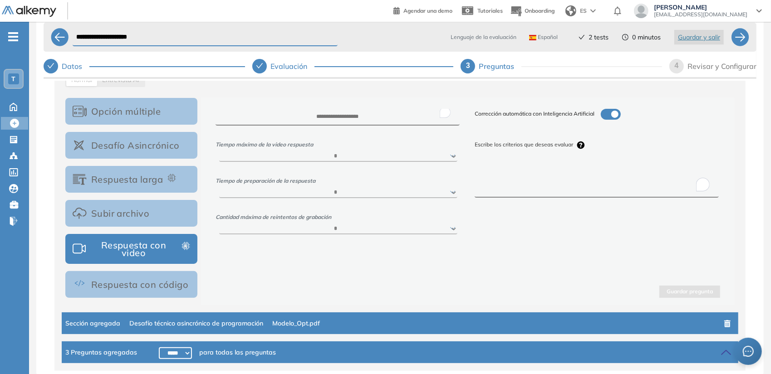
scroll to position [201, 0]
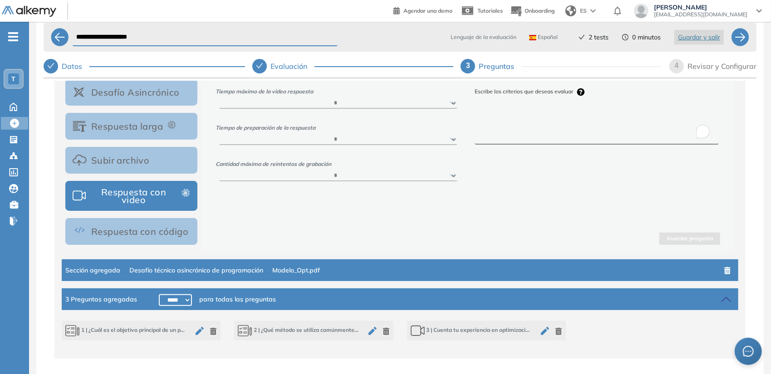
click at [199, 329] on icon "button" at bounding box center [200, 331] width 8 height 8
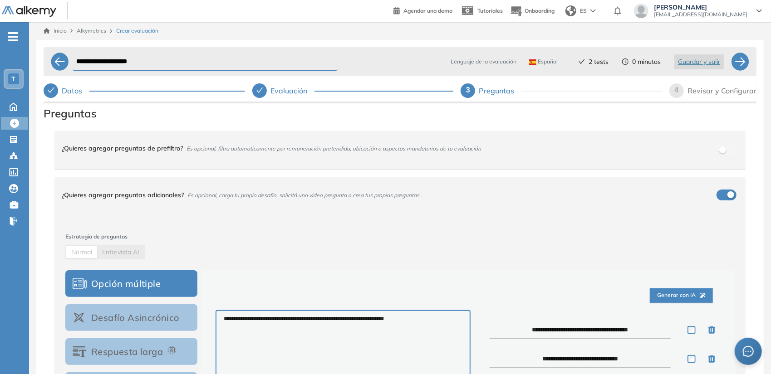
scroll to position [0, 0]
click at [736, 65] on div at bounding box center [740, 62] width 18 height 18
click at [747, 24] on icon "close" at bounding box center [747, 24] width 5 height 5
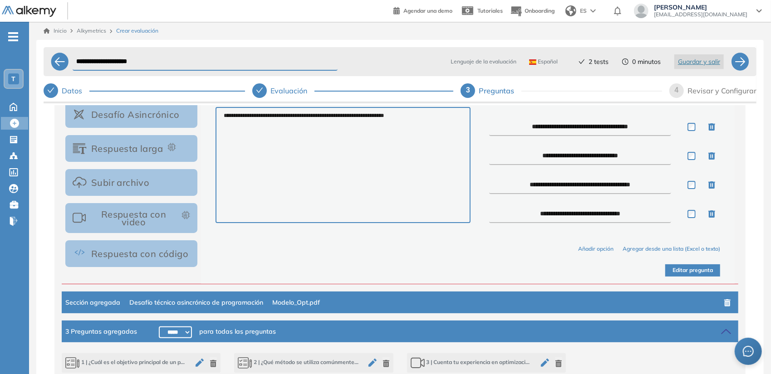
scroll to position [205, 0]
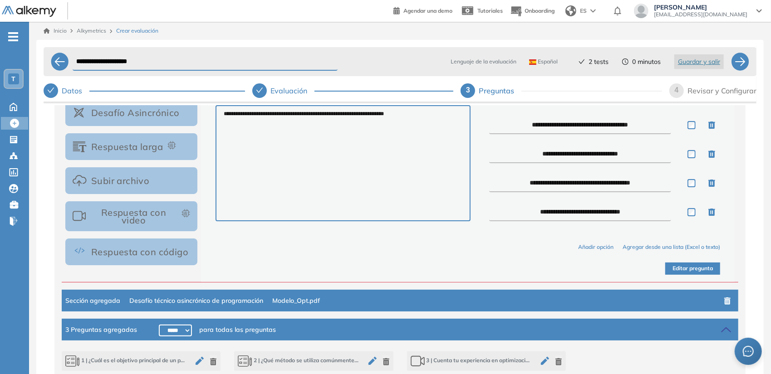
click at [679, 270] on button "Editar pregunta" at bounding box center [692, 269] width 55 height 12
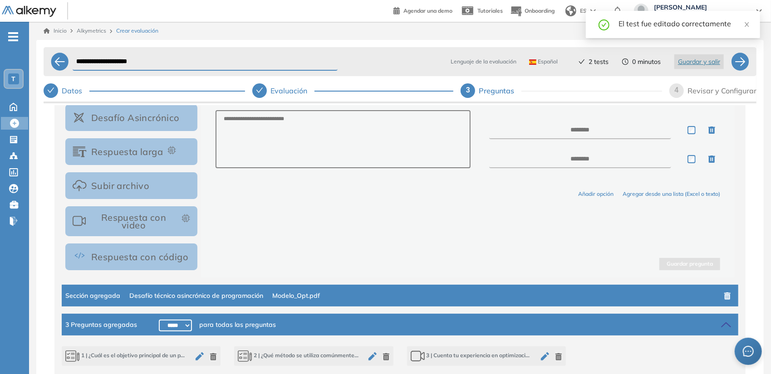
scroll to position [201, 0]
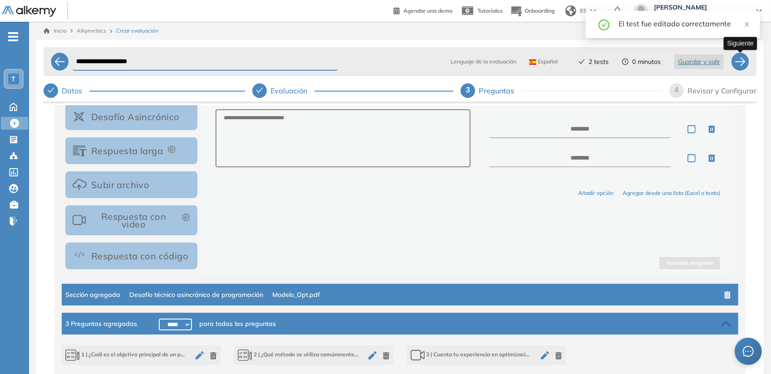
click at [741, 66] on div at bounding box center [740, 62] width 18 height 18
click at [752, 22] on div "La duración de las preguntas debe ser mayor a 0" at bounding box center [673, 30] width 174 height 38
click at [751, 23] on div "La duración de las preguntas debe ser mayor a 0" at bounding box center [673, 30] width 174 height 38
click at [744, 27] on icon "close" at bounding box center [747, 24] width 6 height 6
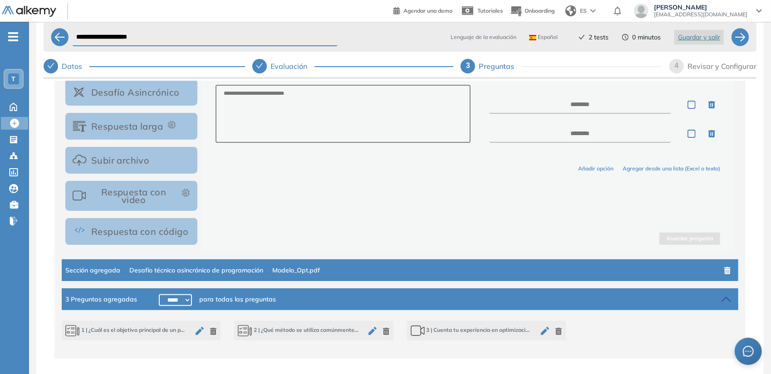
click at [178, 303] on select "***** ***** ****** ****** ****** ****** ****** ****** ****** ****** ****** ****…" at bounding box center [175, 300] width 33 height 12
select select "******"
click at [159, 294] on select "***** ***** ****** ****** ****** ****** ****** ****** ****** ****** ****** ****…" at bounding box center [175, 300] width 33 height 12
click at [443, 203] on div "Generar con IA Añadir opción Agregar desde una lista (Excel o texto) Guardar pr…" at bounding box center [468, 148] width 534 height 207
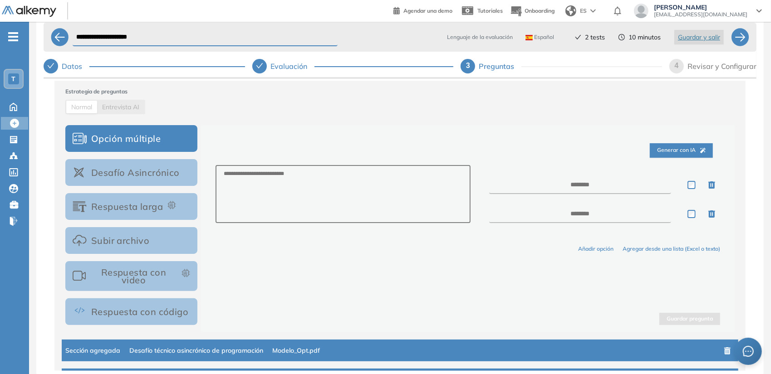
scroll to position [120, 0]
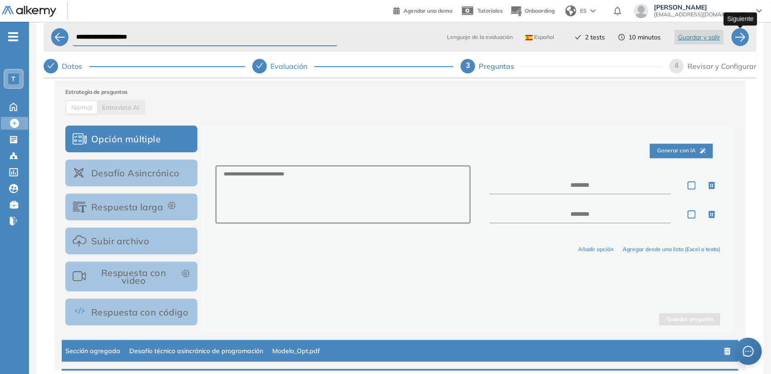
click at [738, 39] on div at bounding box center [740, 37] width 18 height 18
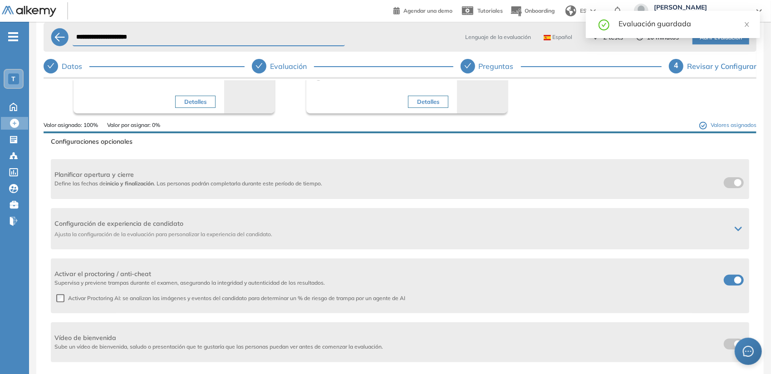
scroll to position [103, 0]
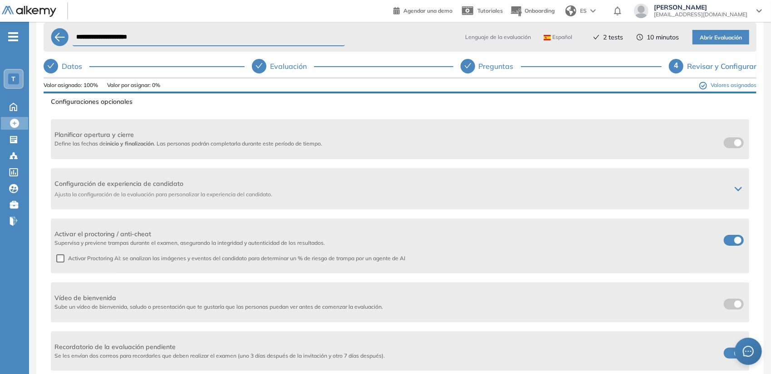
click at [67, 257] on span "Activar Proctoring AI: se analizan las imágenes y eventos del candidato para de…" at bounding box center [234, 259] width 341 height 8
click at [162, 191] on span "Ajusta la configuración de la evaluación para personalizar la experiencia del c…" at bounding box center [388, 195] width 669 height 8
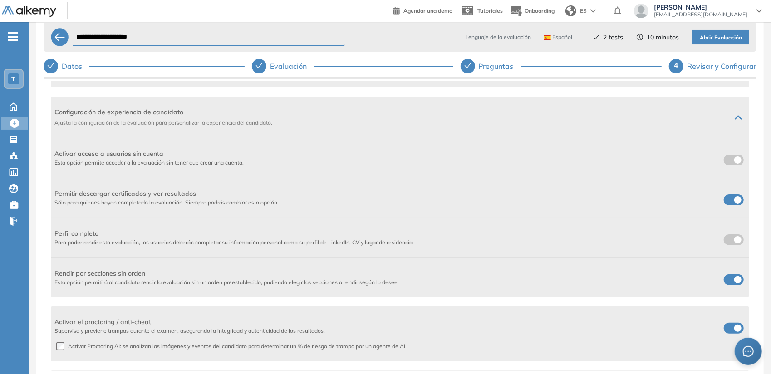
scroll to position [175, 0]
click at [731, 197] on span at bounding box center [727, 198] width 7 height 7
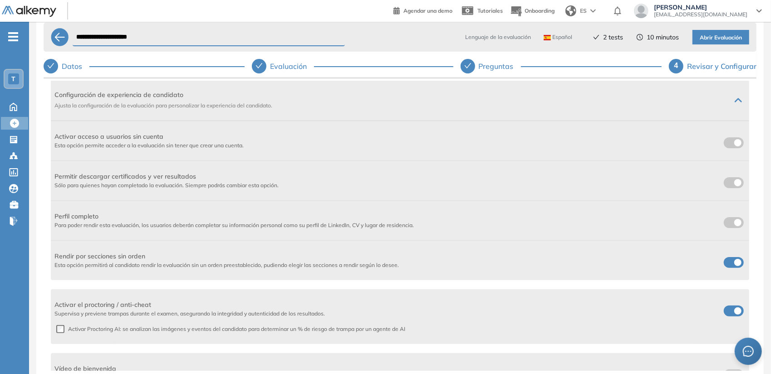
scroll to position [193, 0]
click at [731, 221] on label at bounding box center [734, 221] width 20 height 11
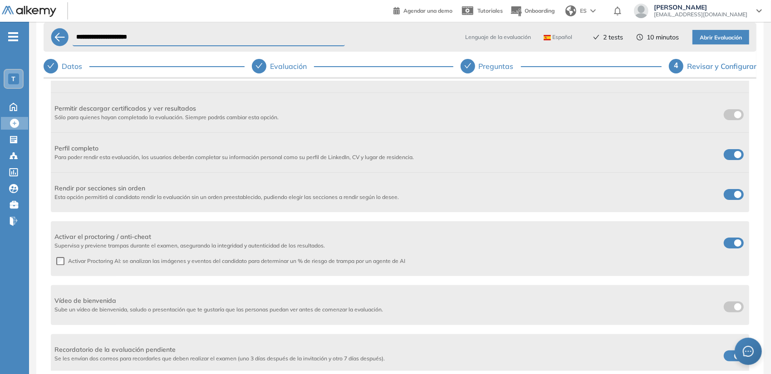
scroll to position [263, 0]
click at [731, 148] on span at bounding box center [727, 150] width 7 height 7
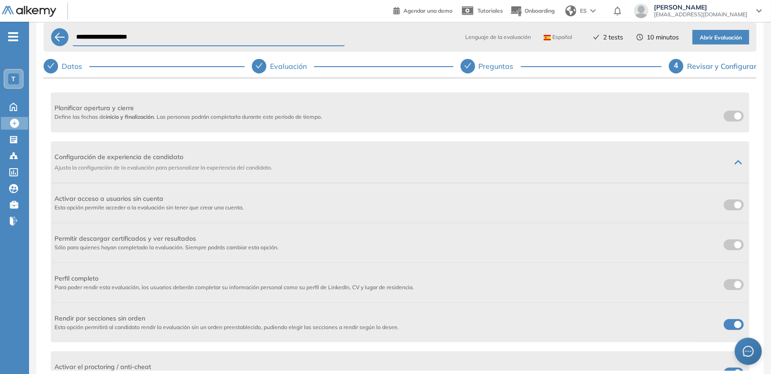
scroll to position [0, 0]
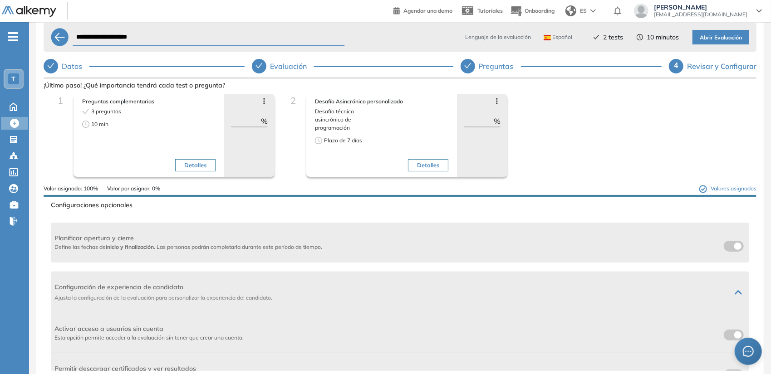
click at [715, 34] on span "Abrir Evaluación" at bounding box center [721, 38] width 42 height 9
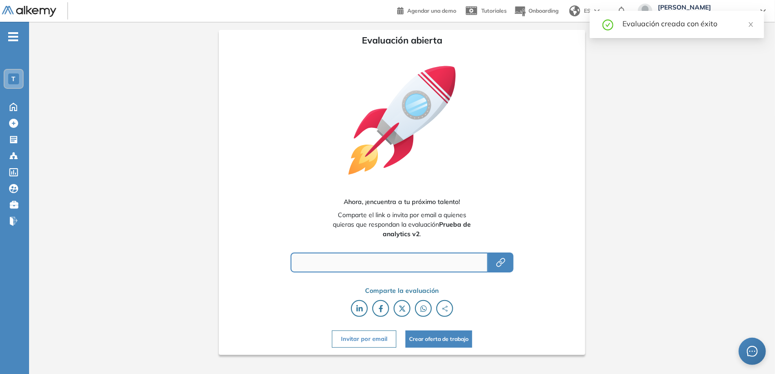
type input "**********"
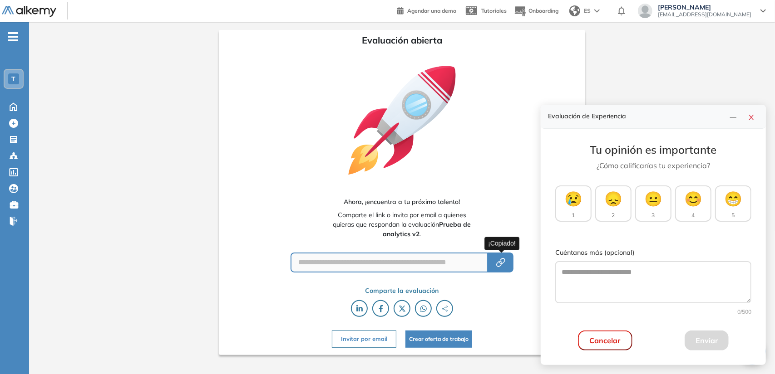
click at [504, 264] on icon "button" at bounding box center [502, 262] width 6 height 6
click at [361, 341] on button "Invitar por email" at bounding box center [364, 339] width 64 height 17
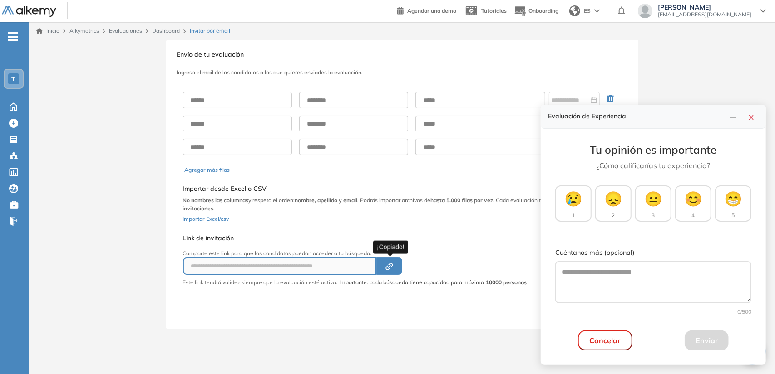
click at [388, 265] on icon "button" at bounding box center [387, 267] width 5 height 5
click at [23, 137] on div "Evaluaciones Evaluaciones" at bounding box center [15, 139] width 27 height 13
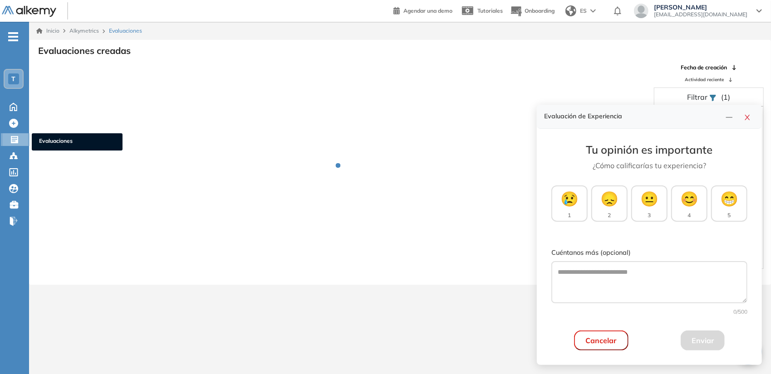
click at [33, 139] on ul "Evaluaciones" at bounding box center [77, 141] width 91 height 17
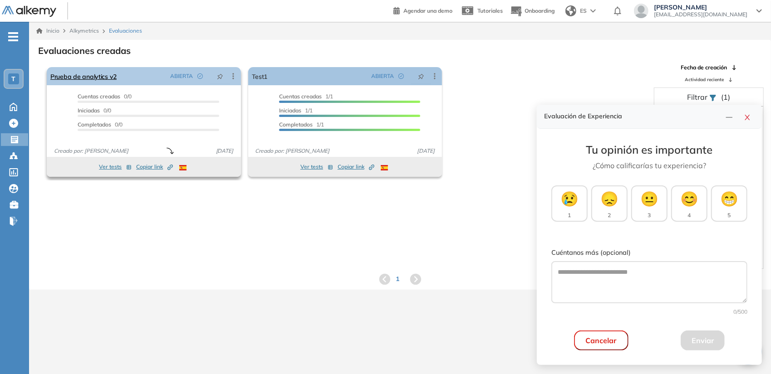
click at [238, 74] on icon at bounding box center [233, 76] width 9 height 9
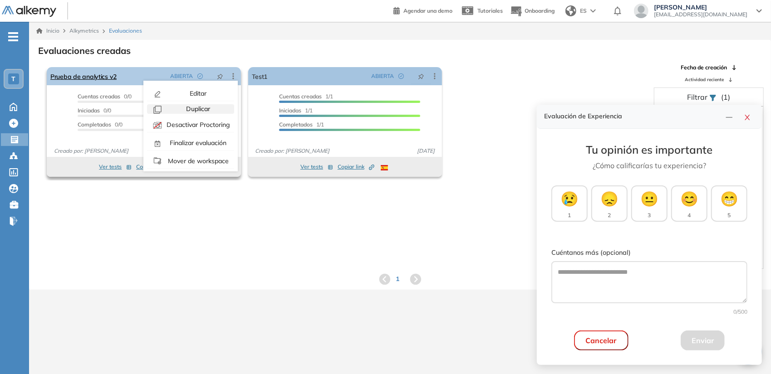
scroll to position [20, 0]
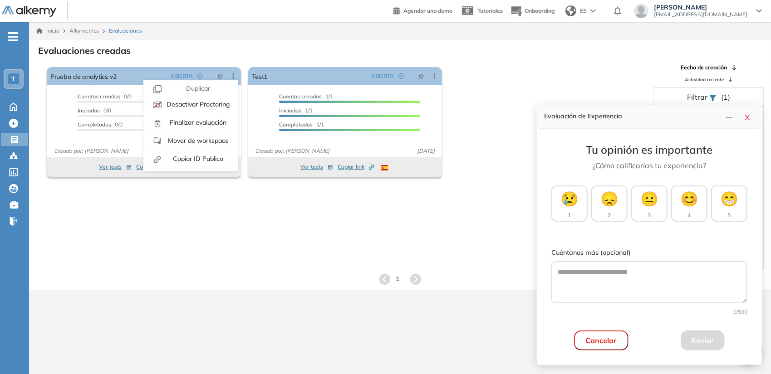
click at [128, 210] on div "El proctoring será activado ¡Importante!: Los usuarios que ya realizaron la eva…" at bounding box center [399, 167] width 741 height 206
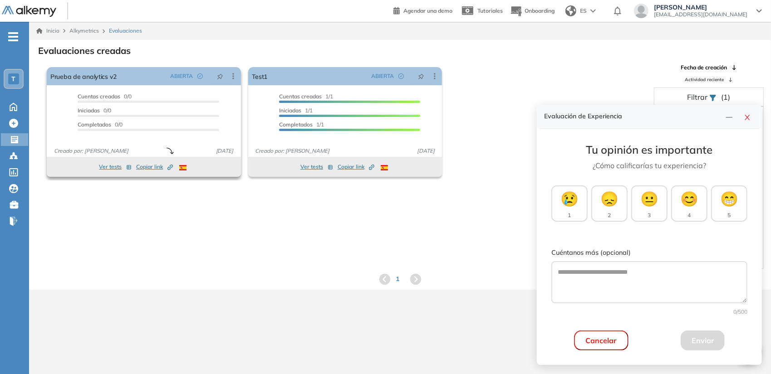
click at [110, 165] on button "Ver tests" at bounding box center [115, 167] width 33 height 11
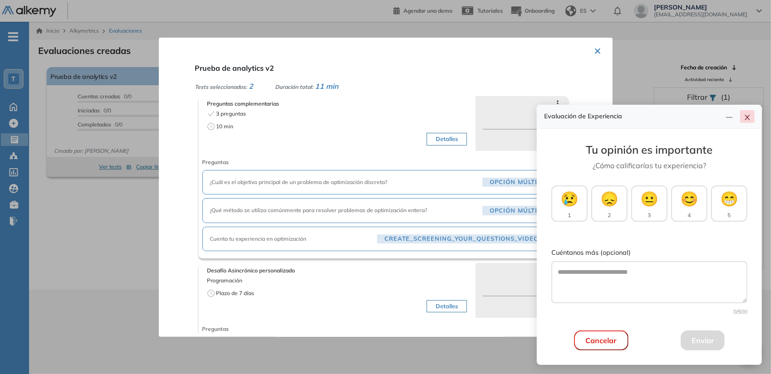
click at [751, 119] on button "button" at bounding box center [747, 116] width 15 height 13
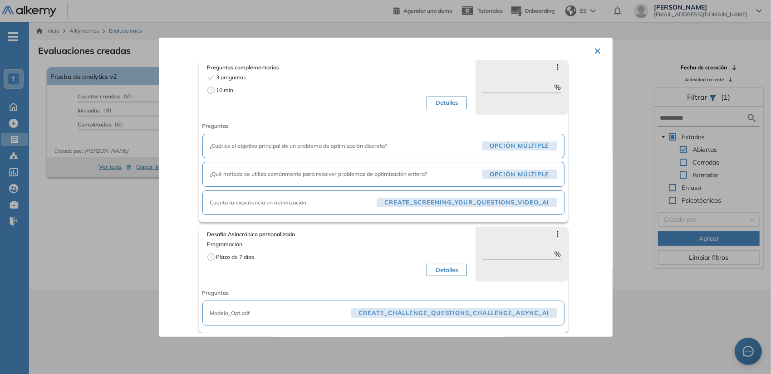
scroll to position [38, 0]
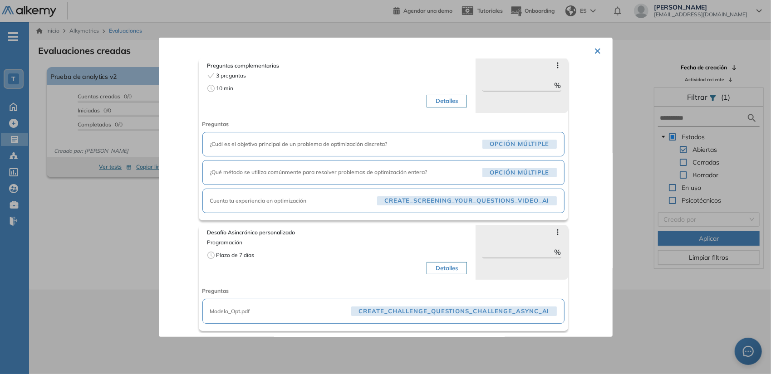
click at [445, 308] on span "CREATE_CHALLENGE_QUESTIONS_CHALLENGE_ASYNC_AI" at bounding box center [453, 312] width 205 height 10
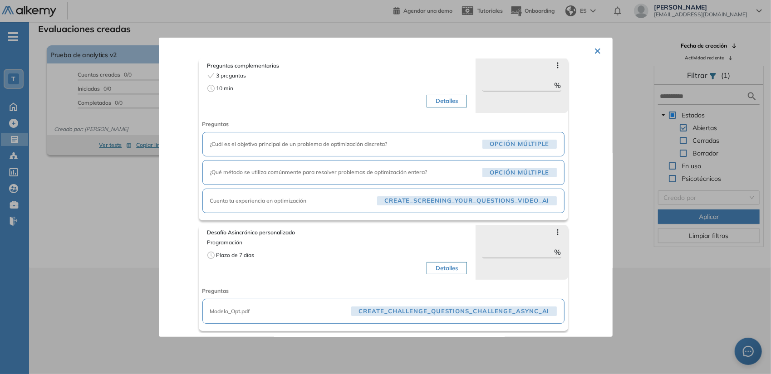
click at [299, 309] on span "Modelo_Opt.pdf" at bounding box center [279, 312] width 138 height 8
click at [339, 301] on div "Modelo_Opt.pdf CREATE_CHALLENGE_QUESTIONS_CHALLENGE_ASYNC_AI" at bounding box center [383, 311] width 362 height 25
click at [319, 309] on span "Modelo_Opt.pdf" at bounding box center [279, 312] width 138 height 8
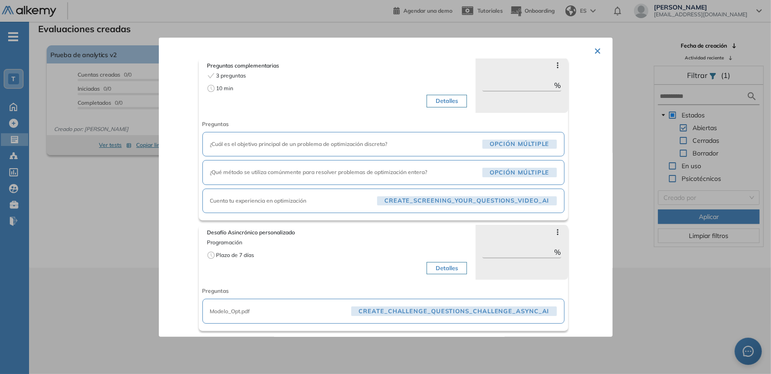
click at [319, 309] on span "Modelo_Opt.pdf" at bounding box center [279, 312] width 138 height 8
click at [376, 309] on span "CREATE_CHALLENGE_QUESTIONS_CHALLENGE_ASYNC_AI" at bounding box center [453, 312] width 205 height 10
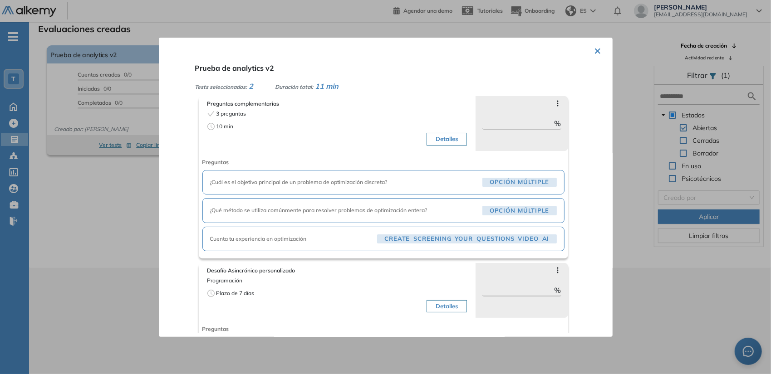
click at [594, 46] on button "×" at bounding box center [597, 50] width 7 height 18
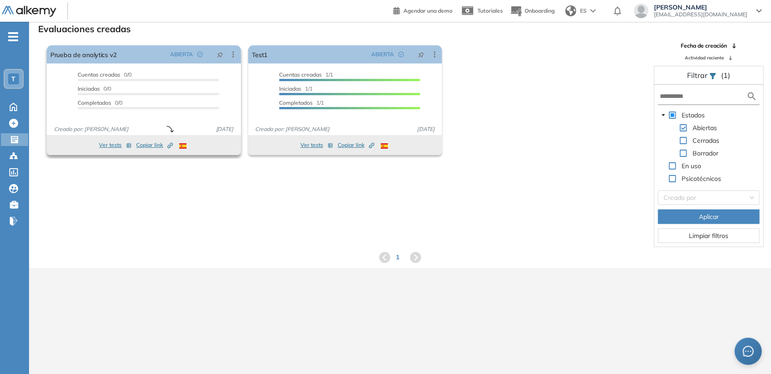
click at [141, 144] on span "Copiar link Created by potrace 1.16, written by Peter Selinger 2001-2019" at bounding box center [154, 145] width 37 height 8
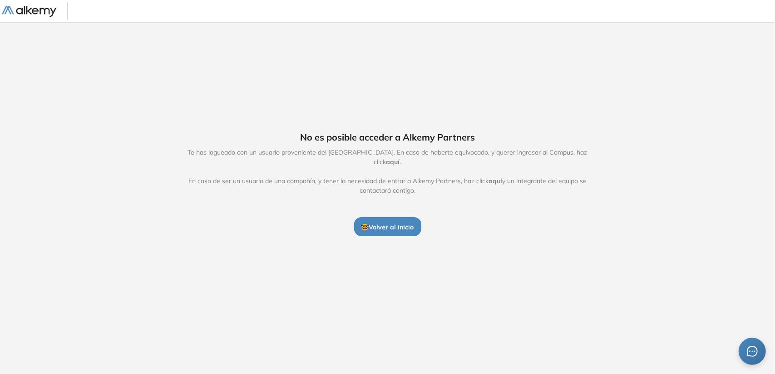
click at [382, 217] on button "🤓 Volver al inicio" at bounding box center [387, 226] width 67 height 19
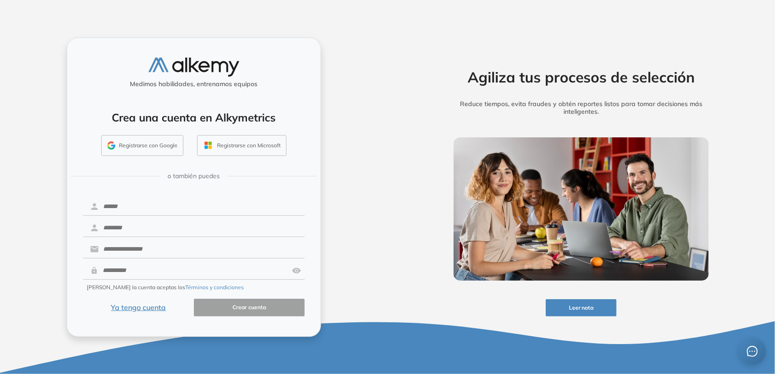
click at [155, 306] on button "Ya tengo cuenta" at bounding box center [138, 308] width 111 height 18
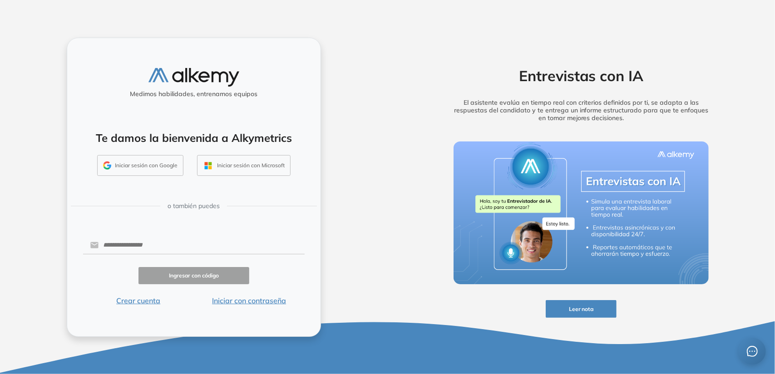
click at [219, 305] on button "Iniciar con contraseña" at bounding box center [249, 300] width 111 height 11
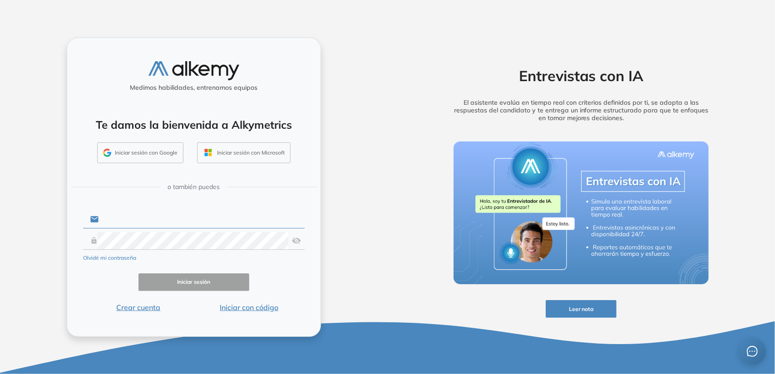
click at [184, 223] on input "text" at bounding box center [201, 219] width 206 height 17
type input "**********"
click at [226, 274] on button "Iniciar sesión" at bounding box center [193, 283] width 111 height 18
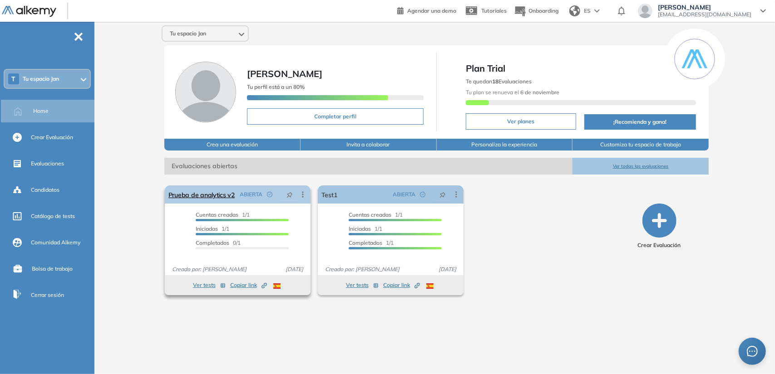
click at [301, 193] on icon at bounding box center [302, 194] width 9 height 9
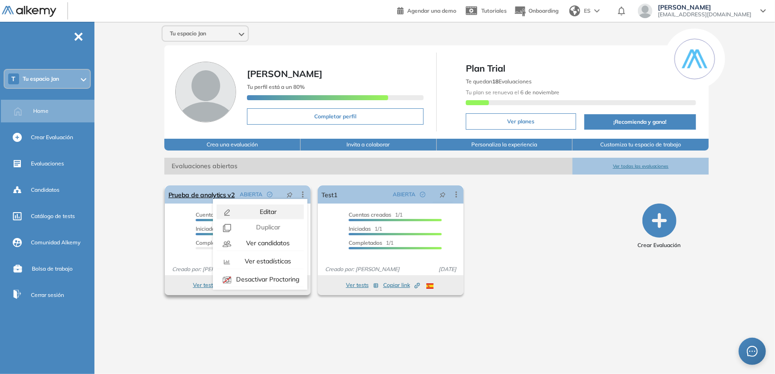
click at [245, 209] on div "Editar" at bounding box center [267, 212] width 67 height 10
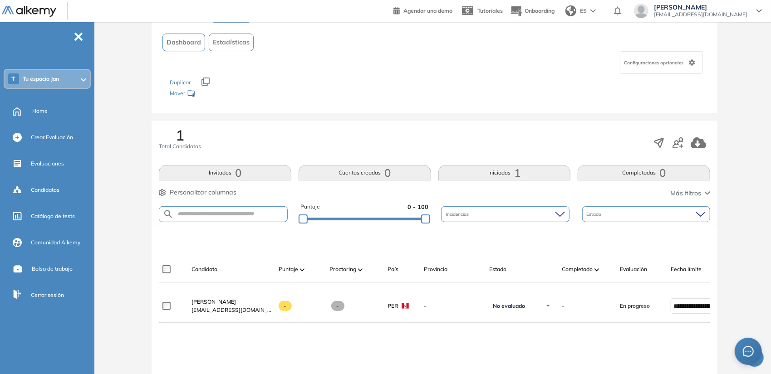
scroll to position [64, 0]
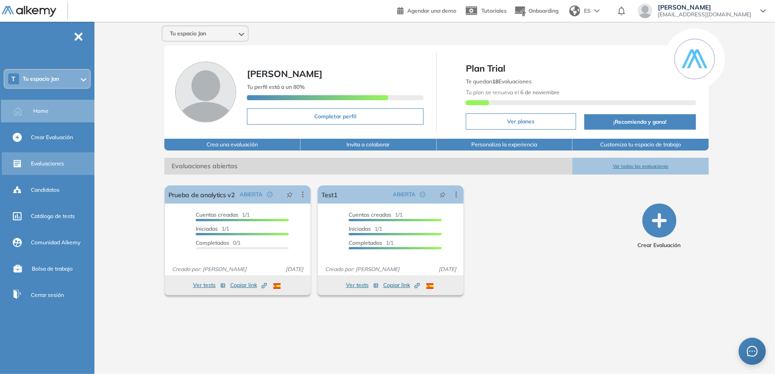
click at [67, 159] on div "Evaluaciones" at bounding box center [62, 163] width 62 height 15
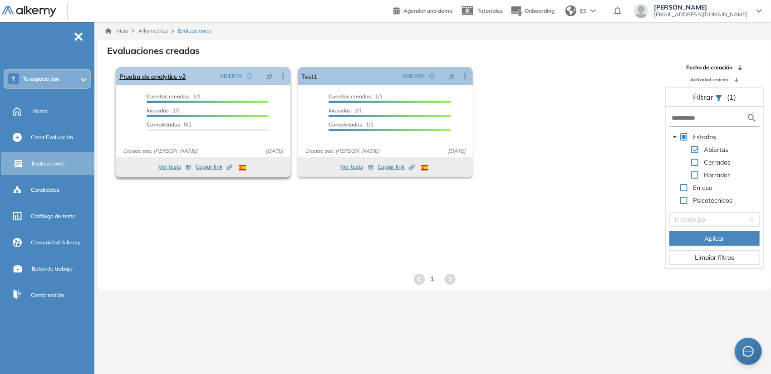
click at [282, 79] on icon at bounding box center [283, 76] width 9 height 9
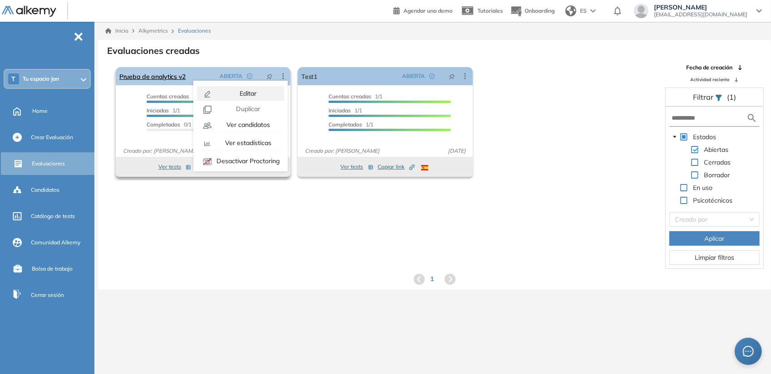
click at [249, 93] on span "Editar" at bounding box center [247, 93] width 19 height 8
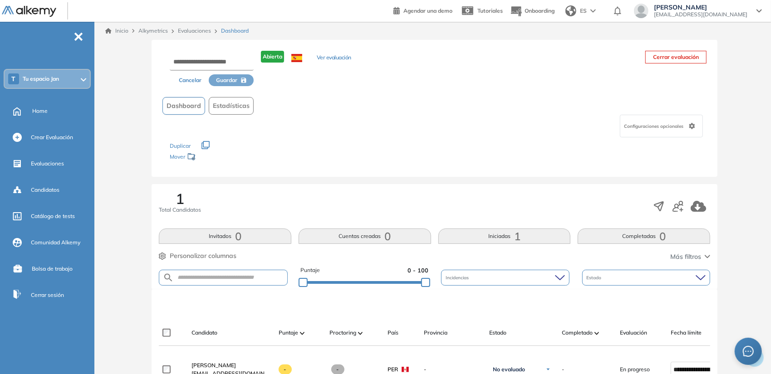
click at [685, 126] on span "Configuraciones opcionales" at bounding box center [654, 126] width 61 height 7
click at [593, 109] on div "Dashboard Estadísticas" at bounding box center [434, 106] width 544 height 18
click at [329, 57] on button "Ver evaluación" at bounding box center [334, 59] width 34 height 10
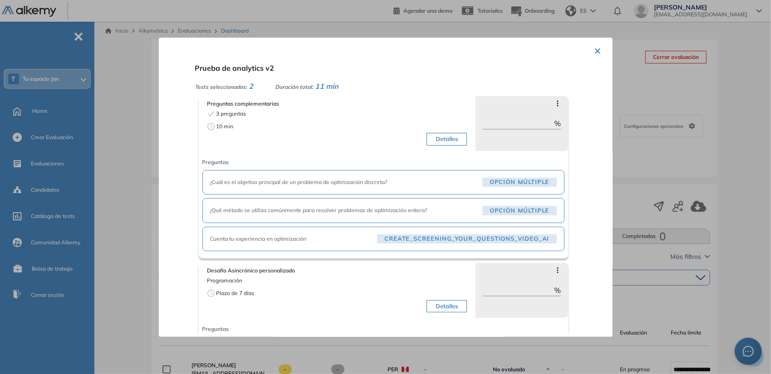
scroll to position [38, 0]
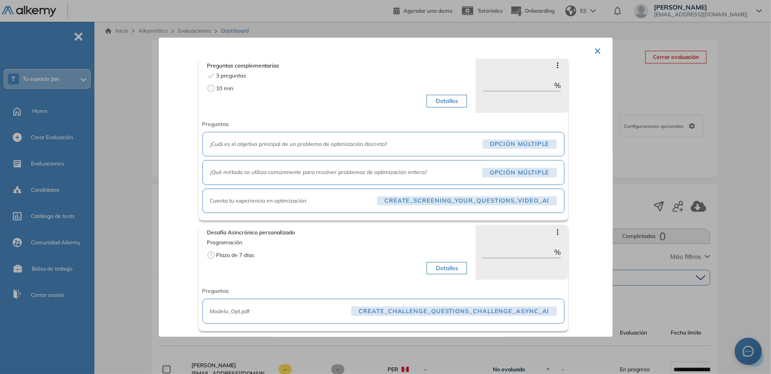
click at [279, 310] on span "Modelo_Opt.pdf" at bounding box center [279, 312] width 138 height 8
click at [366, 307] on span "CREATE_CHALLENGE_QUESTIONS_CHALLENGE_ASYNC_AI" at bounding box center [453, 312] width 205 height 10
click at [444, 265] on button "Detalles" at bounding box center [447, 268] width 40 height 13
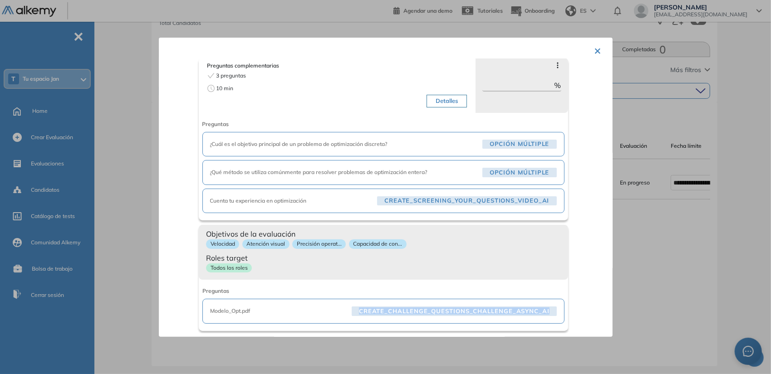
scroll to position [196, 0]
click at [290, 304] on div "Modelo_Opt.pdf CREATE_CHALLENGE_QUESTIONS_CHALLENGE_ASYNC_AI" at bounding box center [383, 311] width 362 height 25
click at [488, 302] on div "Modelo_Opt.pdf CREATE_CHALLENGE_QUESTIONS_CHALLENGE_ASYNC_AI" at bounding box center [383, 311] width 362 height 25
click at [594, 48] on button "×" at bounding box center [597, 50] width 7 height 18
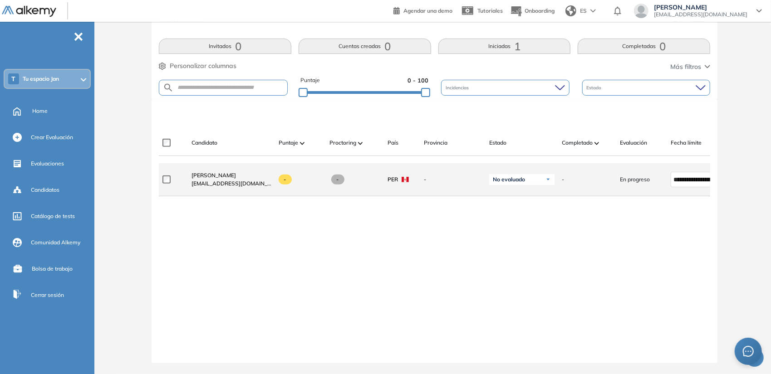
click at [310, 187] on div "-" at bounding box center [296, 179] width 51 height 25
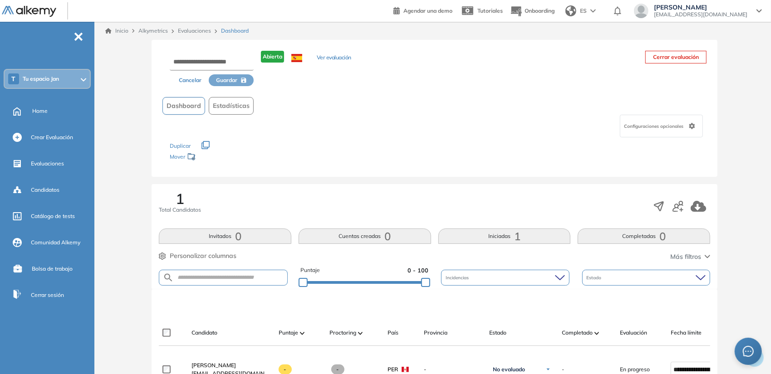
scroll to position [0, 0]
click at [69, 169] on div "Evaluaciones" at bounding box center [62, 163] width 62 height 15
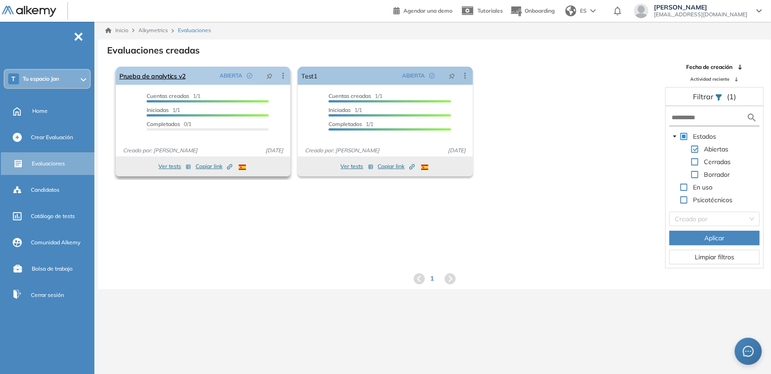
click at [285, 78] on icon at bounding box center [283, 75] width 9 height 9
click at [180, 78] on link "Prueba de analytics v2" at bounding box center [152, 76] width 66 height 18
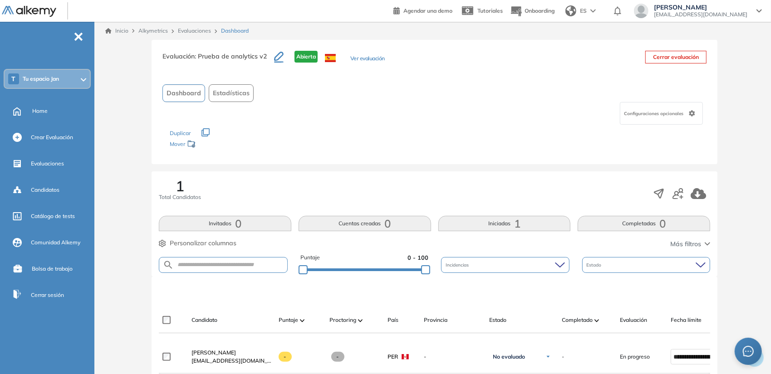
click at [276, 59] on icon "button" at bounding box center [279, 57] width 10 height 11
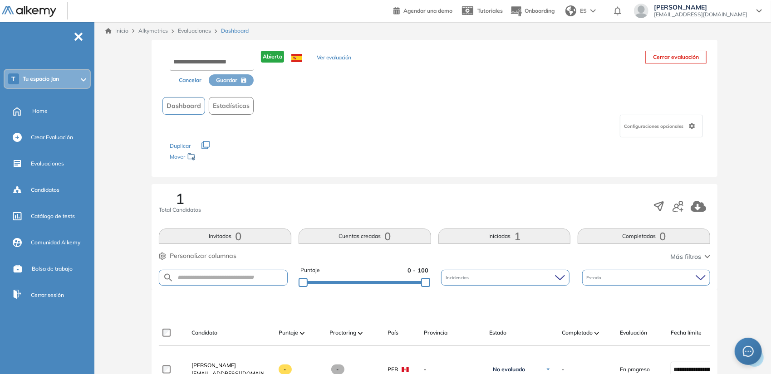
click at [376, 109] on div "Dashboard Estadísticas" at bounding box center [434, 106] width 544 height 18
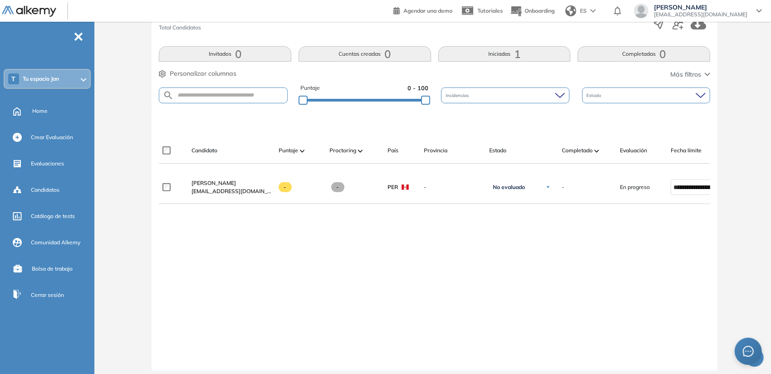
scroll to position [196, 0]
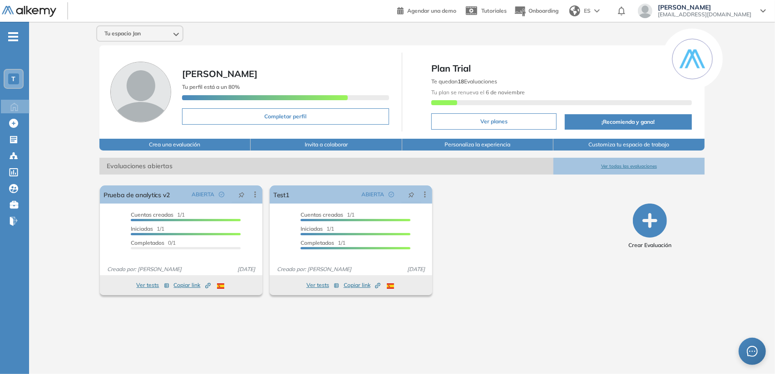
click at [736, 10] on span "[PERSON_NAME]" at bounding box center [704, 7] width 93 height 7
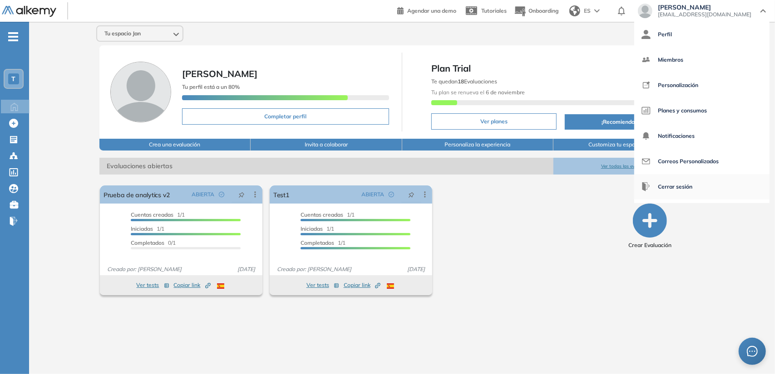
click at [692, 186] on span "Cerrar sesión" at bounding box center [675, 187] width 34 height 22
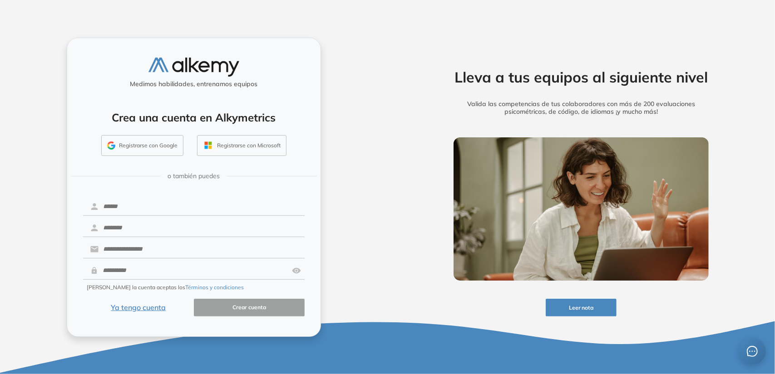
click at [156, 307] on button "Ya tengo cuenta" at bounding box center [138, 308] width 111 height 18
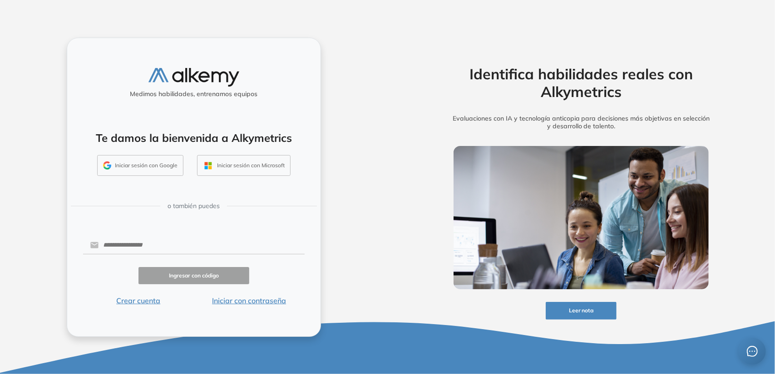
click at [161, 171] on button "Iniciar sesión con Google" at bounding box center [140, 165] width 86 height 21
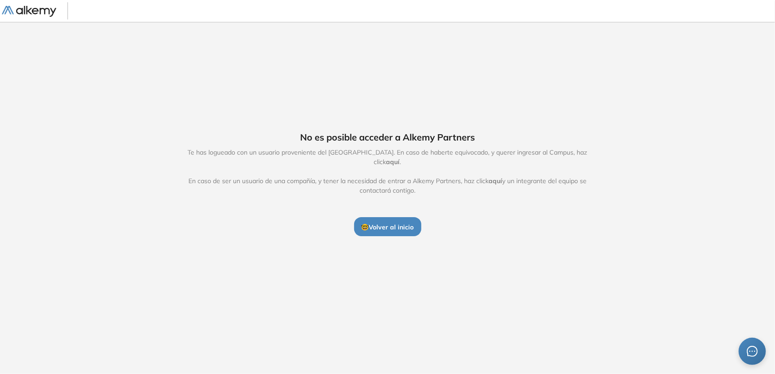
click at [395, 223] on span "🤓 Volver al inicio" at bounding box center [387, 227] width 53 height 8
